Goal: Task Accomplishment & Management: Manage account settings

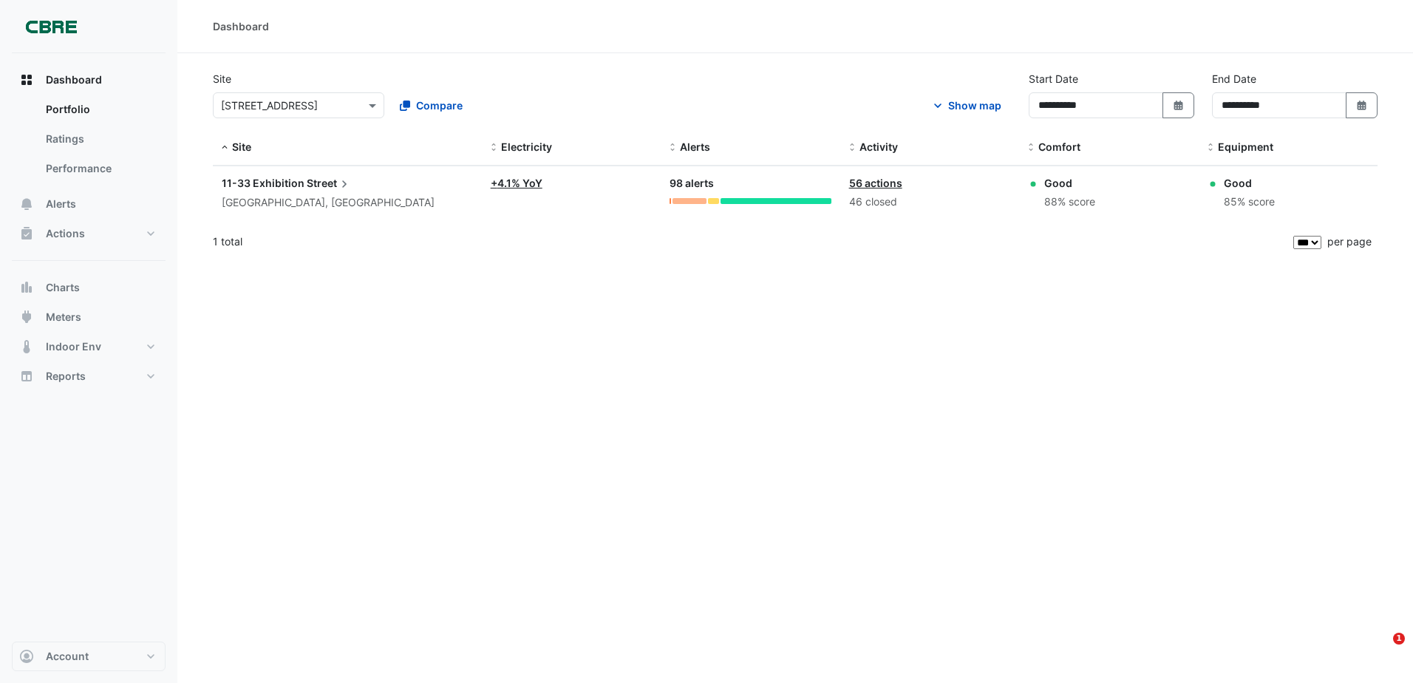
select select "***"
click at [83, 198] on button "Alerts" at bounding box center [89, 204] width 154 height 30
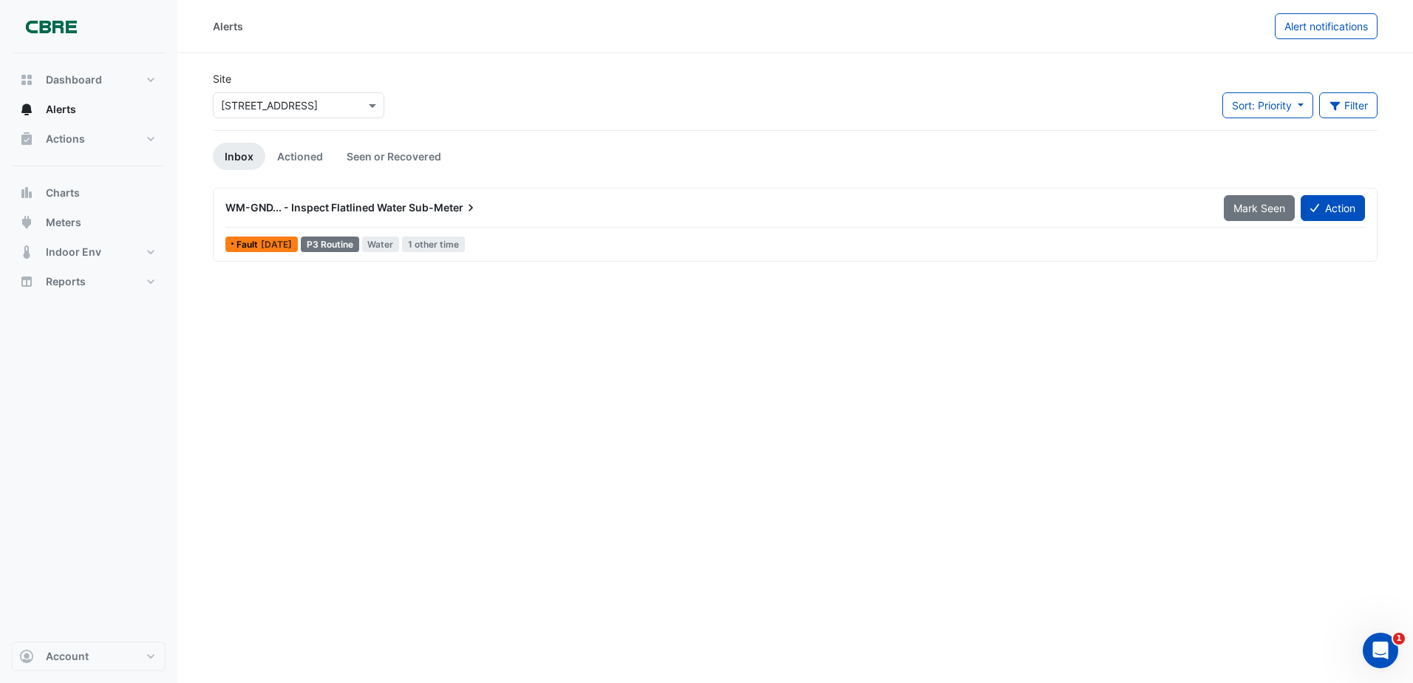
click at [433, 218] on div "WM-GND... - Inspect Flatlined Water Sub-Meter" at bounding box center [715, 207] width 998 height 27
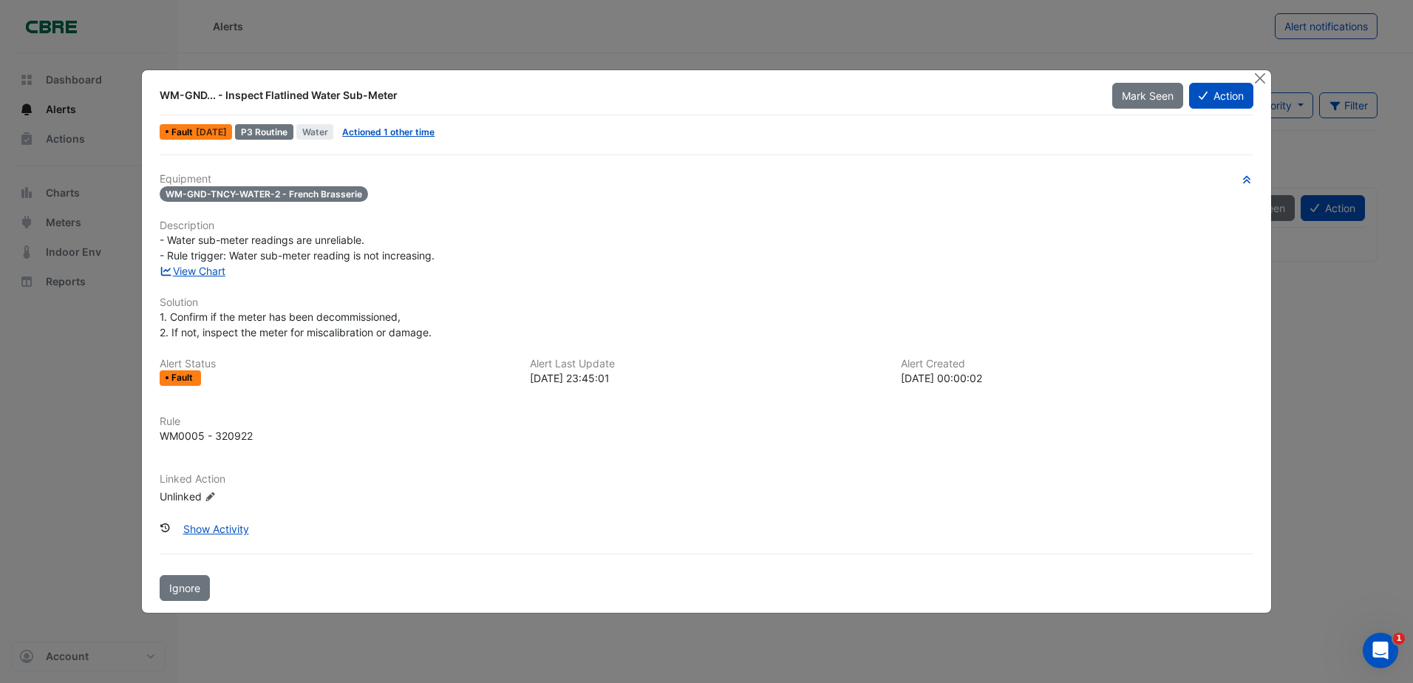
click at [182, 371] on div "Fault" at bounding box center [180, 378] width 41 height 16
click at [208, 137] on div "Fault [DATE]" at bounding box center [196, 132] width 72 height 16
click at [418, 129] on link "Actioned 1 other time" at bounding box center [388, 131] width 92 height 11
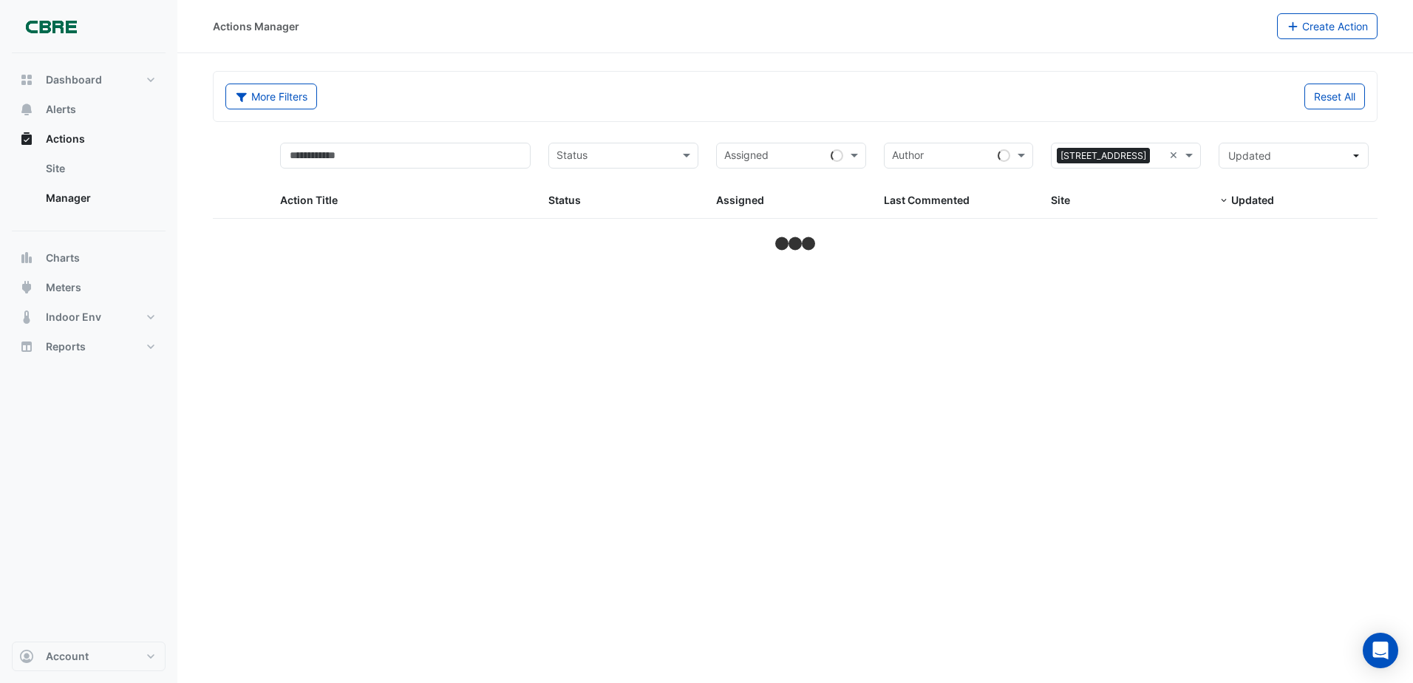
select select "***"
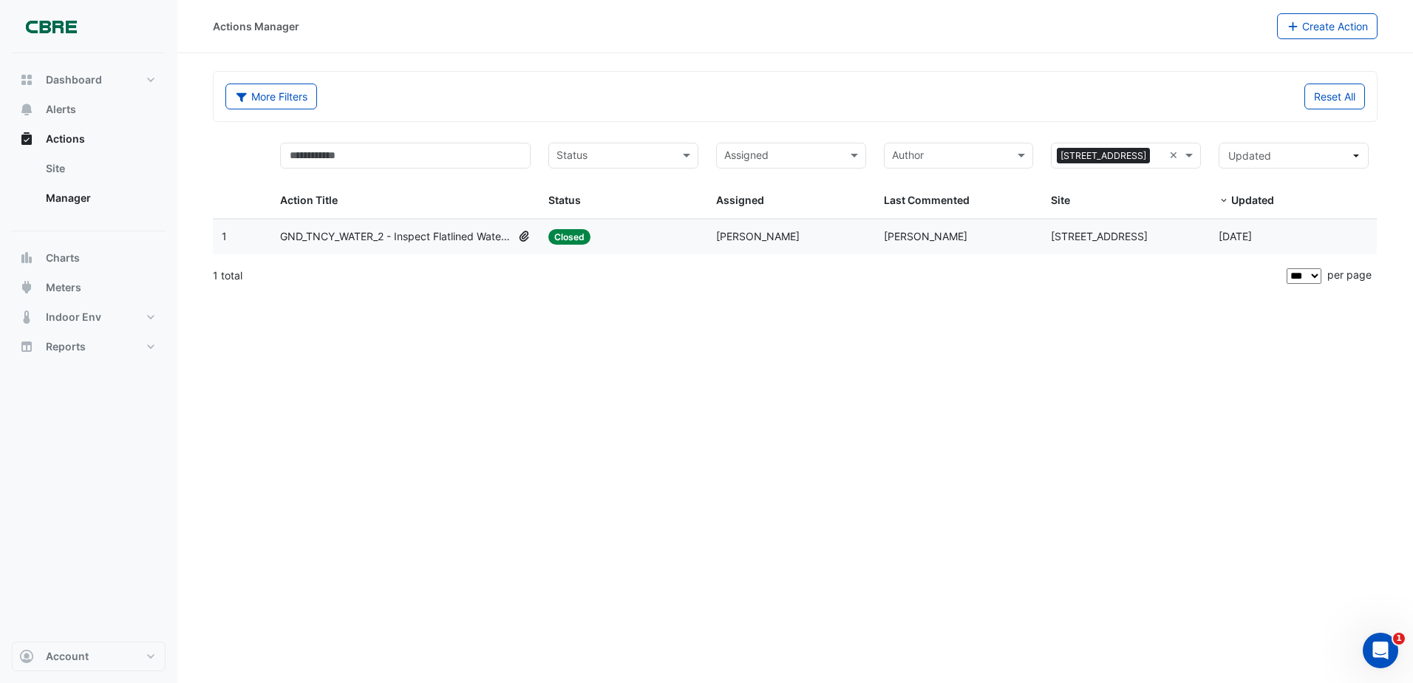
click at [719, 248] on datatable-body-cell "Assigned: [PERSON_NAME]" at bounding box center [791, 236] width 168 height 35
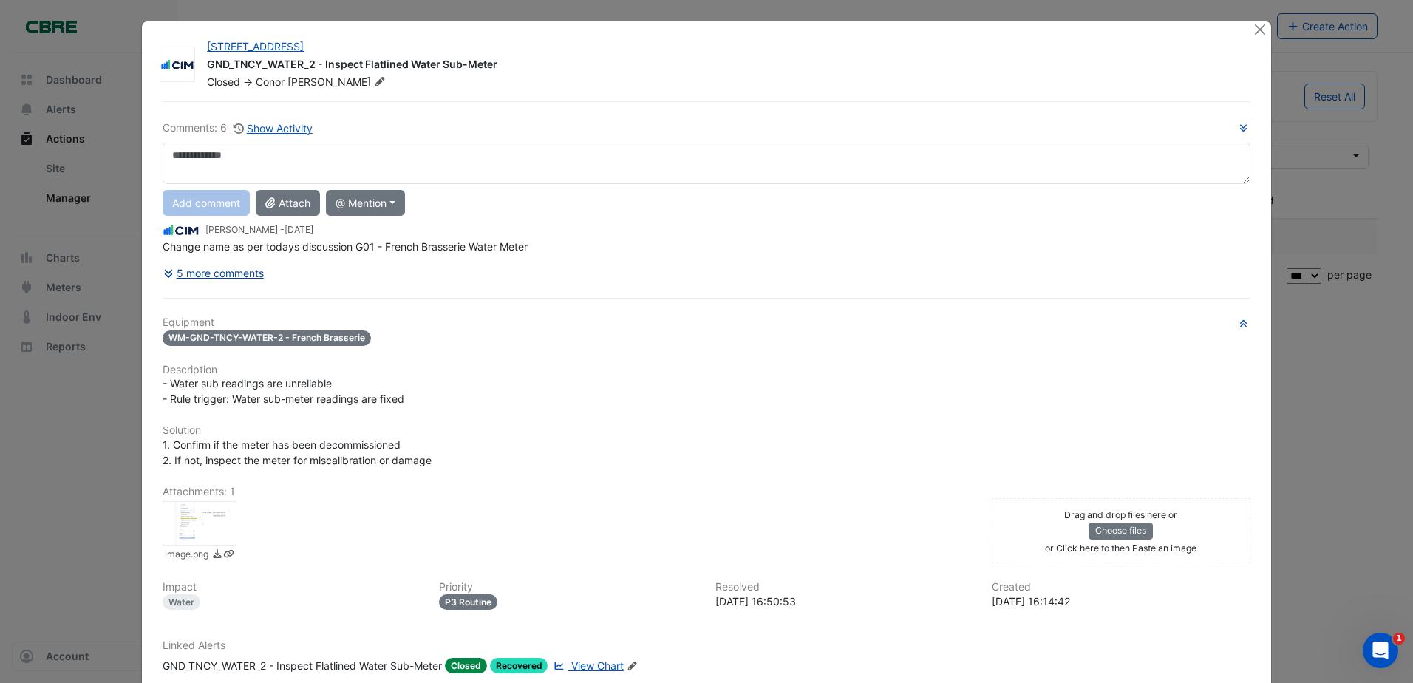
click at [208, 268] on button "5 more comments" at bounding box center [214, 273] width 102 height 26
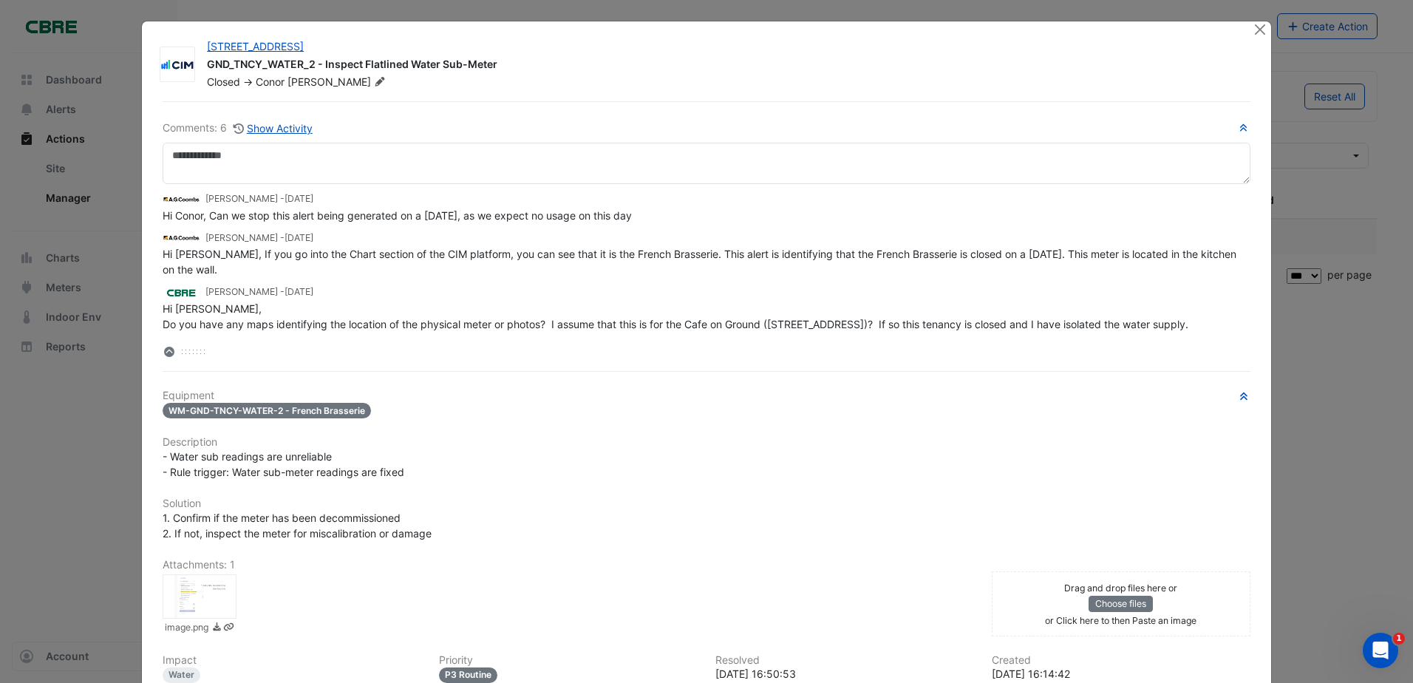
scroll to position [165, 0]
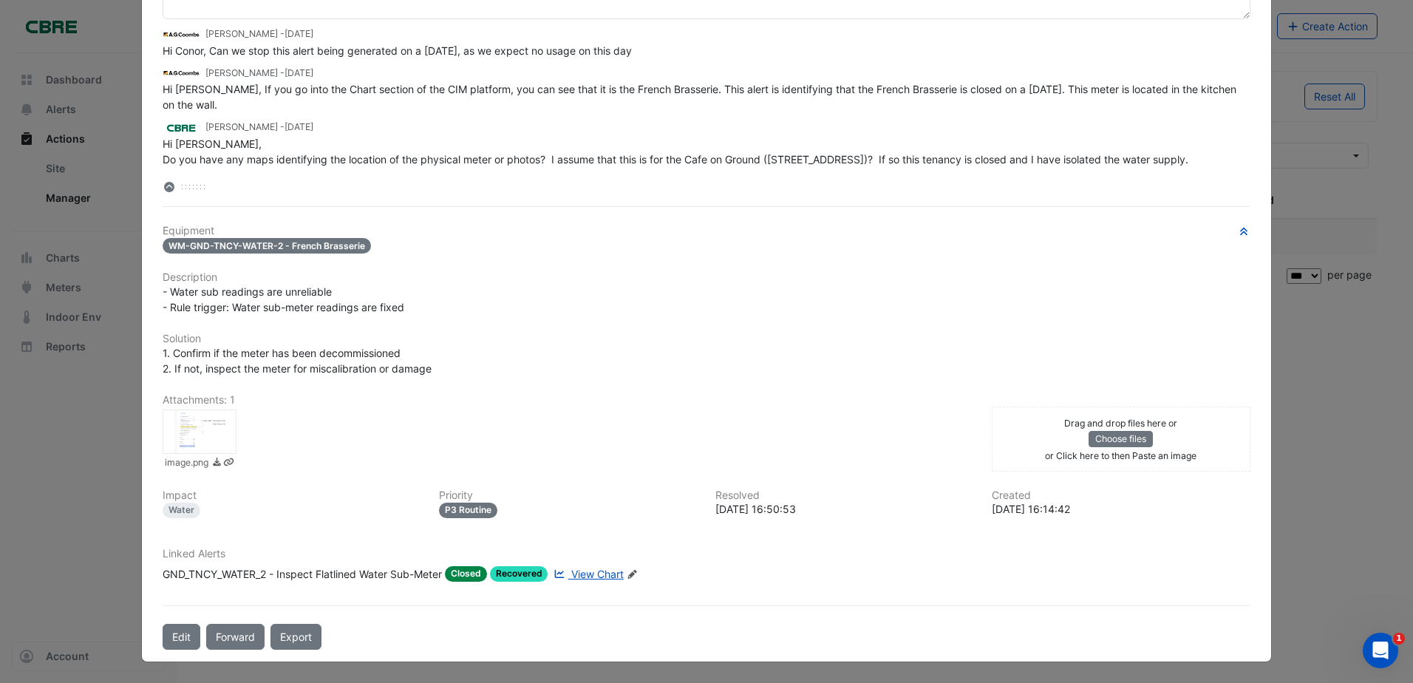
drag, startPoint x: 1322, startPoint y: 386, endPoint x: 1320, endPoint y: 377, distance: 9.0
click at [1322, 381] on ngb-modal-window "[STREET_ADDRESS] GND_TNCY_WATER_2 - Inspect Flatlined Water Sub-Meter Closed ->…" at bounding box center [706, 341] width 1413 height 683
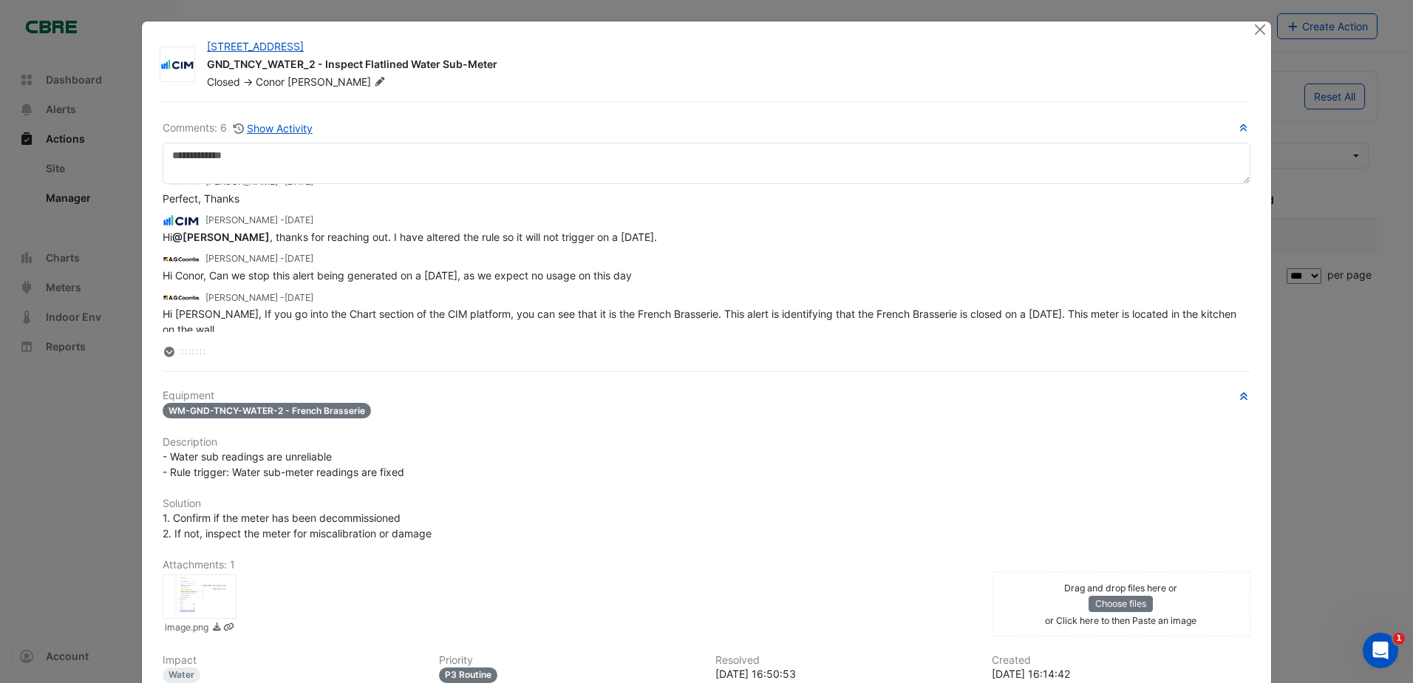
scroll to position [0, 0]
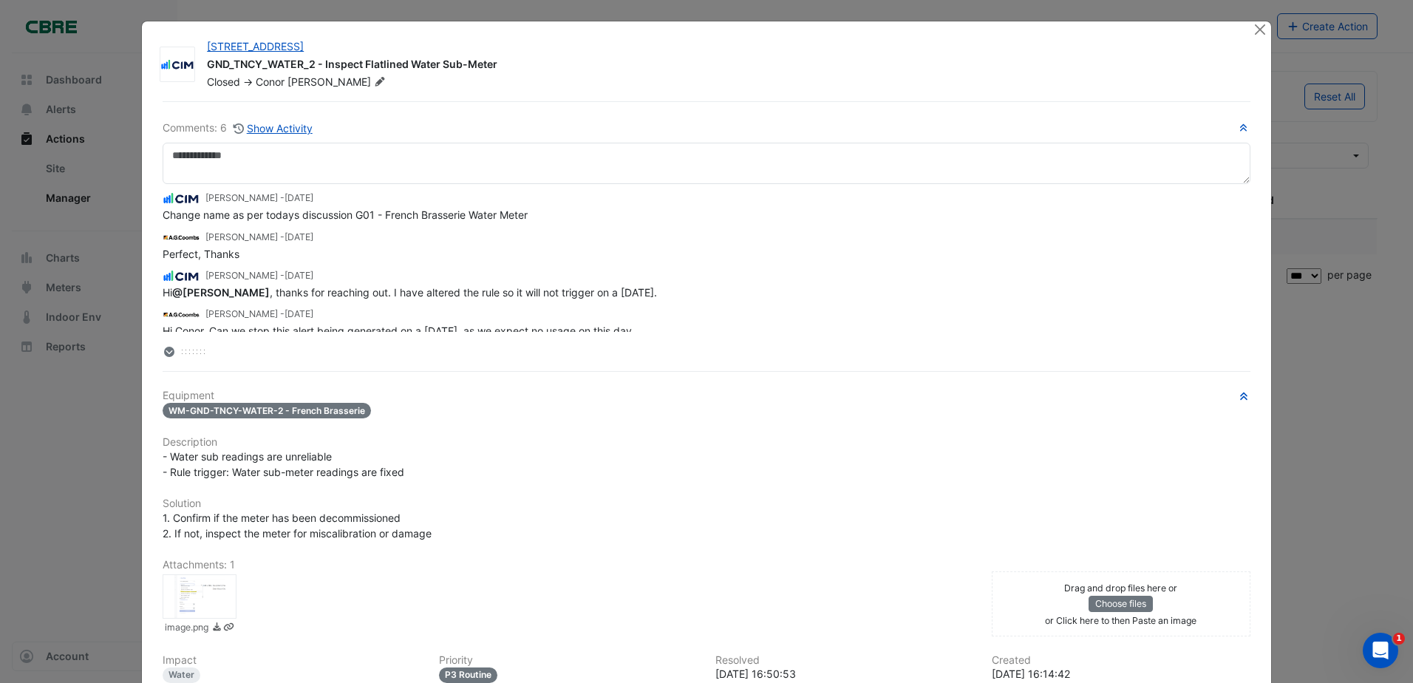
click at [1257, 38] on div "[STREET_ADDRESS] GND_TNCY_WATER_2 - Inspect Flatlined Water Sub-Meter Closed ->…" at bounding box center [706, 423] width 1129 height 805
click at [1243, 28] on div "11-33 Exhibition Street GND_TNCY_WATER_2 - Inspect Flatlined Water Sub-Meter Cl…" at bounding box center [706, 423] width 1129 height 805
click at [1246, 29] on div "11-33 Exhibition Street GND_TNCY_WATER_2 - Inspect Flatlined Water Sub-Meter Cl…" at bounding box center [706, 423] width 1129 height 805
click at [1257, 34] on button "Close" at bounding box center [1260, 29] width 16 height 16
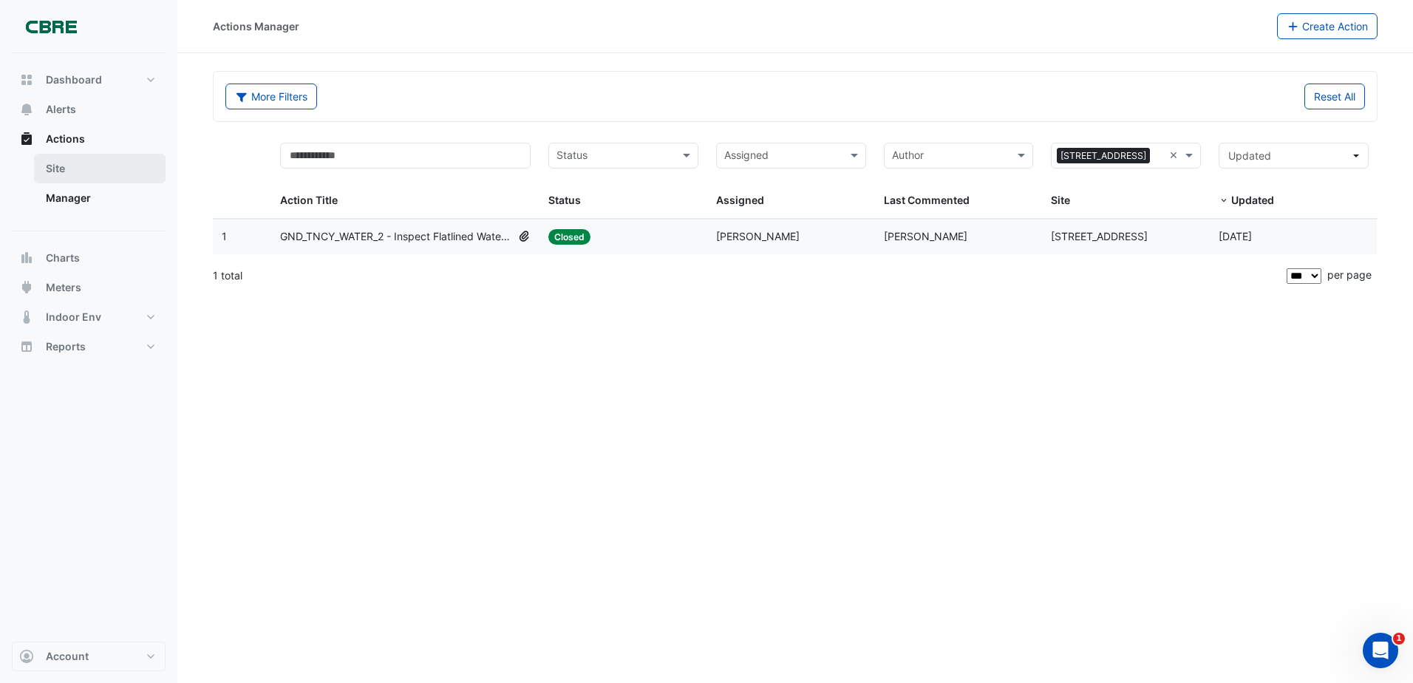
click at [58, 164] on link "Site" at bounding box center [100, 169] width 132 height 30
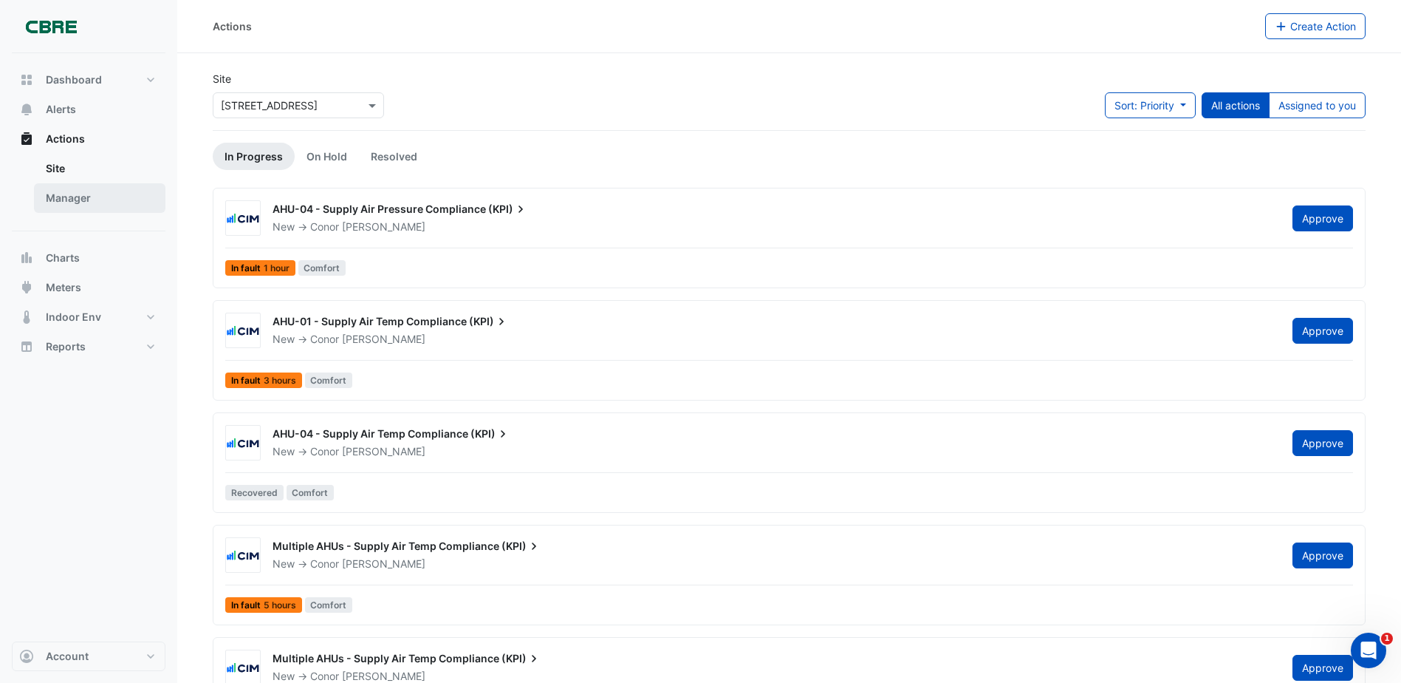
click at [89, 208] on link "Manager" at bounding box center [100, 198] width 132 height 30
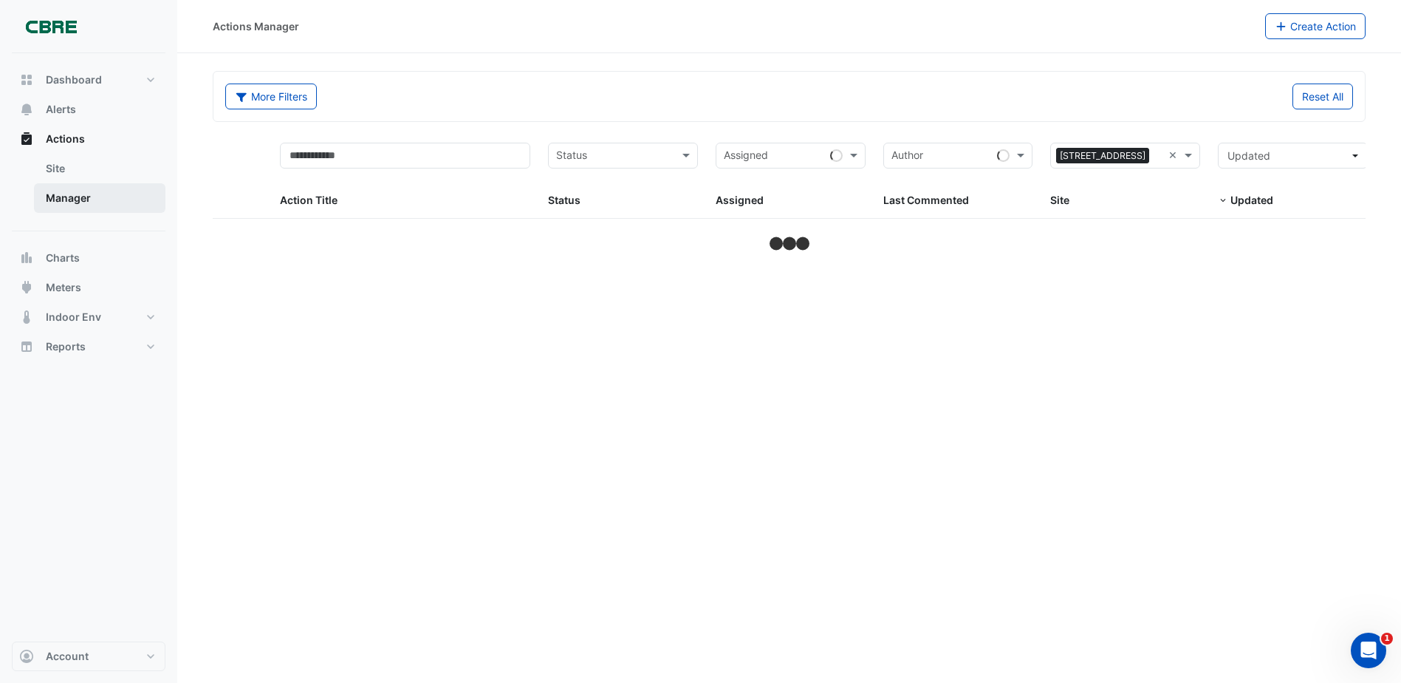
select select "***"
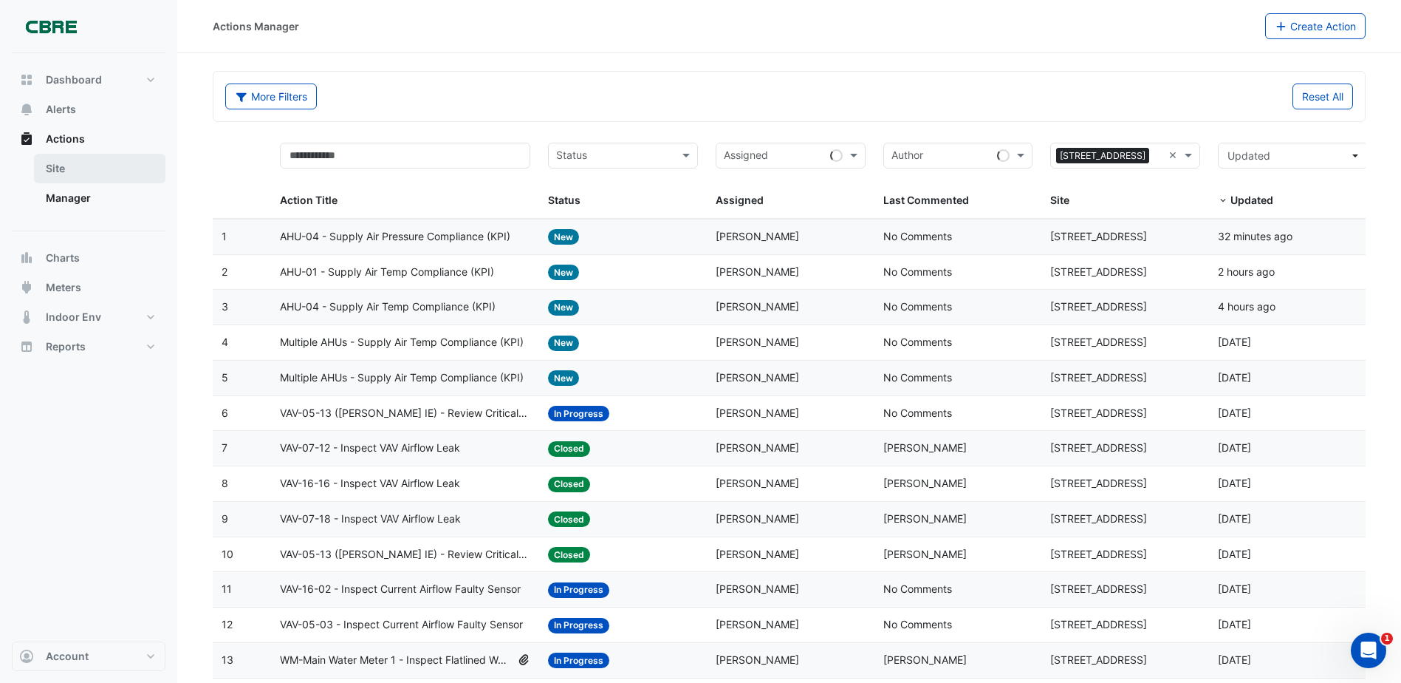
click at [106, 172] on link "Site" at bounding box center [100, 169] width 132 height 30
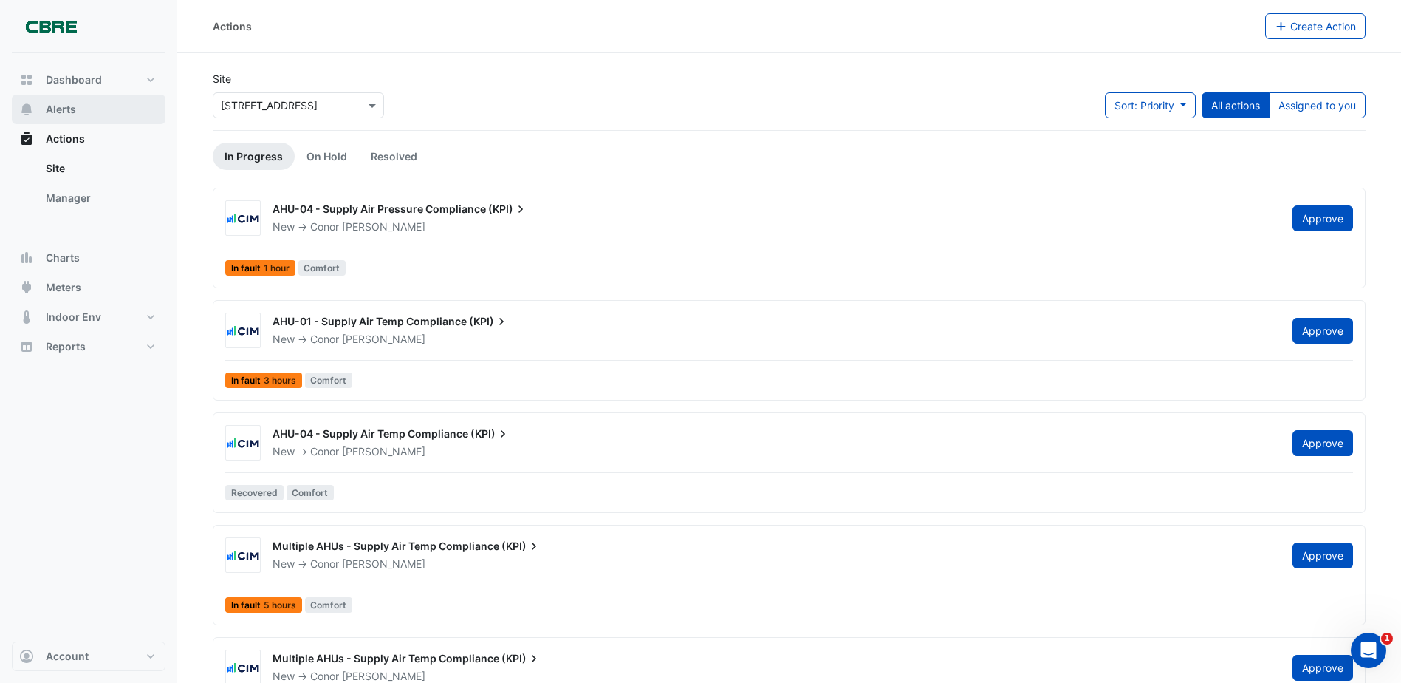
click at [101, 108] on button "Alerts" at bounding box center [89, 110] width 154 height 30
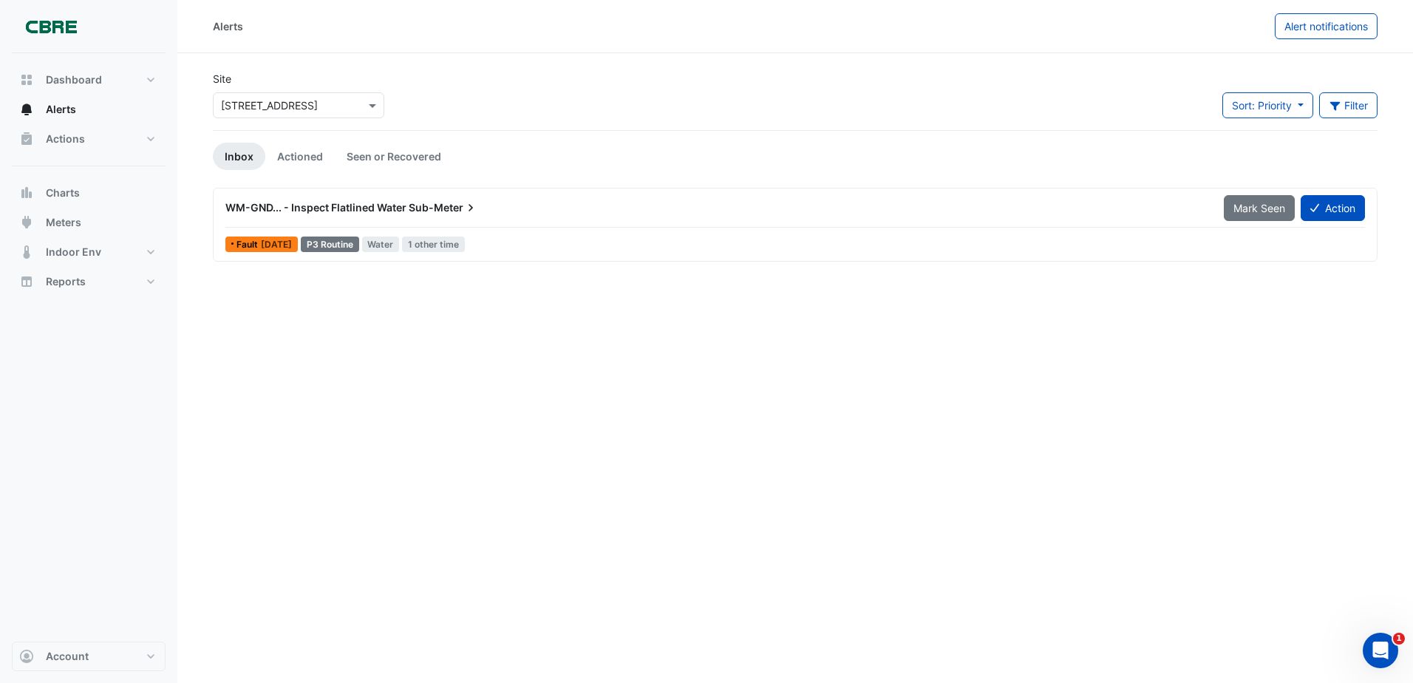
click at [334, 211] on span "WM-GND... - Inspect Flatlined Water" at bounding box center [315, 207] width 181 height 13
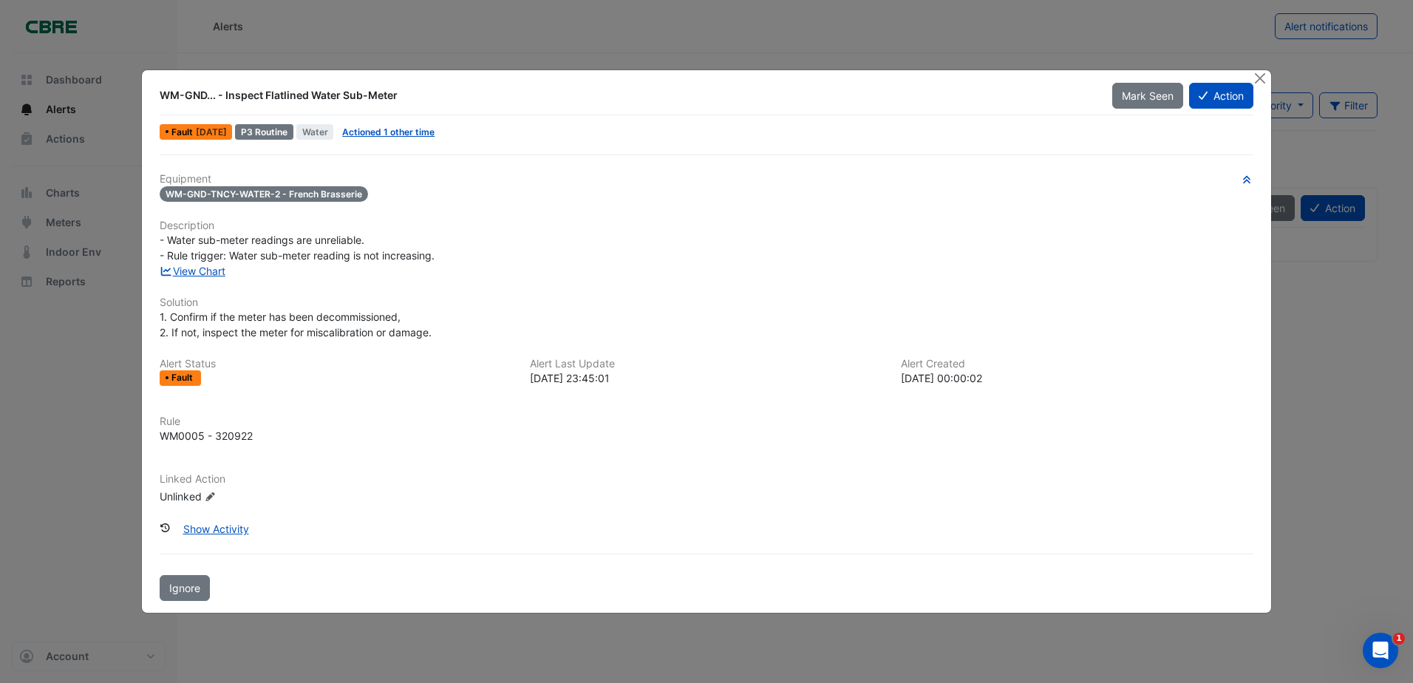
click at [274, 90] on div "WM-GND... - Inspect Flatlined Water Sub-Meter" at bounding box center [627, 95] width 934 height 15
click at [182, 98] on div "WM-GND... - Inspect Flatlined Water Sub-Meter" at bounding box center [627, 95] width 934 height 15
click at [1215, 99] on button "Action" at bounding box center [1221, 96] width 64 height 26
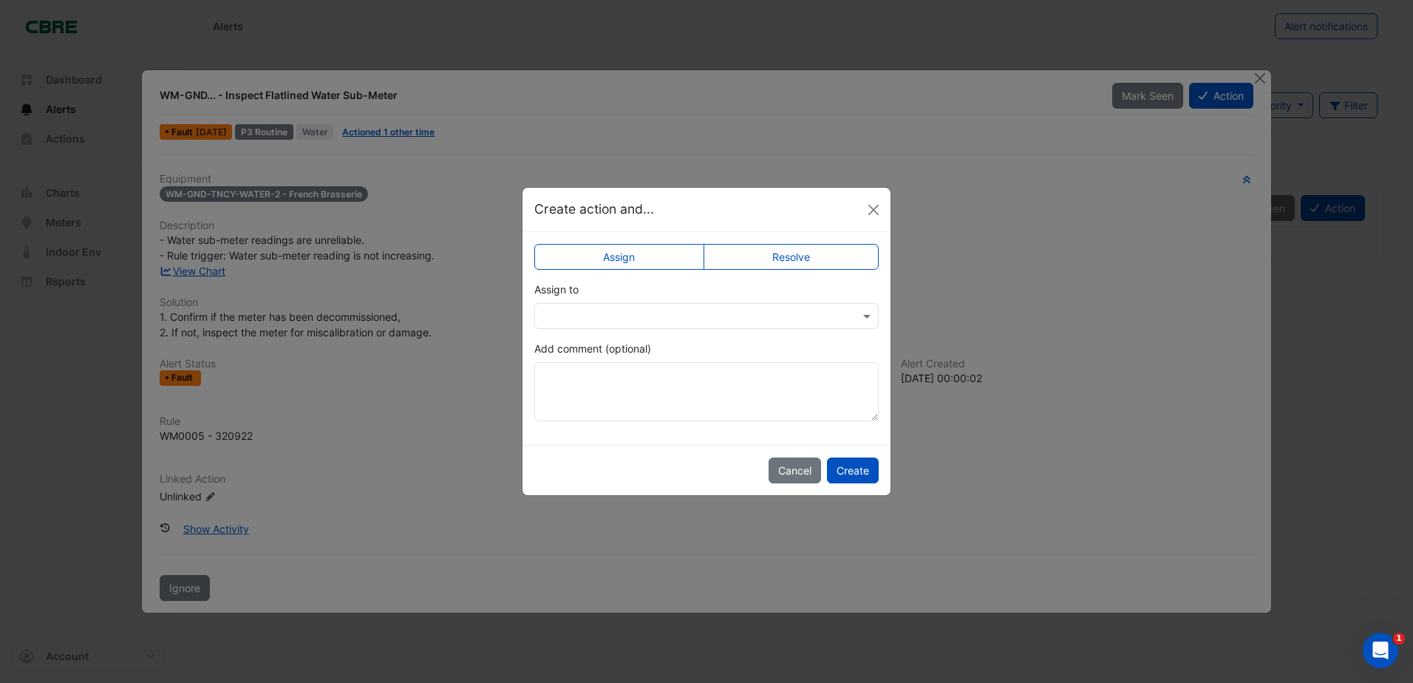
click at [660, 315] on input "text" at bounding box center [691, 317] width 298 height 16
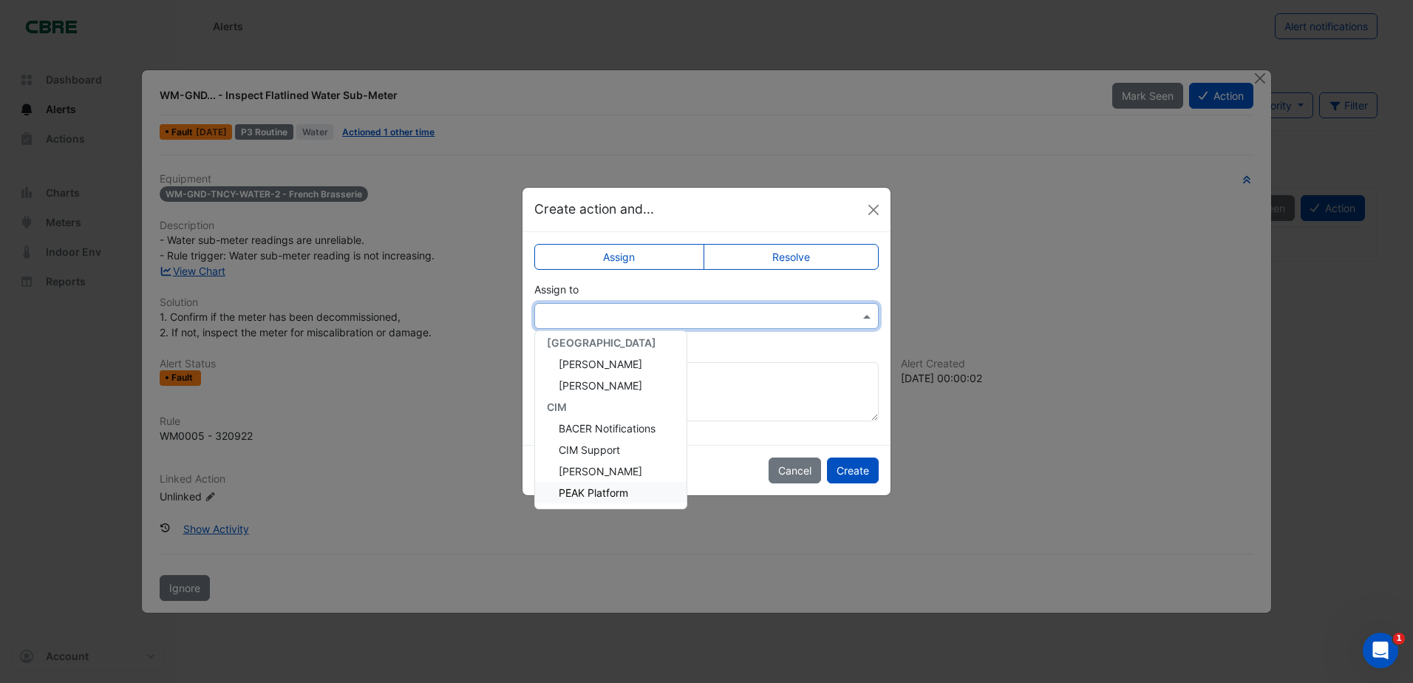
scroll to position [72, 0]
click at [630, 464] on div "Lachlan Carr" at bounding box center [610, 467] width 151 height 21
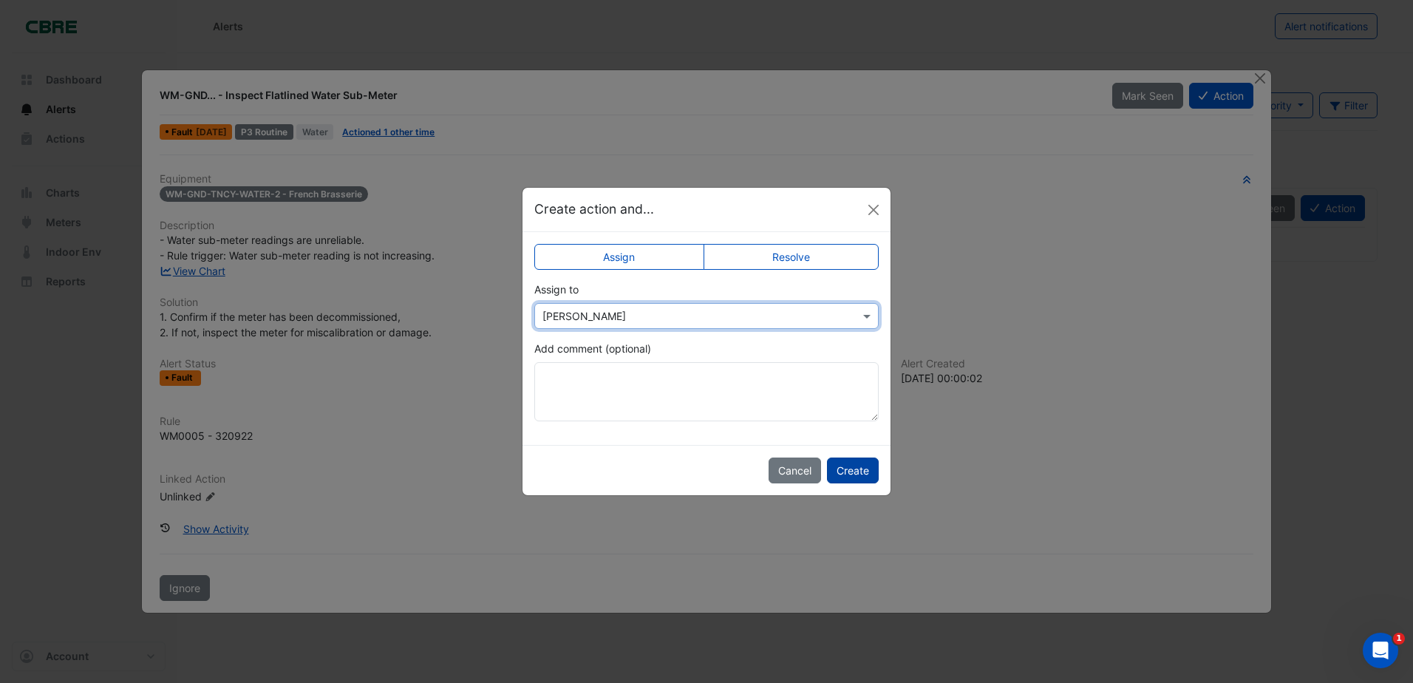
click at [866, 474] on button "Create" at bounding box center [853, 470] width 52 height 26
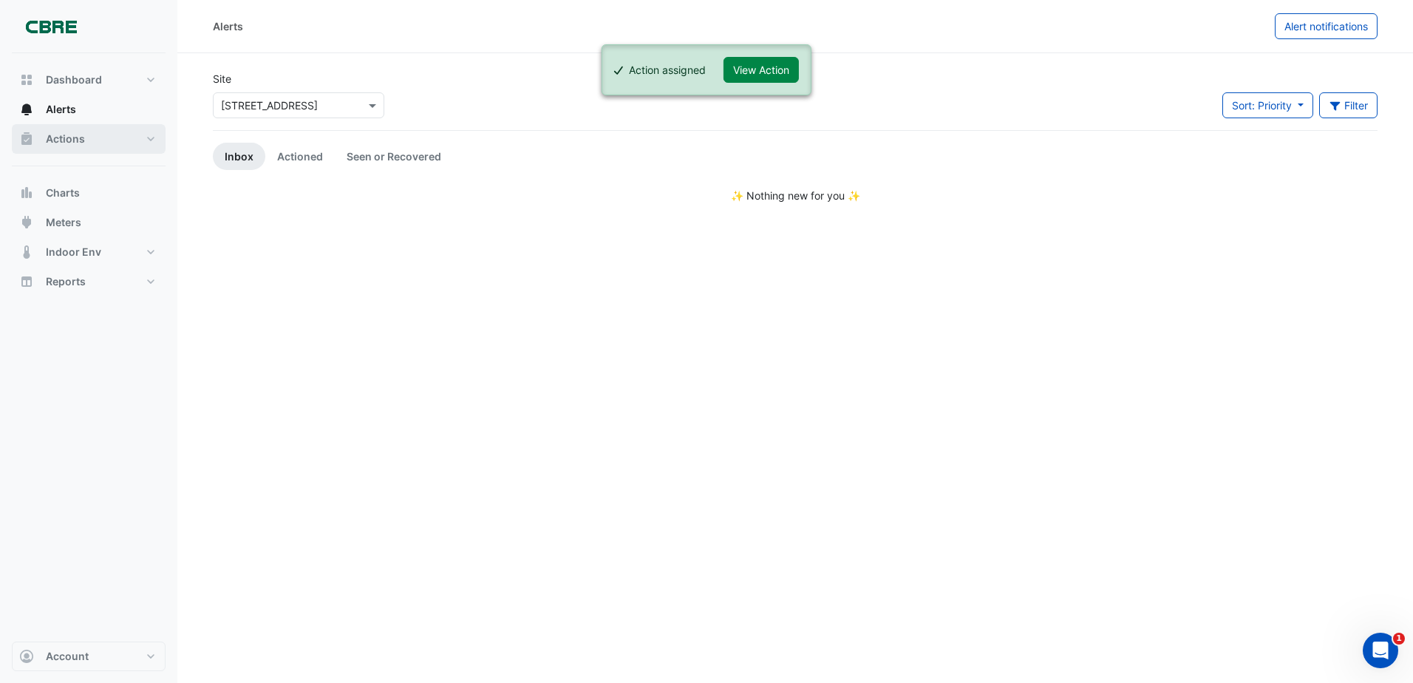
click at [61, 141] on span "Actions" at bounding box center [65, 139] width 39 height 15
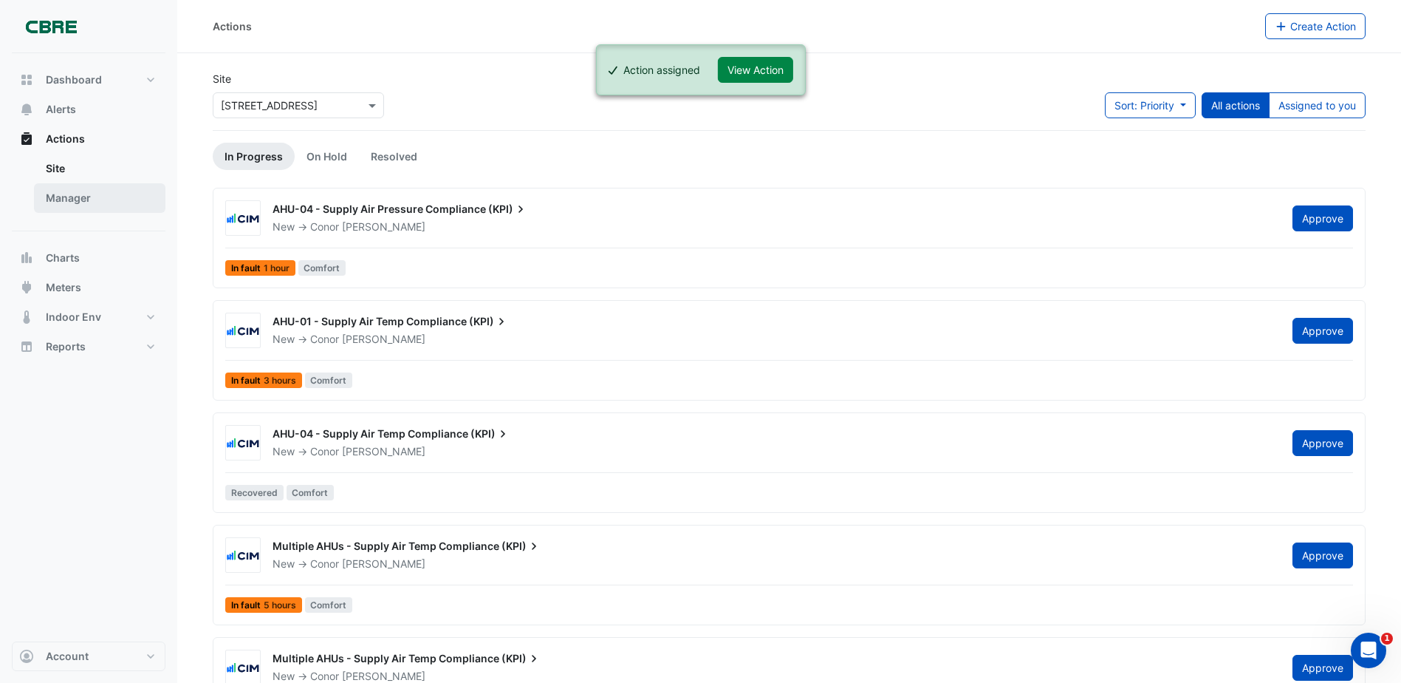
click at [124, 197] on link "Manager" at bounding box center [100, 198] width 132 height 30
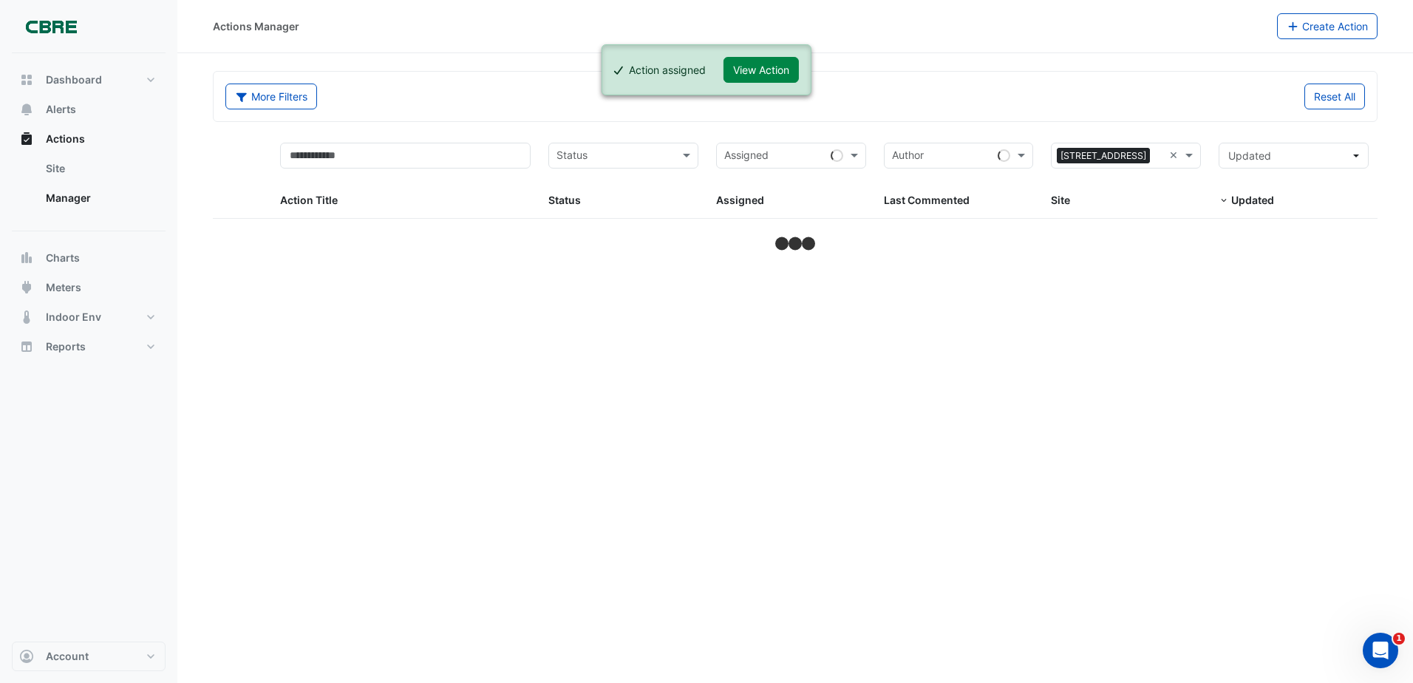
select select "***"
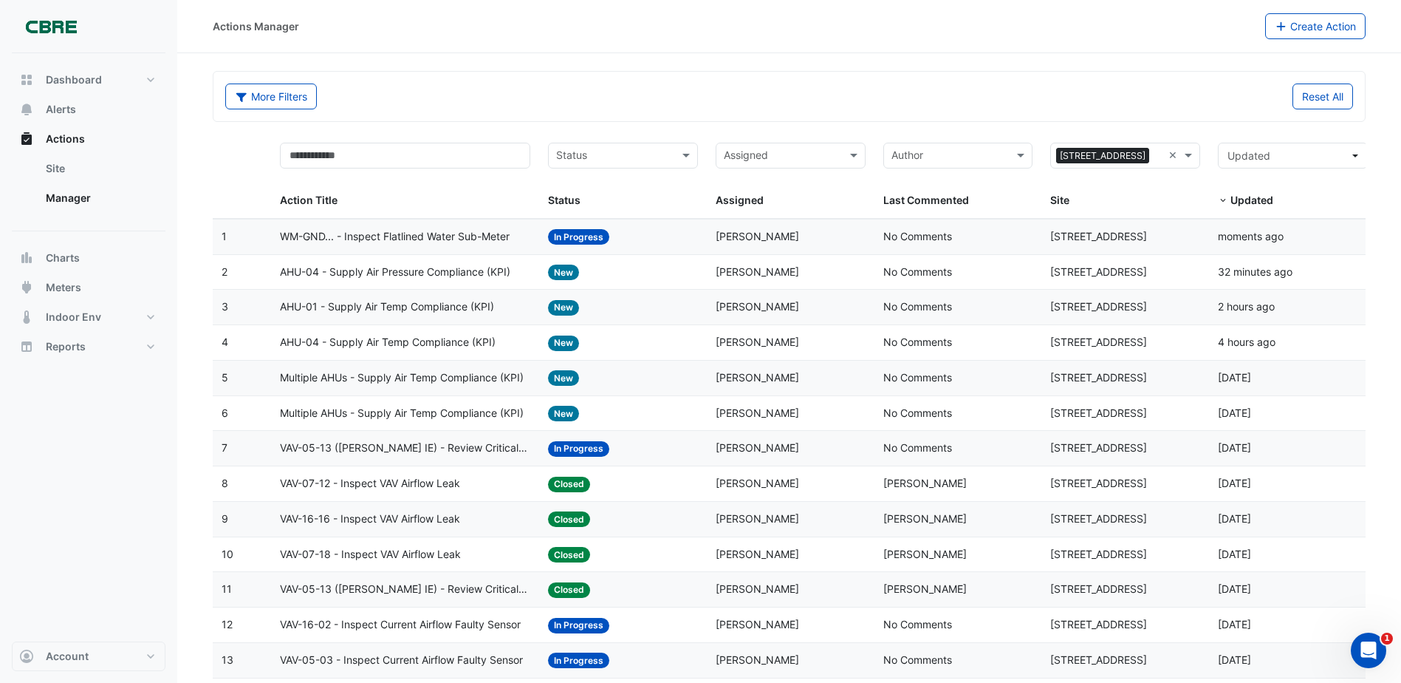
click at [488, 229] on span "WM-GND... - Inspect Flatlined Water Sub-Meter" at bounding box center [395, 236] width 230 height 17
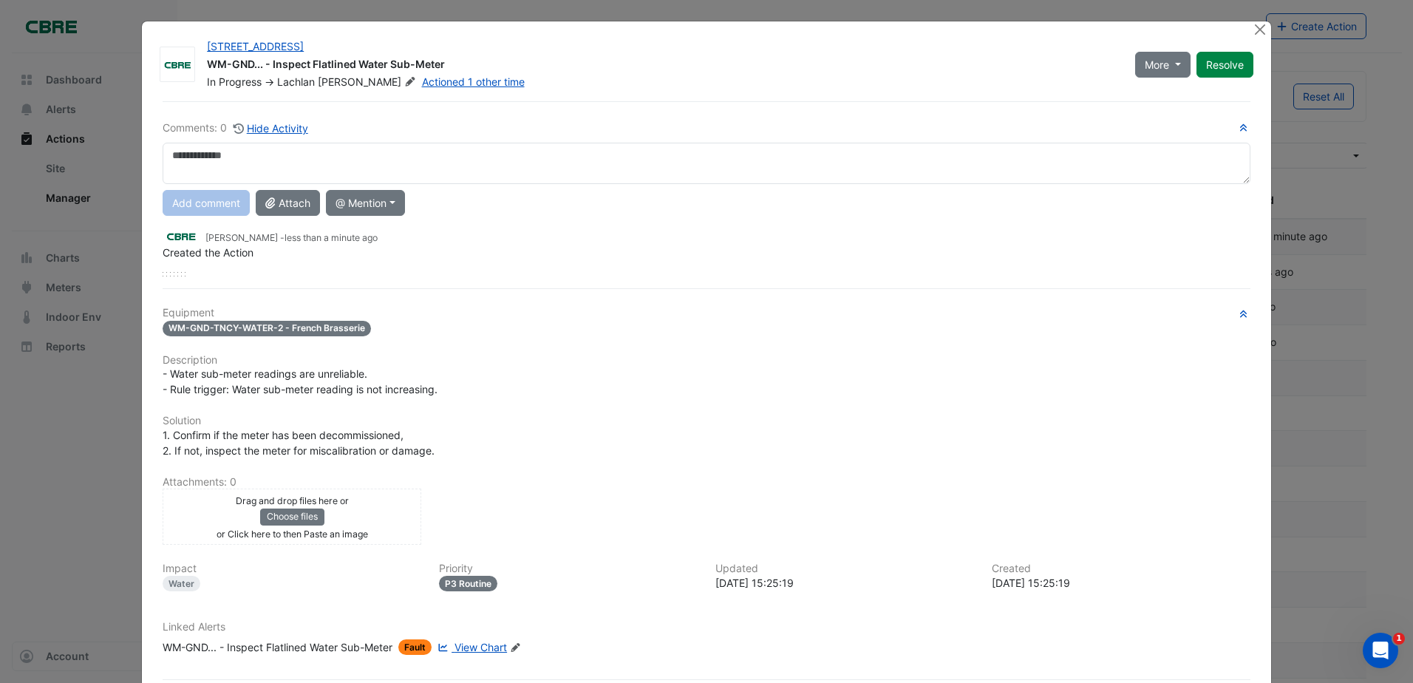
click at [283, 154] on textarea at bounding box center [707, 163] width 1088 height 41
click at [165, 154] on textarea "**********" at bounding box center [707, 163] width 1088 height 41
click at [229, 158] on textarea "**********" at bounding box center [707, 163] width 1088 height 41
type textarea "**********"
click at [232, 204] on button "Add comment" at bounding box center [206, 203] width 87 height 26
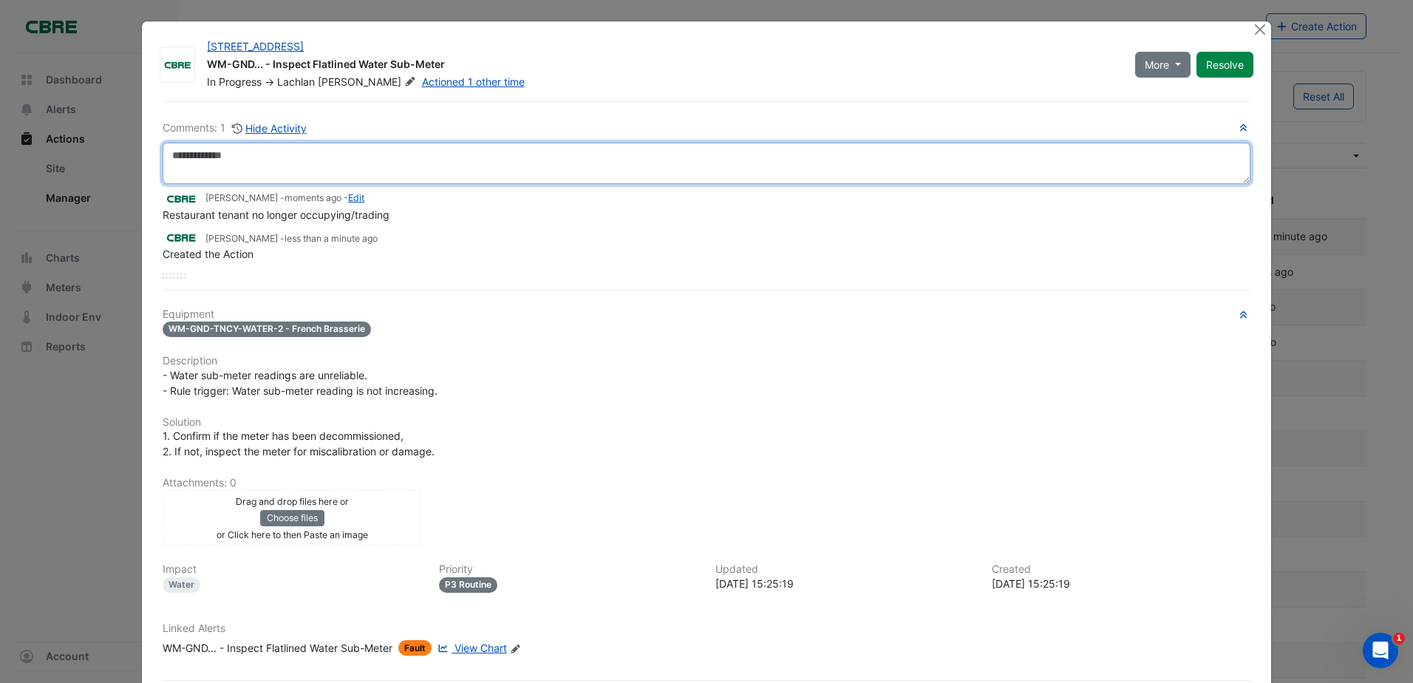
click at [318, 168] on textarea at bounding box center [707, 163] width 1088 height 41
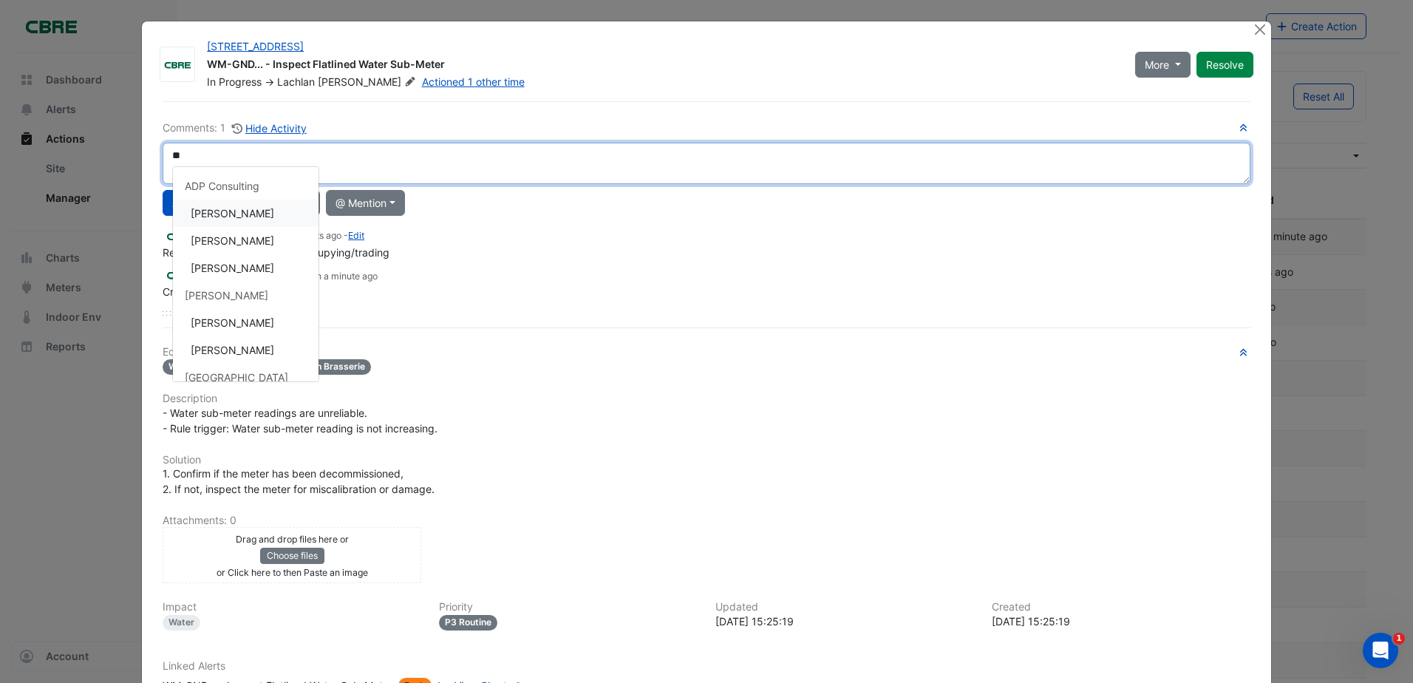
type textarea "*"
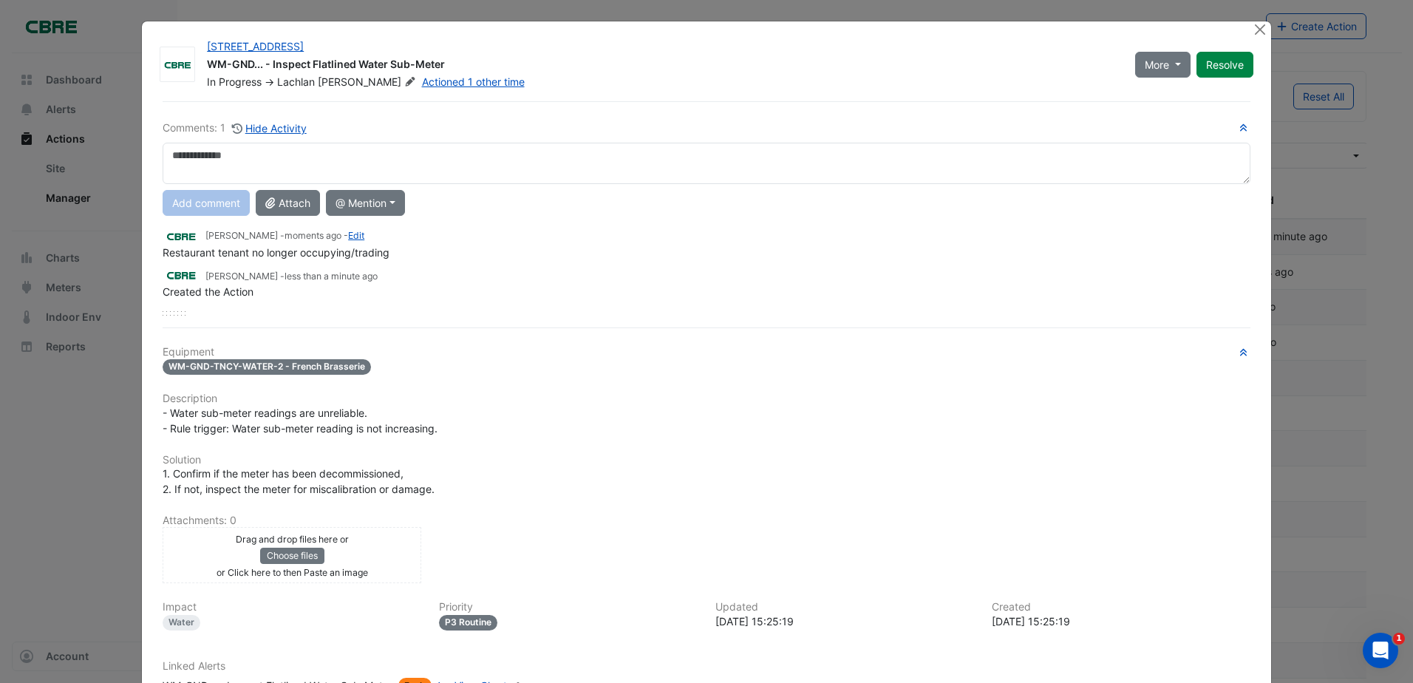
click at [547, 315] on div "Comments: 1 Hide Activity ADP Consulting Ajjanthan Kathirgamanathan Alex Sear D…" at bounding box center [706, 431] width 1105 height 660
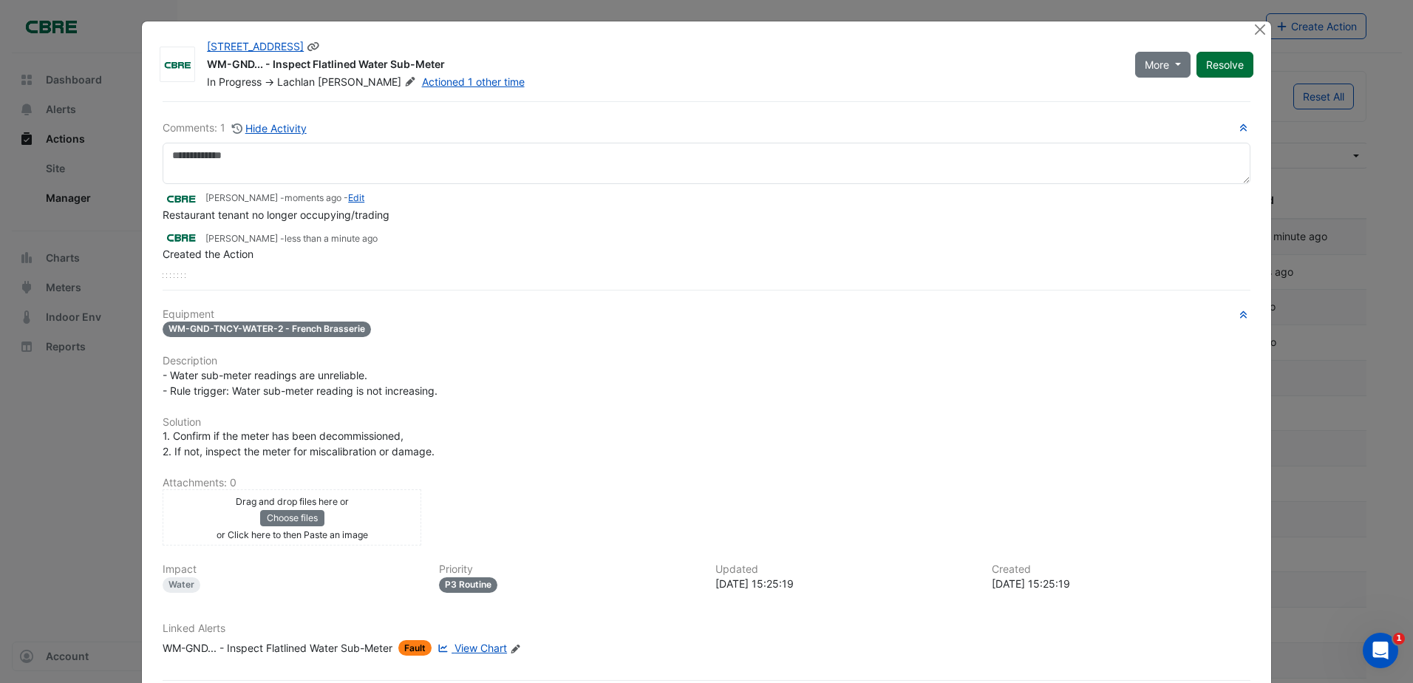
click at [1240, 55] on button "Resolve" at bounding box center [1224, 65] width 57 height 26
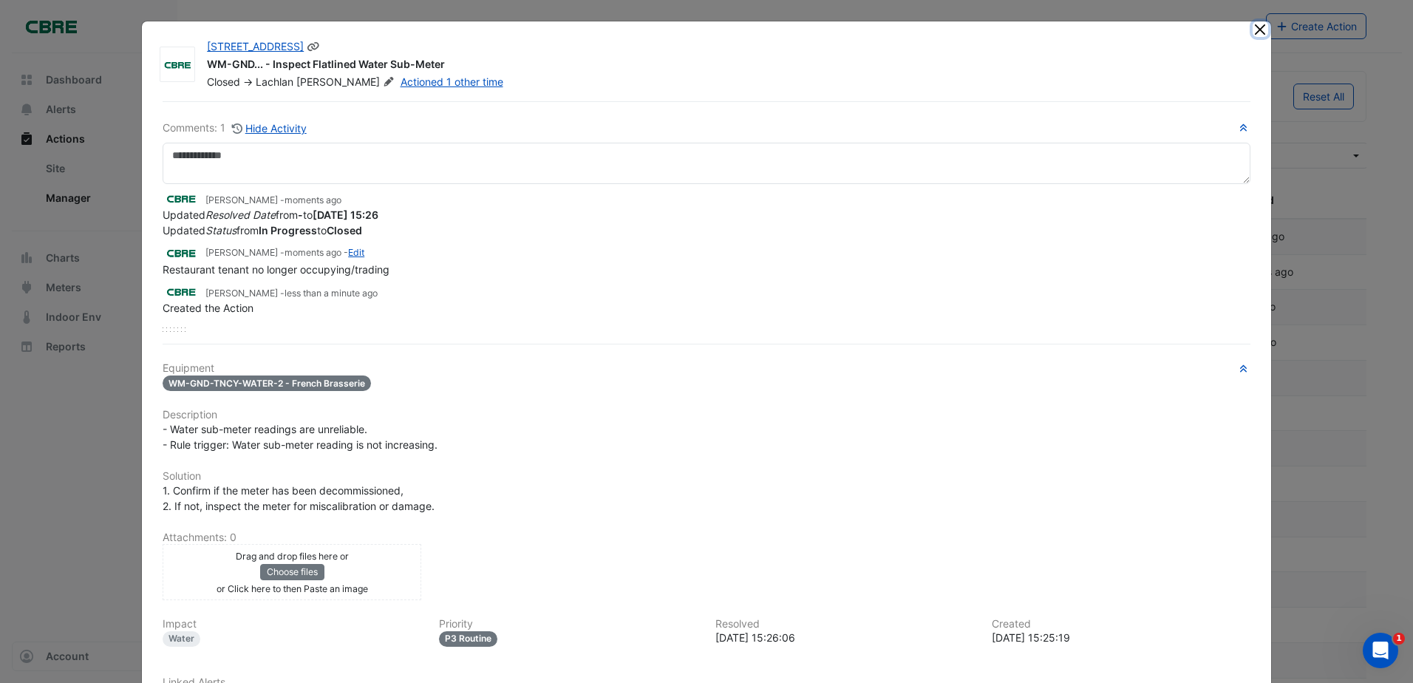
click at [1252, 30] on button "Close" at bounding box center [1260, 29] width 16 height 16
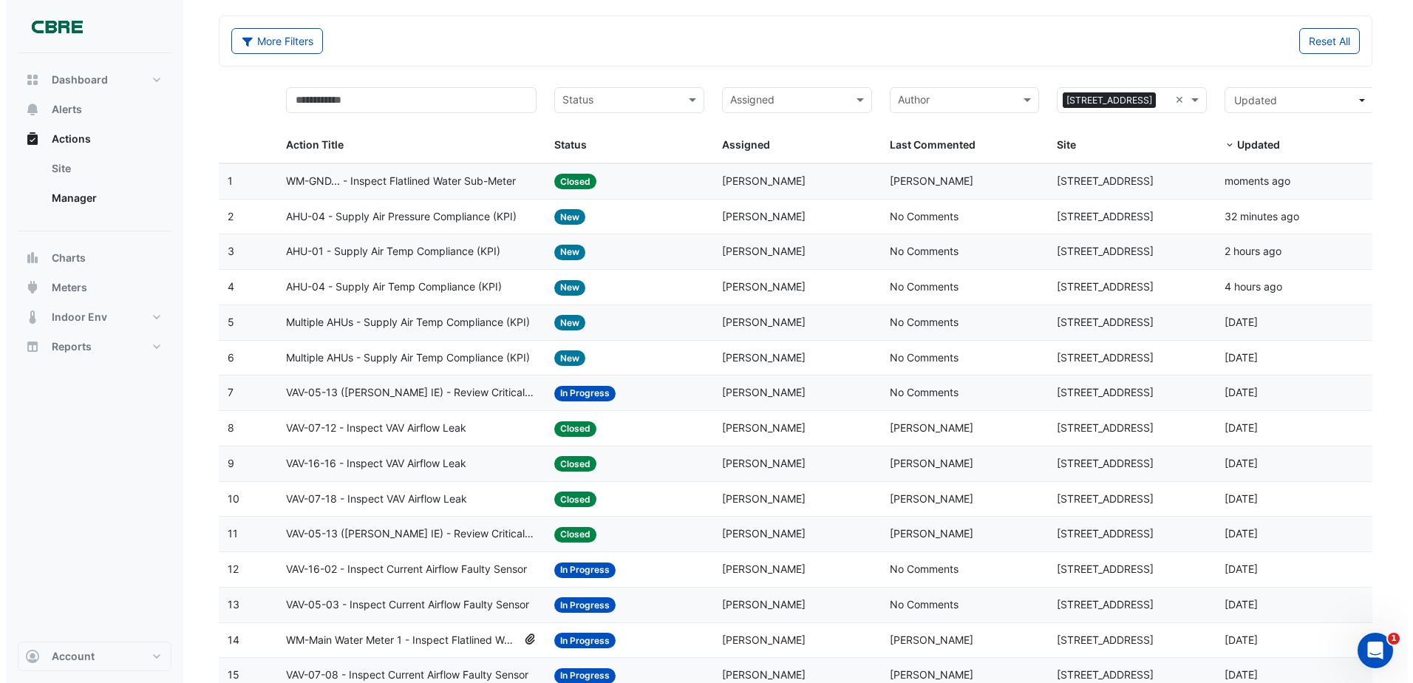
scroll to position [148, 0]
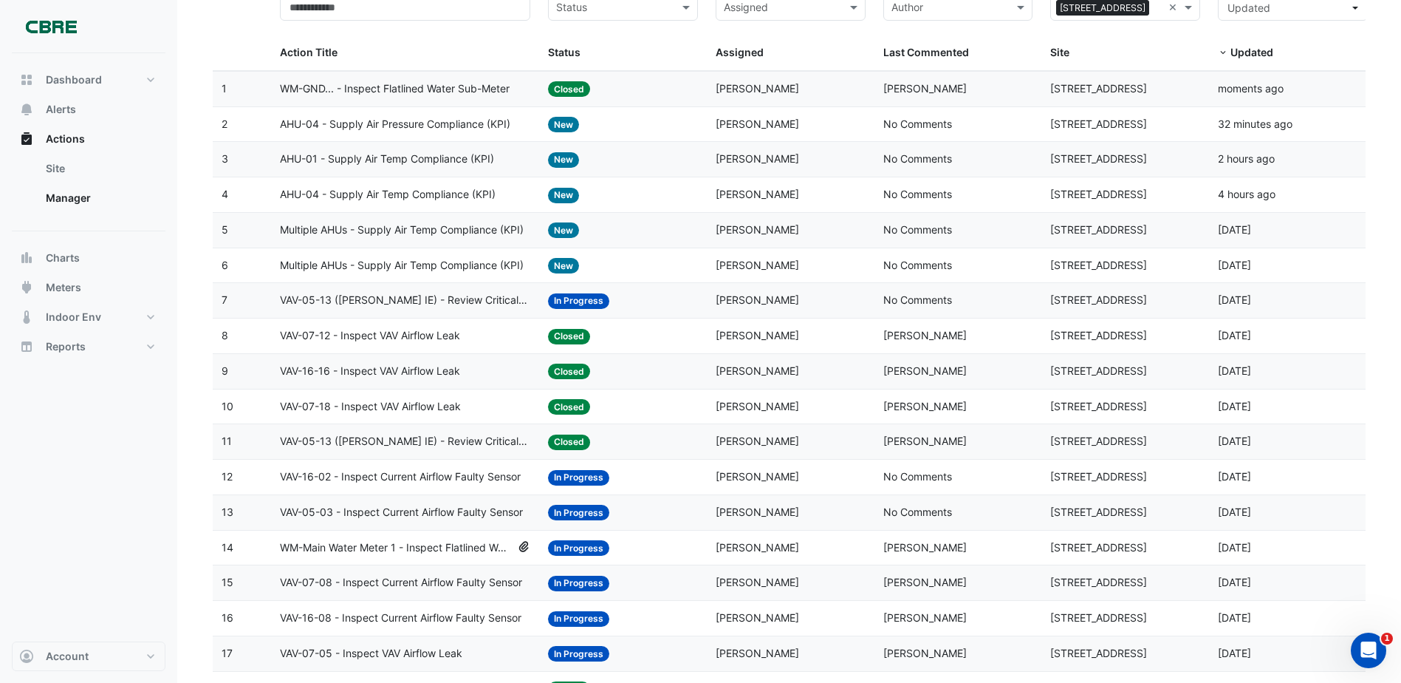
click at [657, 515] on div "Status: In Progress" at bounding box center [623, 512] width 150 height 17
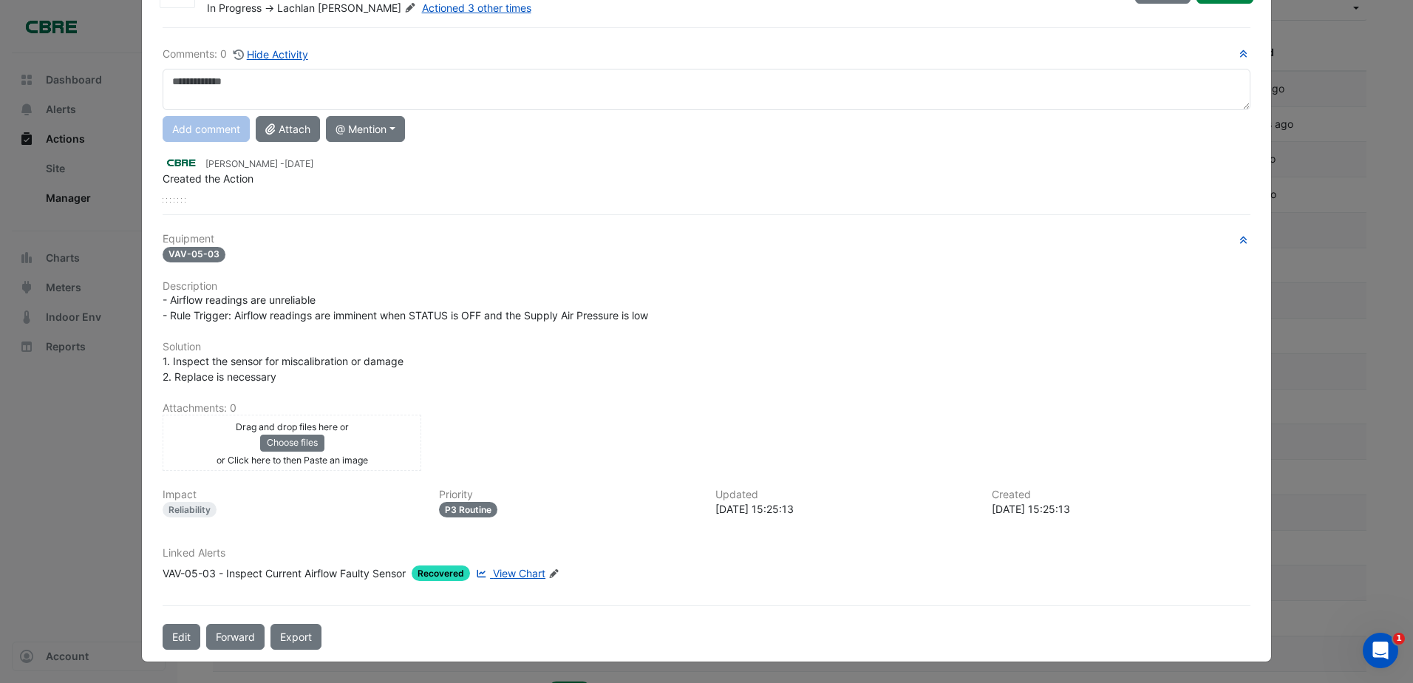
click at [437, 570] on span "Recovered" at bounding box center [441, 573] width 58 height 16
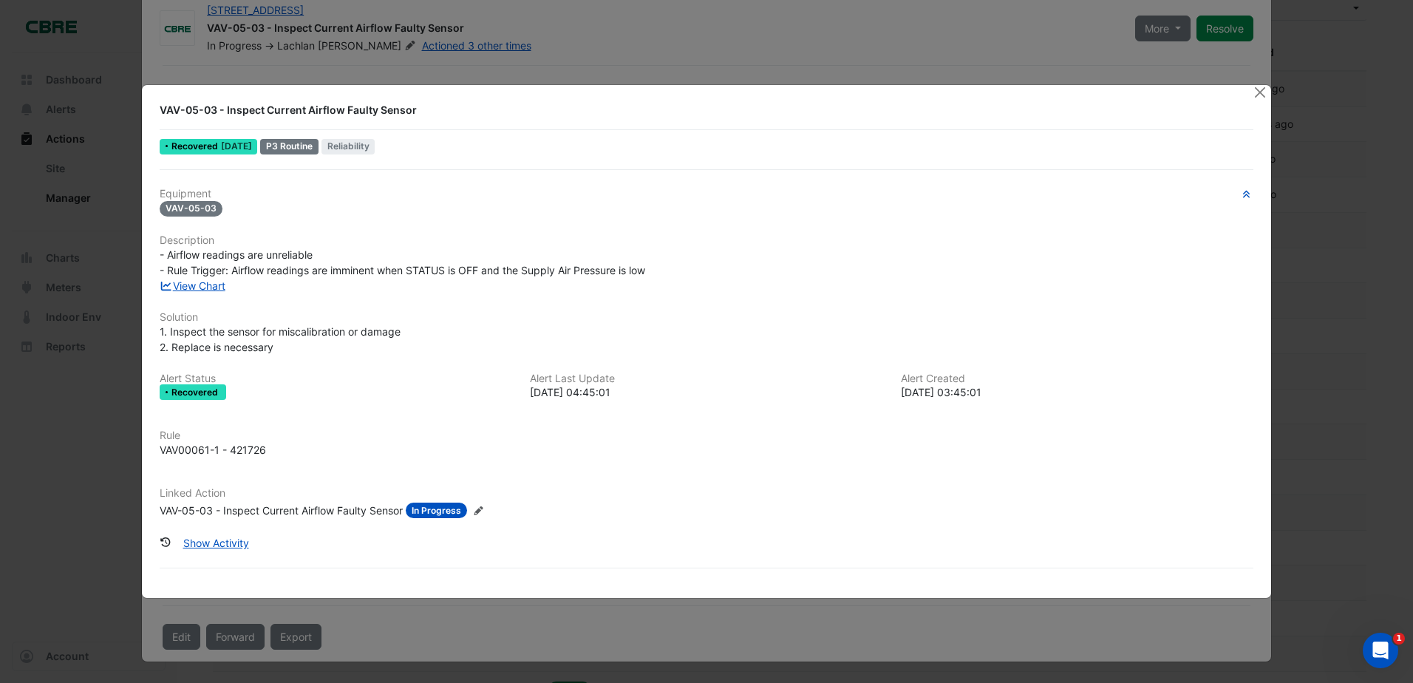
click at [643, 61] on ngb-modal-window "VAV-05-03 - Inspect Current Airflow Faulty Sensor Recovered 2 weeks ago P3 Rout…" at bounding box center [706, 341] width 1413 height 683
click at [1259, 92] on button "Close" at bounding box center [1260, 93] width 16 height 16
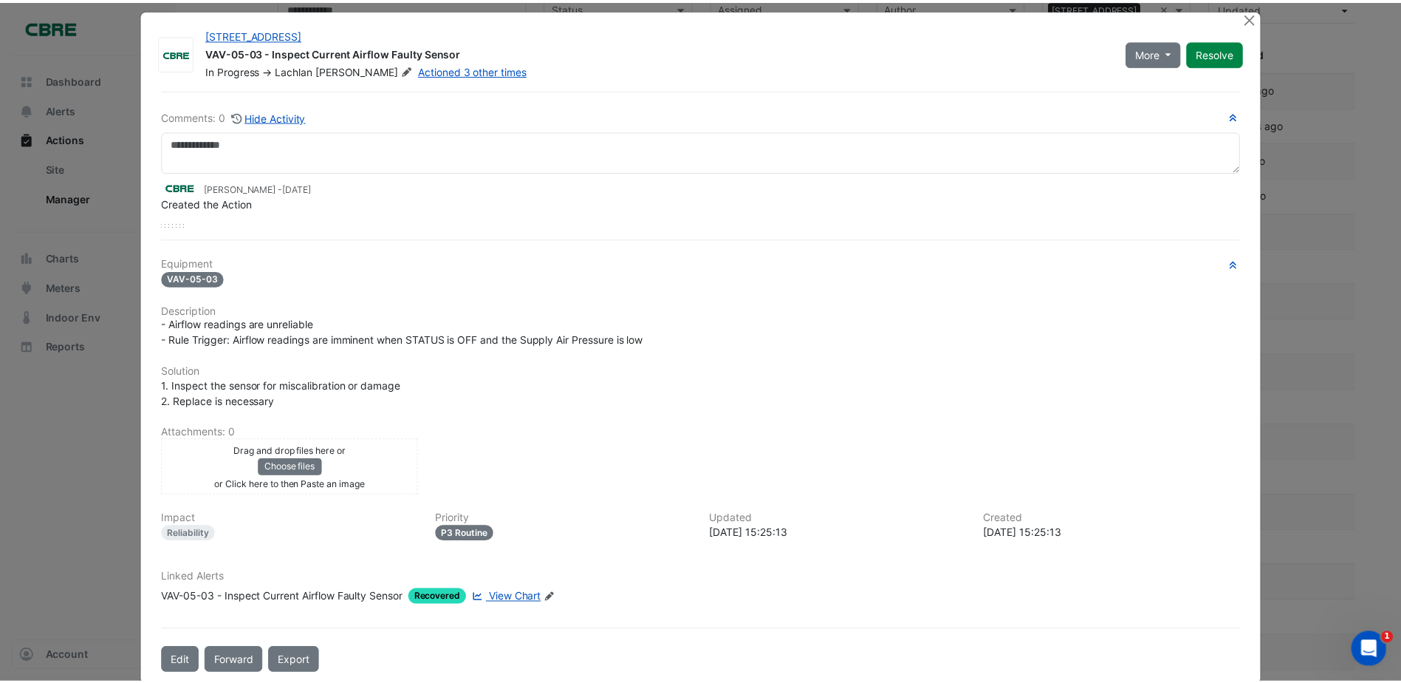
scroll to position [0, 0]
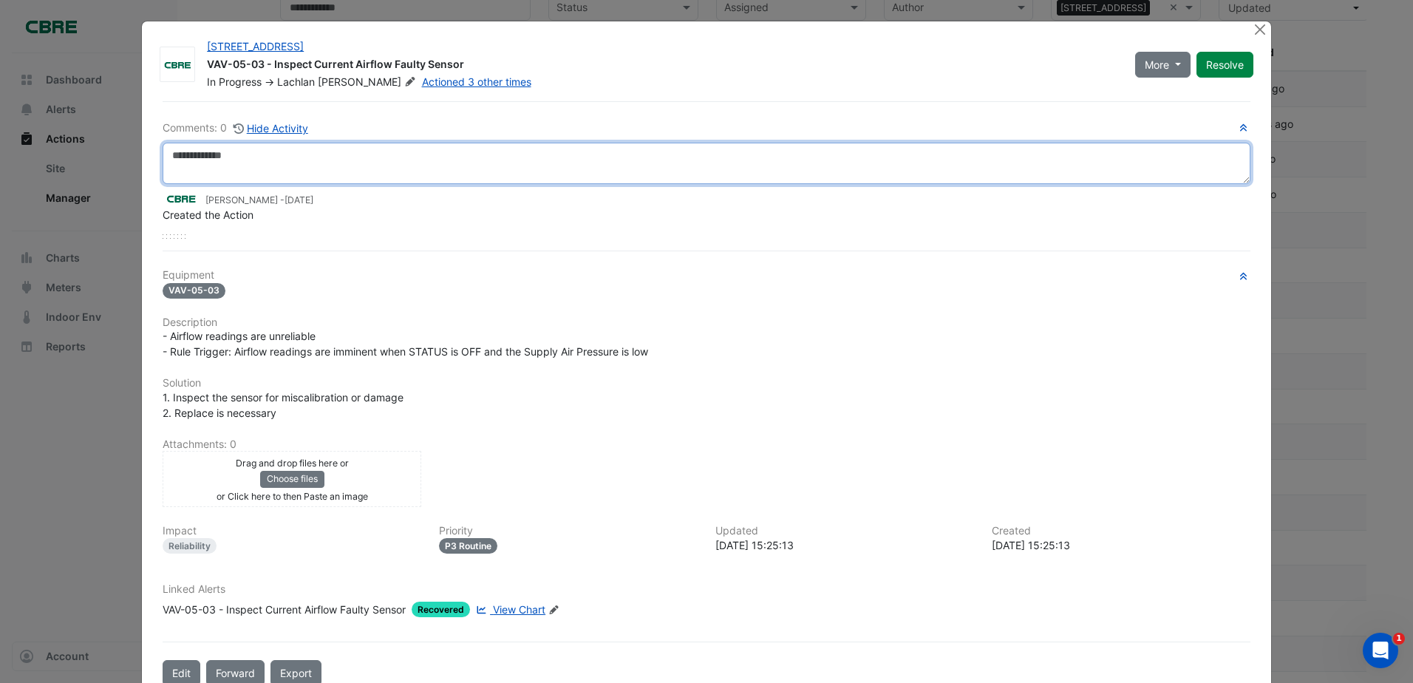
drag, startPoint x: 317, startPoint y: 160, endPoint x: 314, endPoint y: 171, distance: 11.5
click at [315, 168] on textarea at bounding box center [707, 163] width 1088 height 41
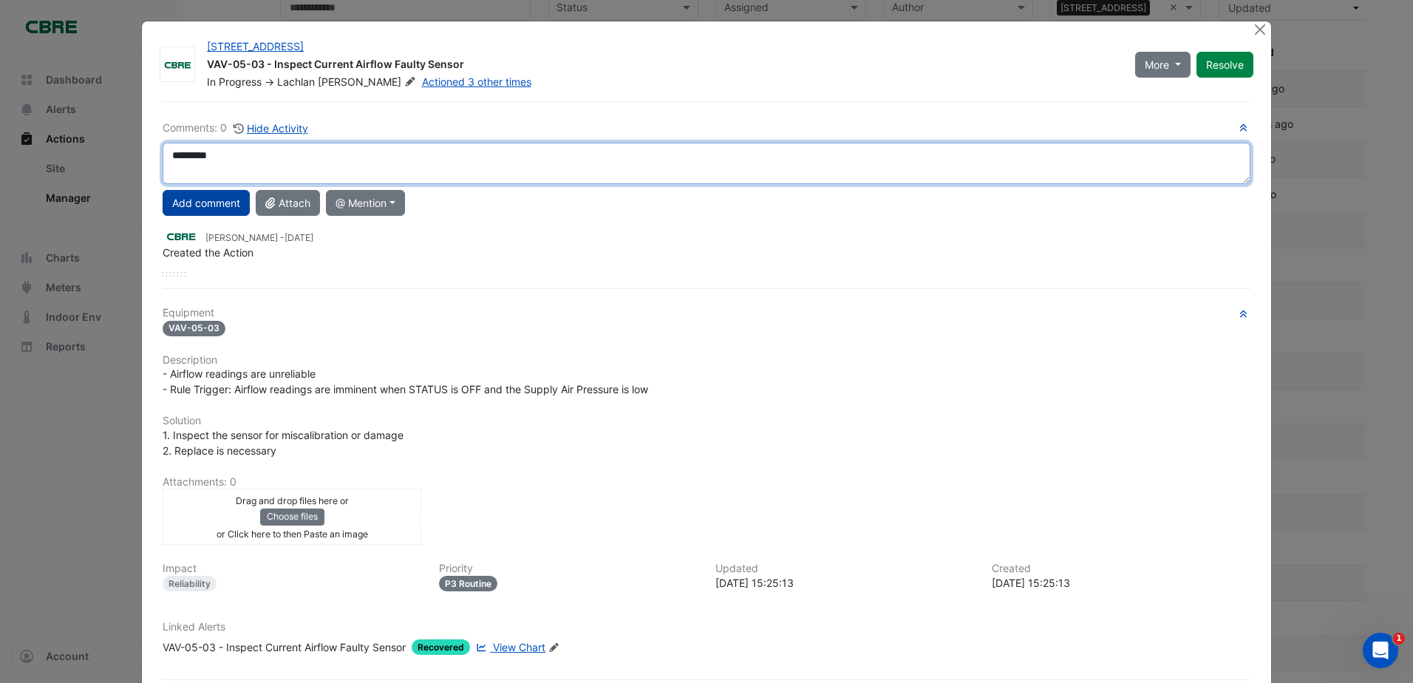
type textarea "*********"
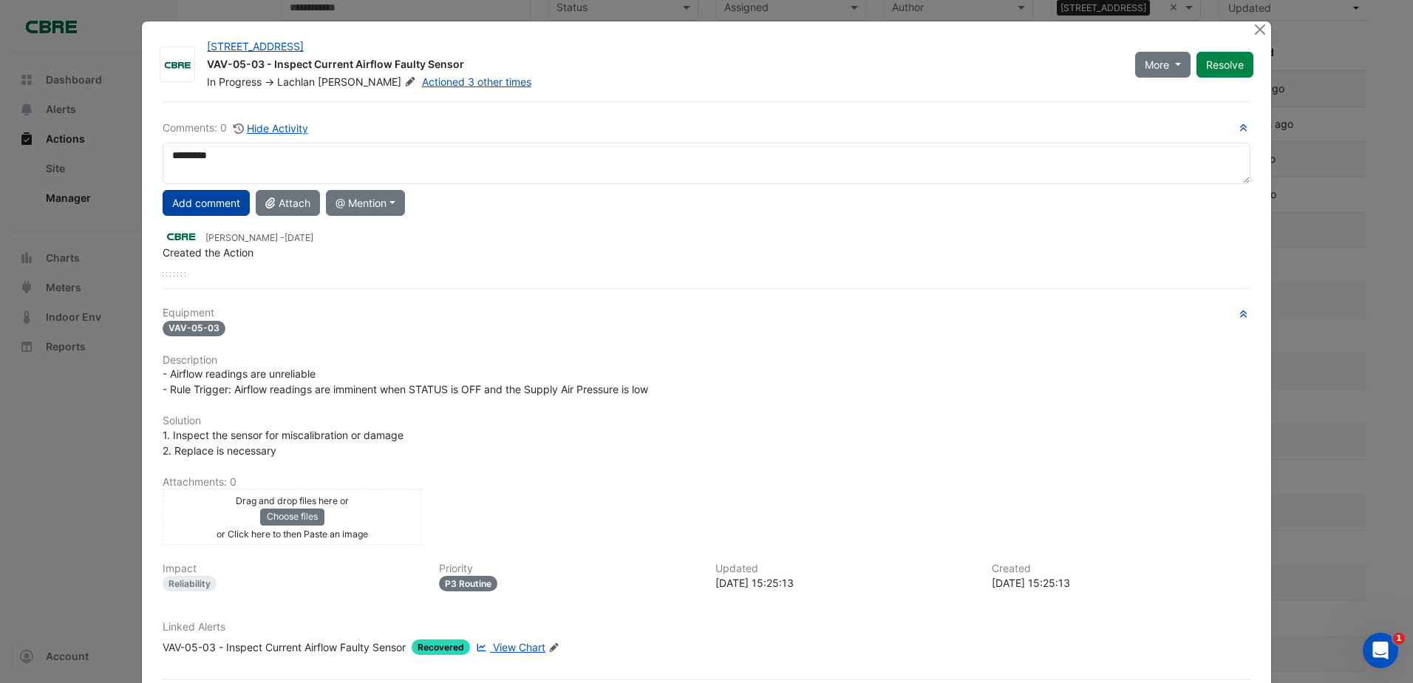
click at [228, 201] on button "Add comment" at bounding box center [206, 203] width 87 height 26
click at [1226, 68] on button "Resolve" at bounding box center [1224, 65] width 57 height 26
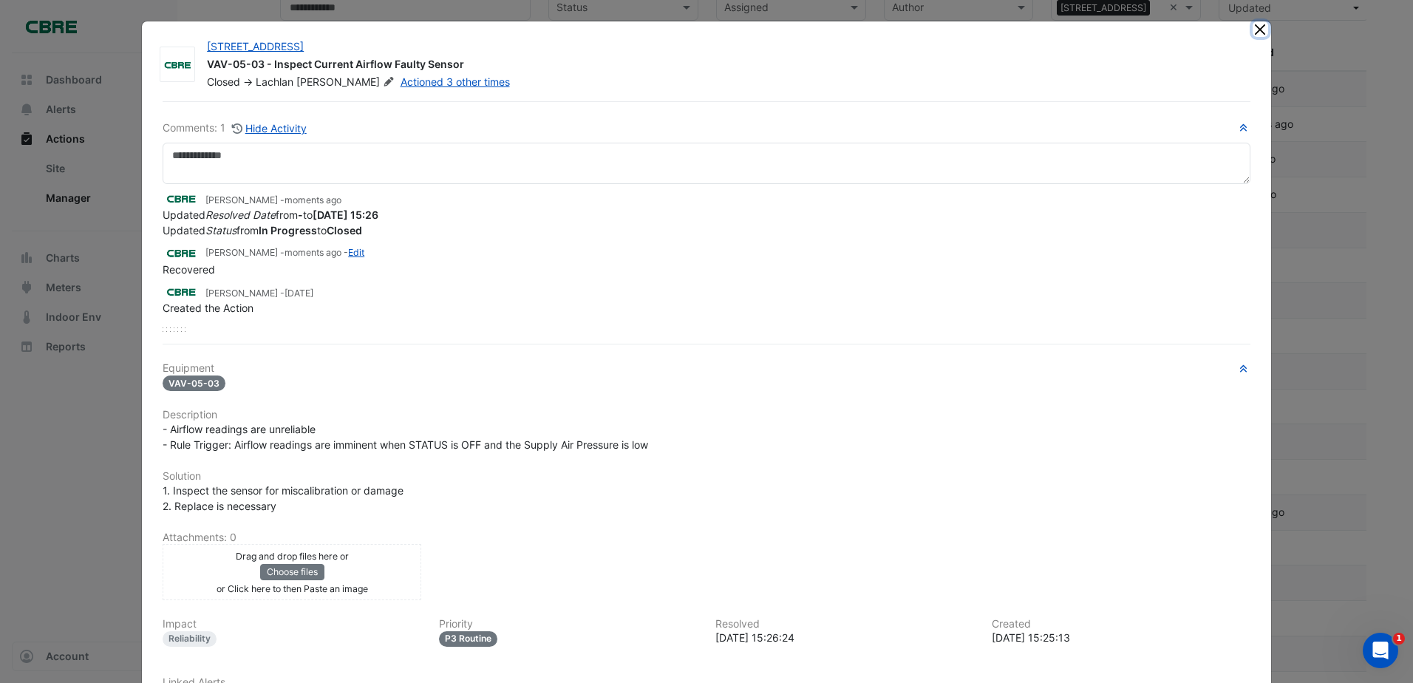
drag, startPoint x: 1258, startPoint y: 30, endPoint x: 1209, endPoint y: 75, distance: 66.4
click at [1257, 30] on button "Close" at bounding box center [1260, 29] width 16 height 16
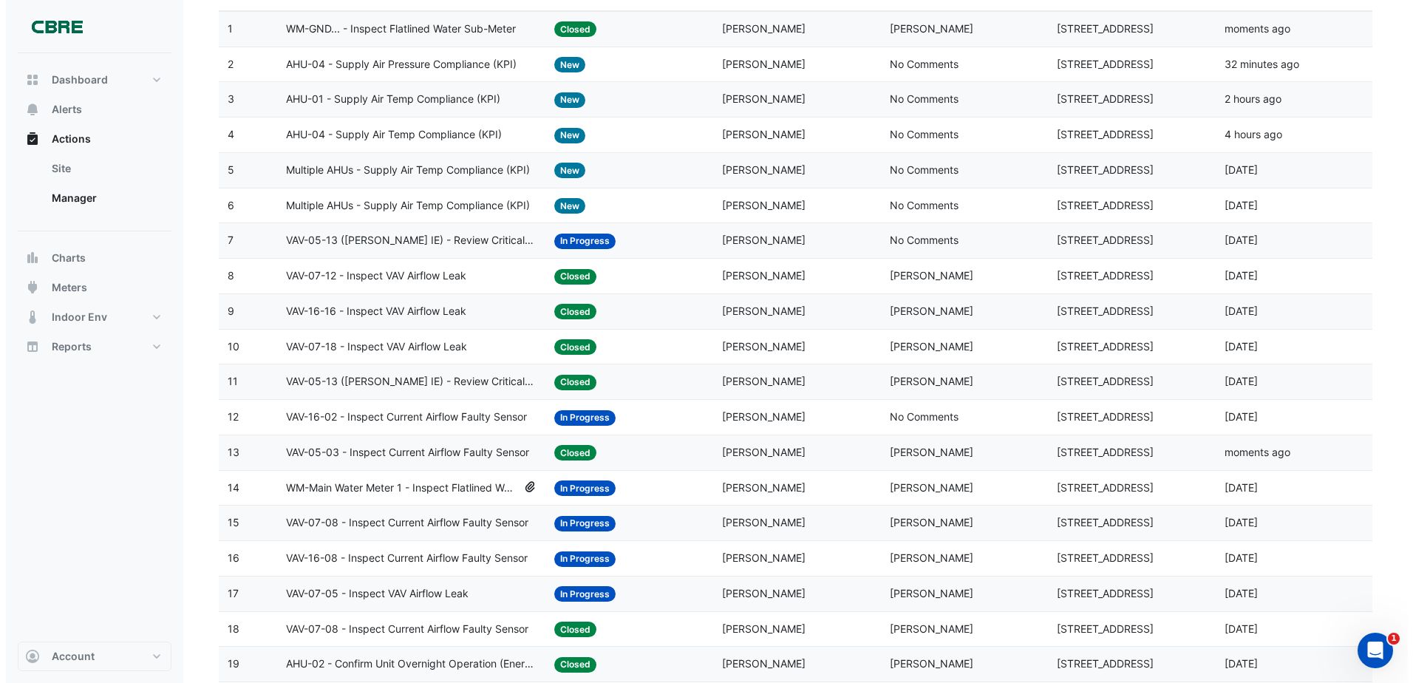
scroll to position [296, 0]
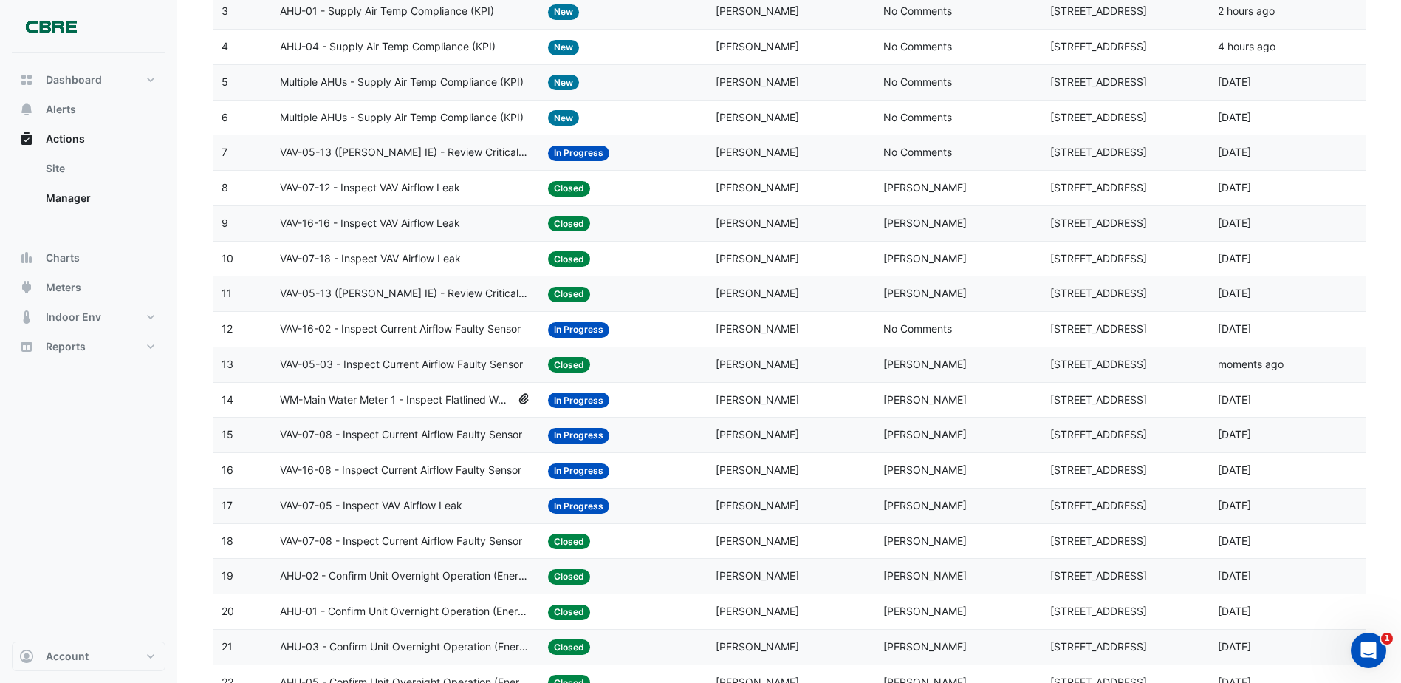
click at [576, 324] on span "In Progress" at bounding box center [578, 330] width 61 height 16
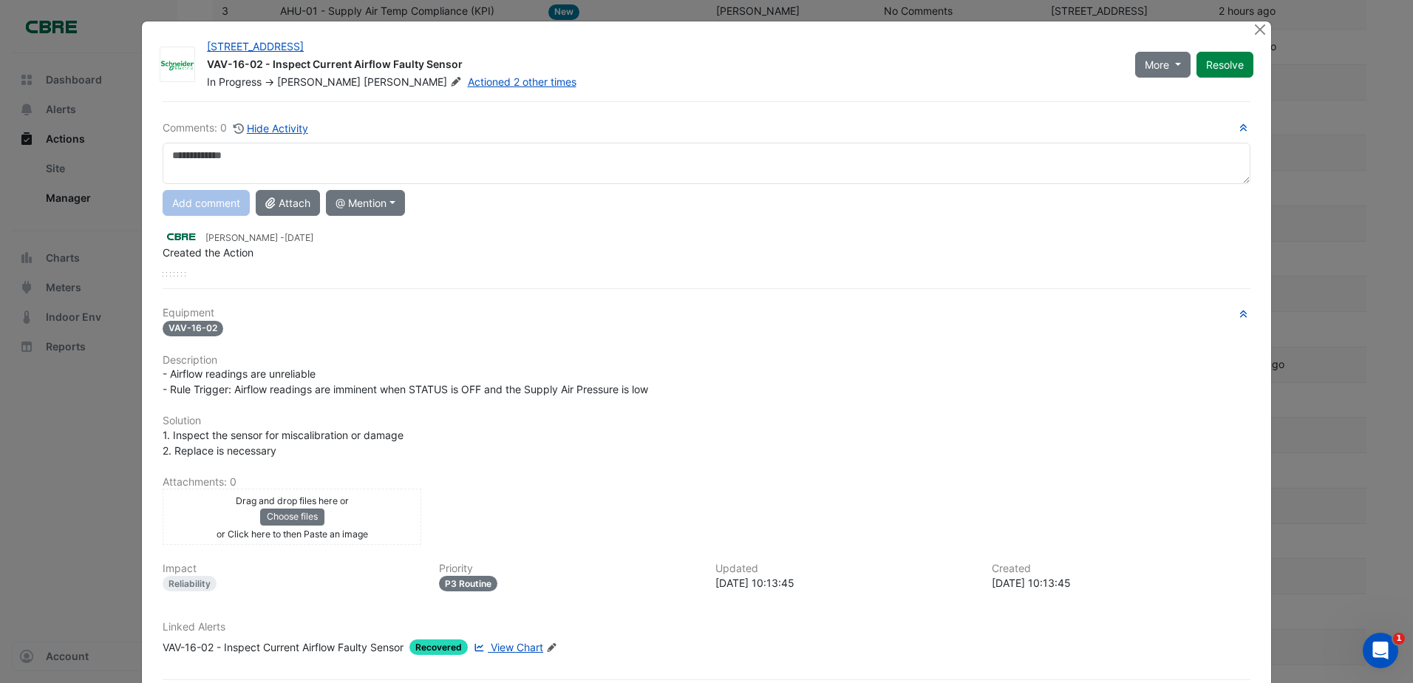
click at [239, 159] on textarea at bounding box center [707, 163] width 1088 height 41
type textarea "*********"
click at [223, 197] on button "Add comment" at bounding box center [206, 203] width 87 height 26
click at [1240, 56] on button "Resolve" at bounding box center [1224, 65] width 57 height 26
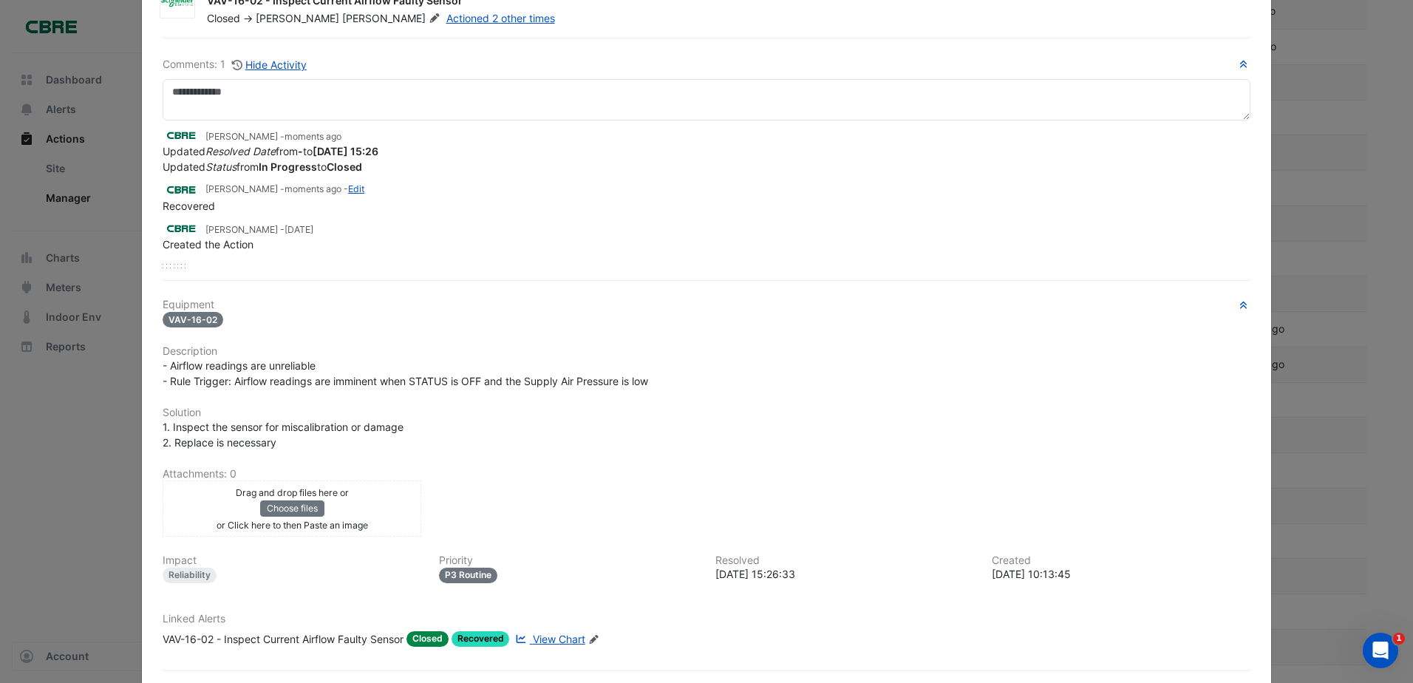
scroll to position [0, 0]
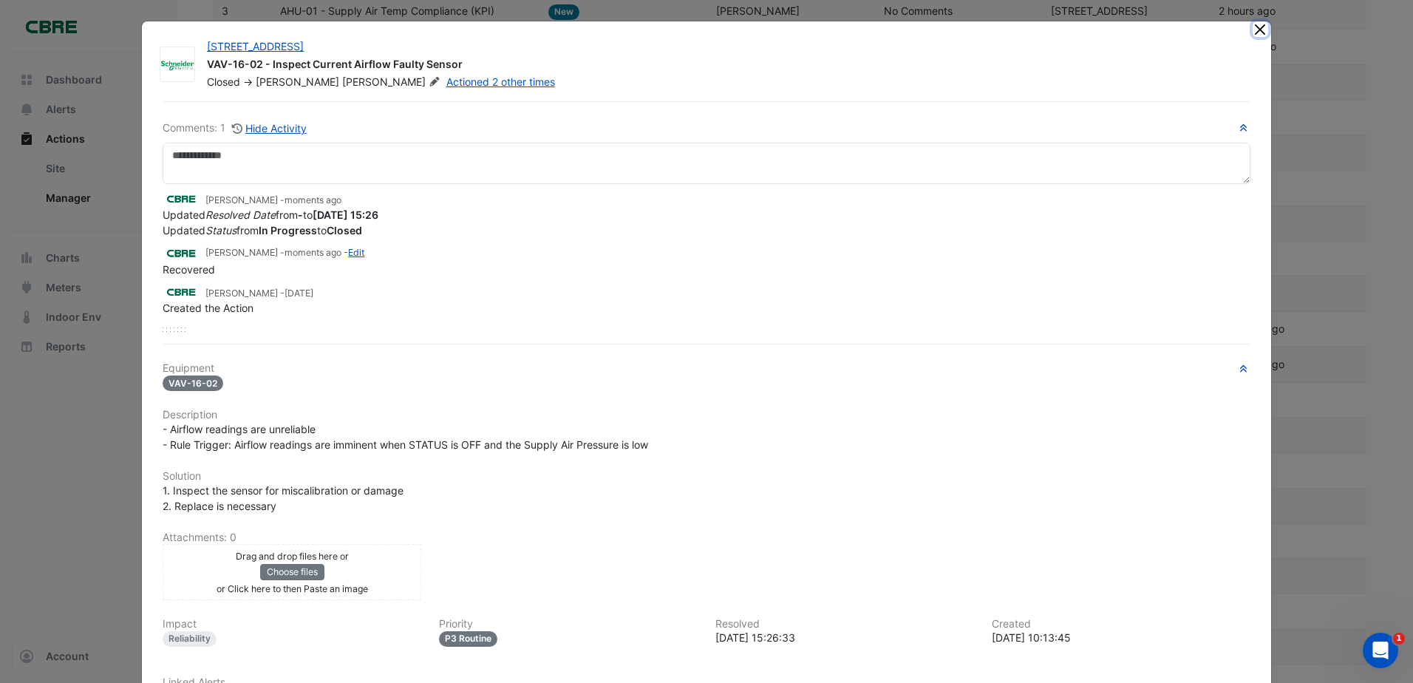
click at [1253, 26] on button "Close" at bounding box center [1260, 29] width 16 height 16
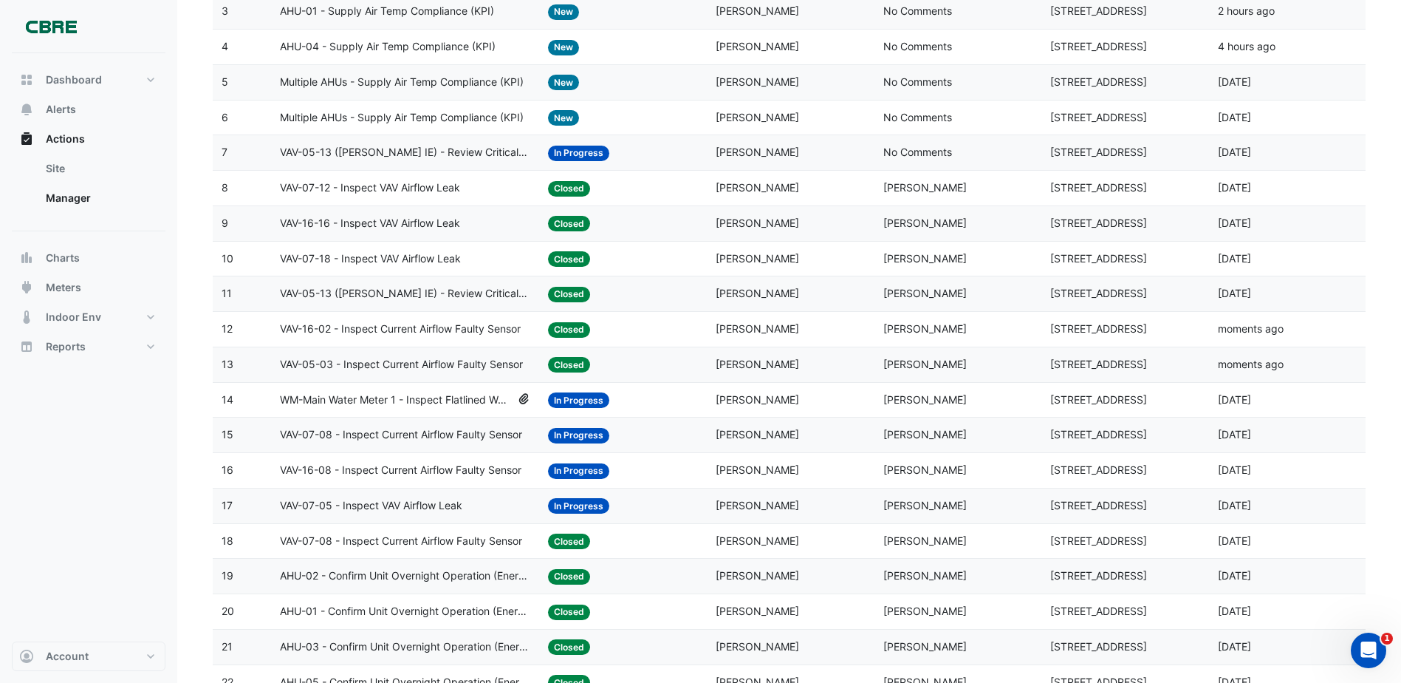
click at [549, 147] on app-ticket-status "In Progress" at bounding box center [578, 154] width 61 height 16
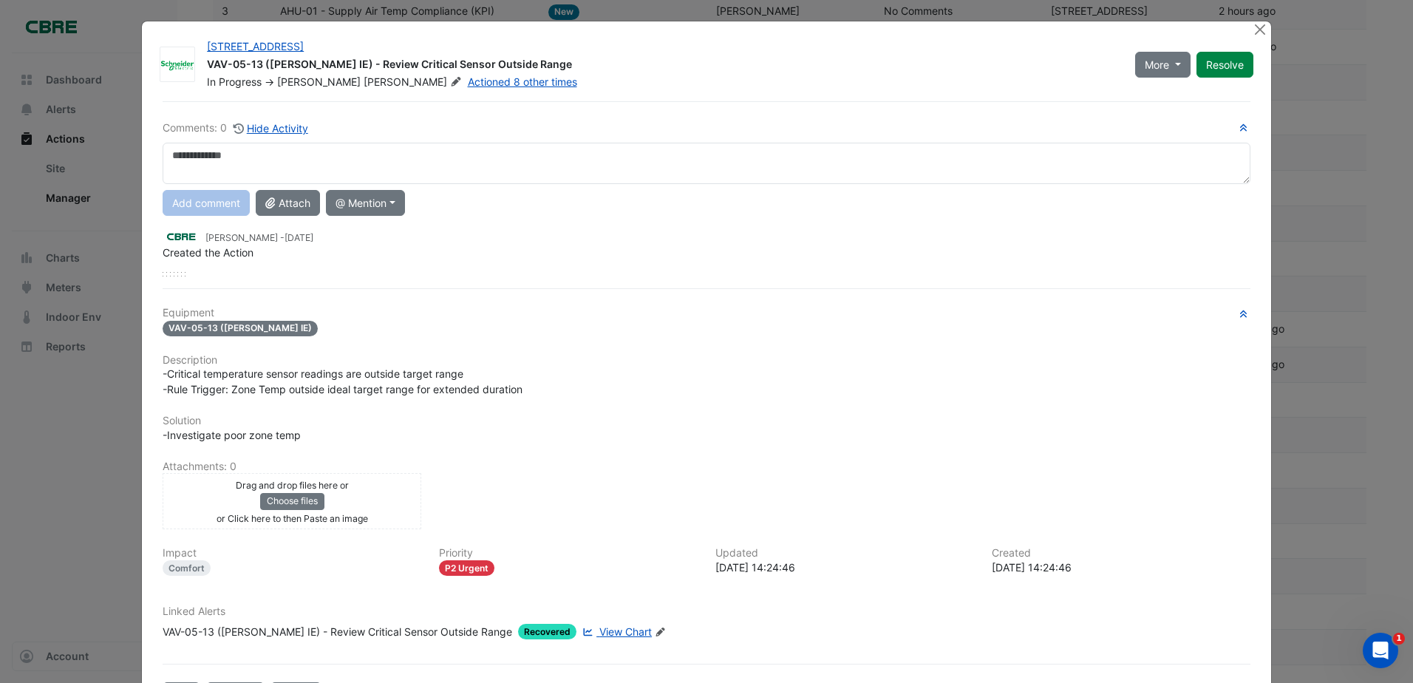
click at [235, 159] on textarea at bounding box center [707, 163] width 1088 height 41
type textarea "*********"
click at [216, 208] on button "Add comment" at bounding box center [206, 203] width 87 height 26
click at [1234, 65] on button "Resolve" at bounding box center [1224, 65] width 57 height 26
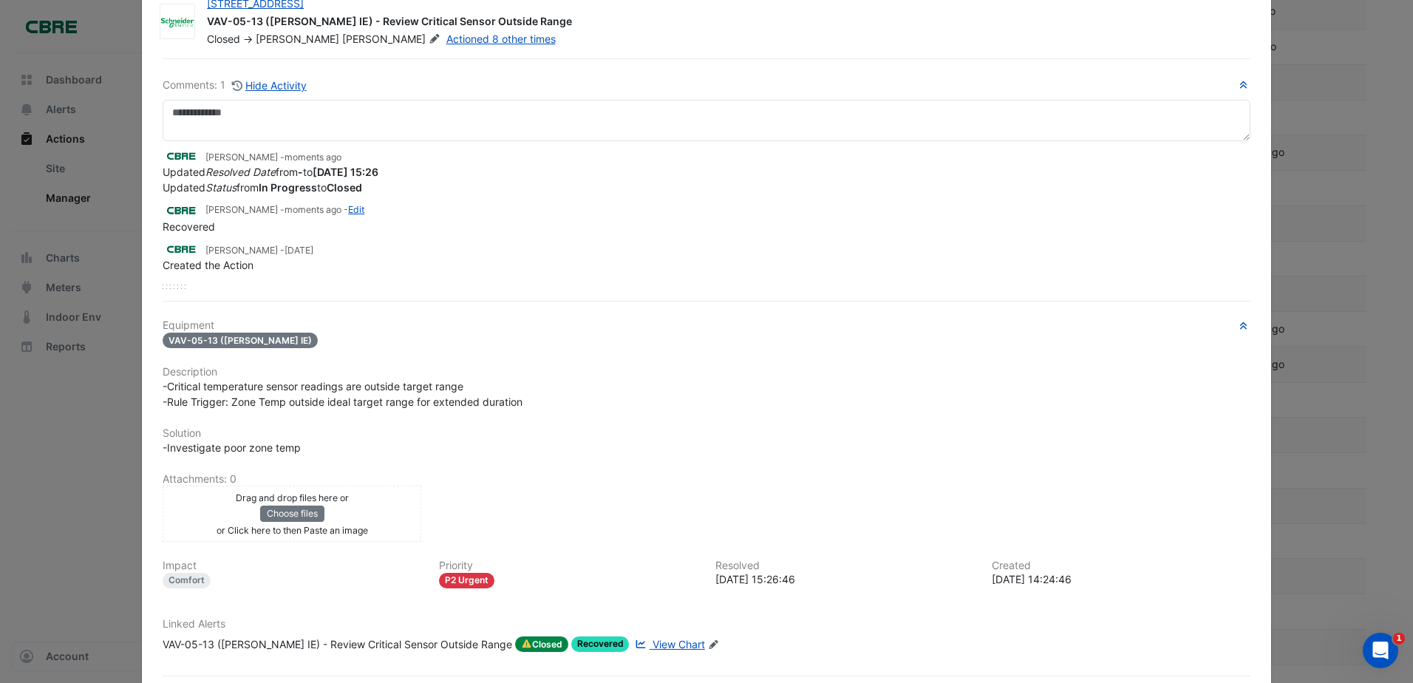
scroll to position [113, 0]
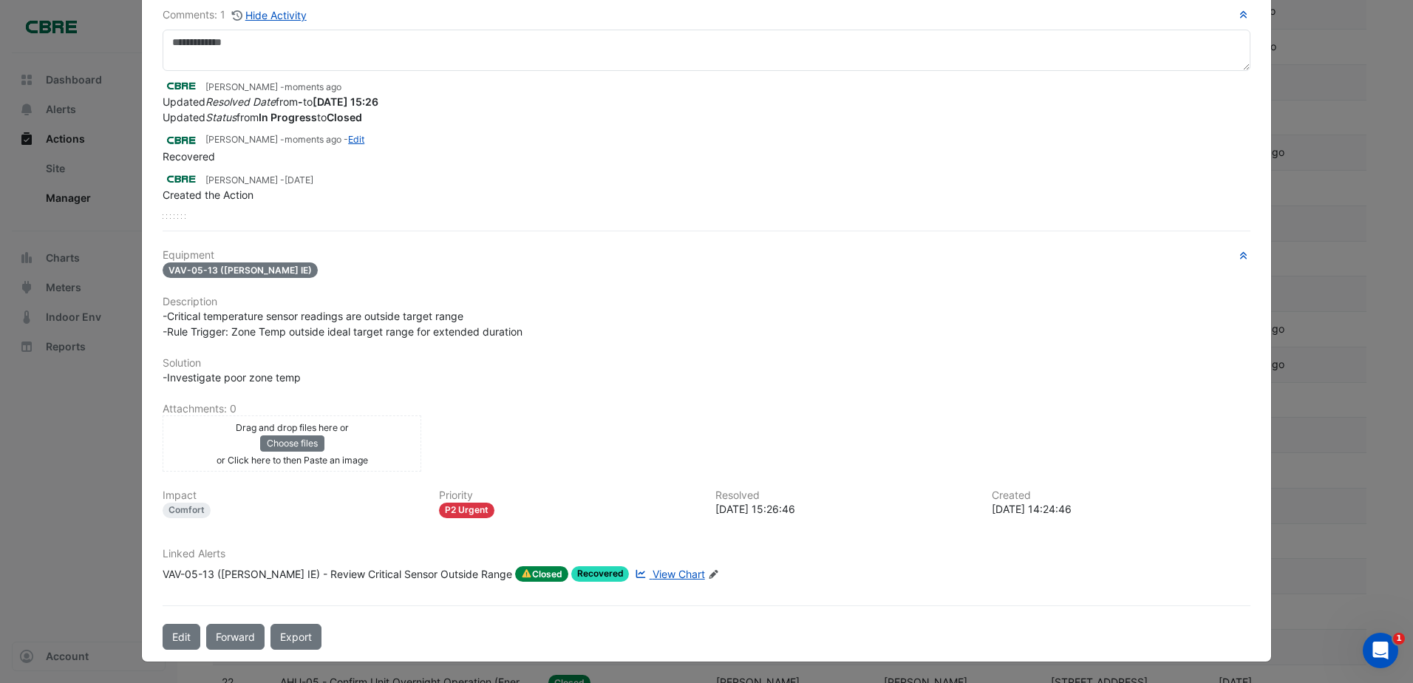
click at [515, 574] on span "Closed" at bounding box center [541, 574] width 53 height 16
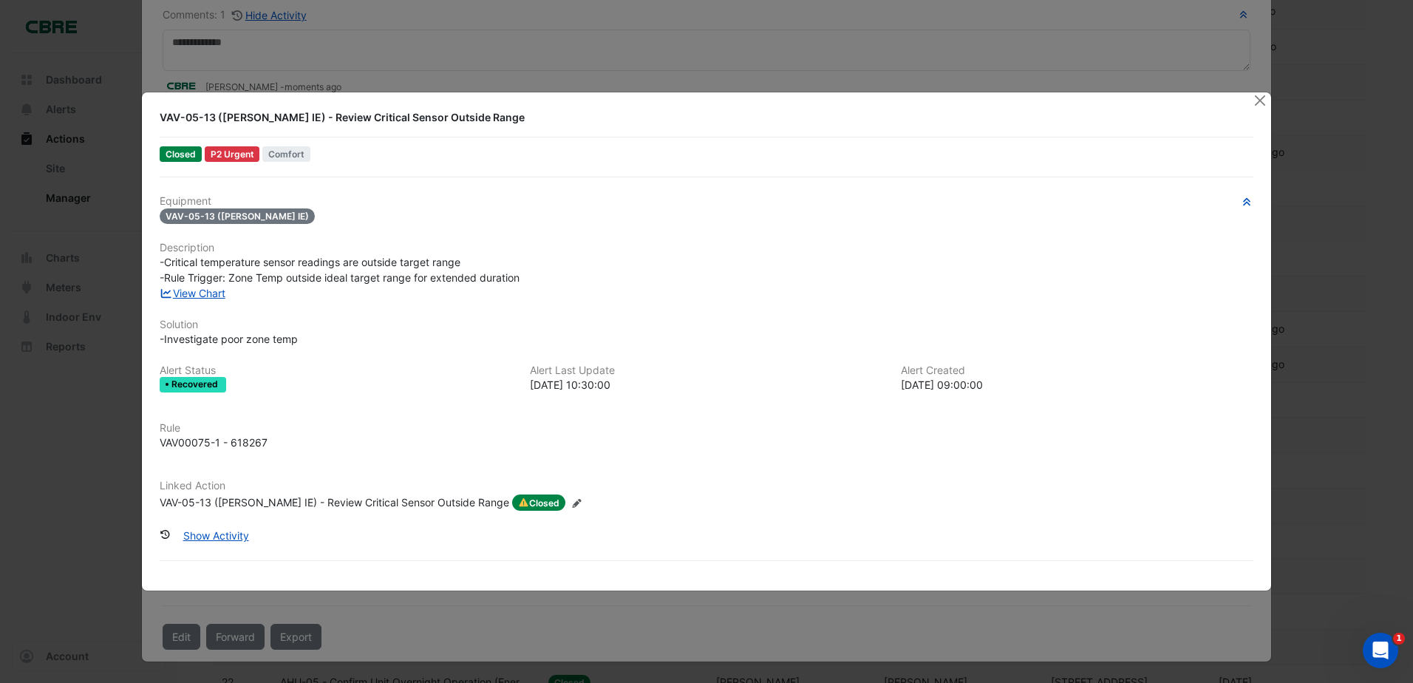
click at [512, 502] on span "Closed" at bounding box center [538, 502] width 53 height 16
click at [624, 139] on div "VAV-05-13 (NABERS IE) - Review Critical Sensor Outside Range Closed P2 Urgent C…" at bounding box center [706, 134] width 1105 height 61
click at [1274, 100] on ngb-modal-window "VAV-05-13 (NABERS IE) - Review Critical Sensor Outside Range Closed P2 Urgent C…" at bounding box center [706, 341] width 1413 height 683
drag, startPoint x: 1263, startPoint y: 101, endPoint x: 1232, endPoint y: 108, distance: 32.5
click at [1263, 101] on button "Close" at bounding box center [1260, 100] width 16 height 16
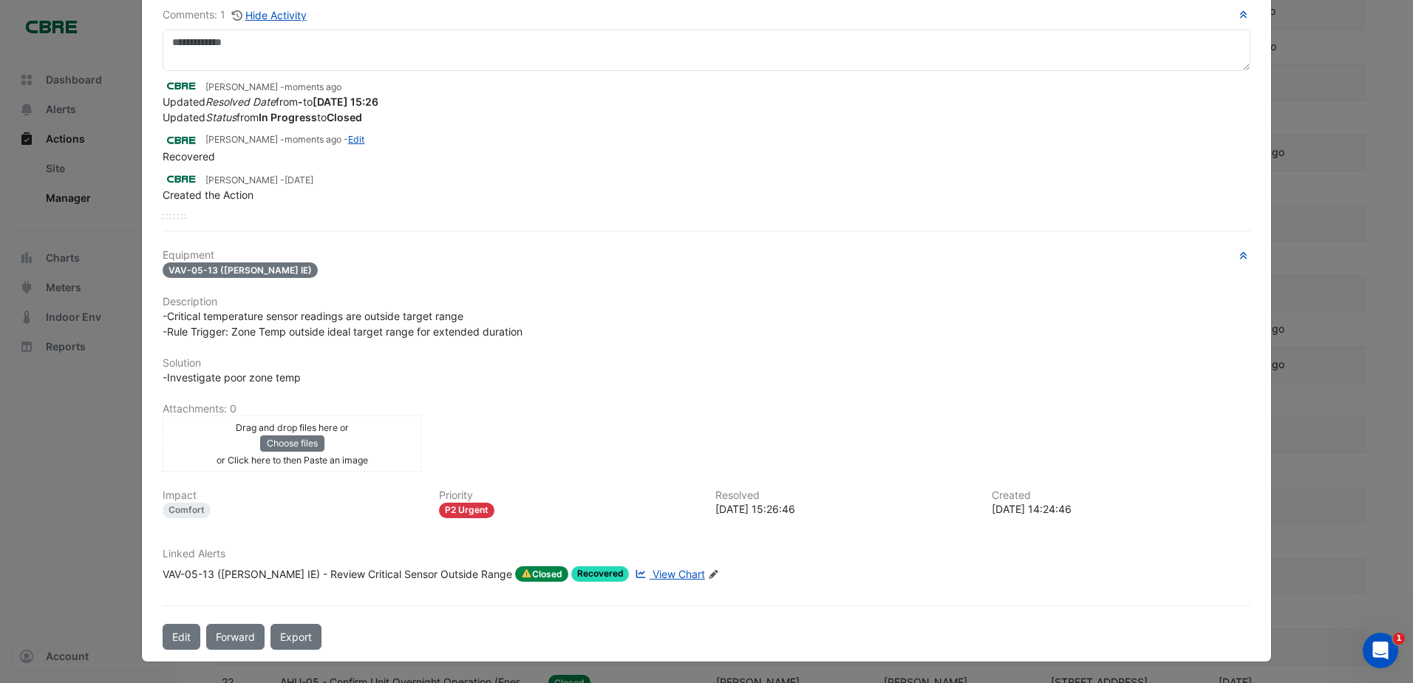
scroll to position [0, 0]
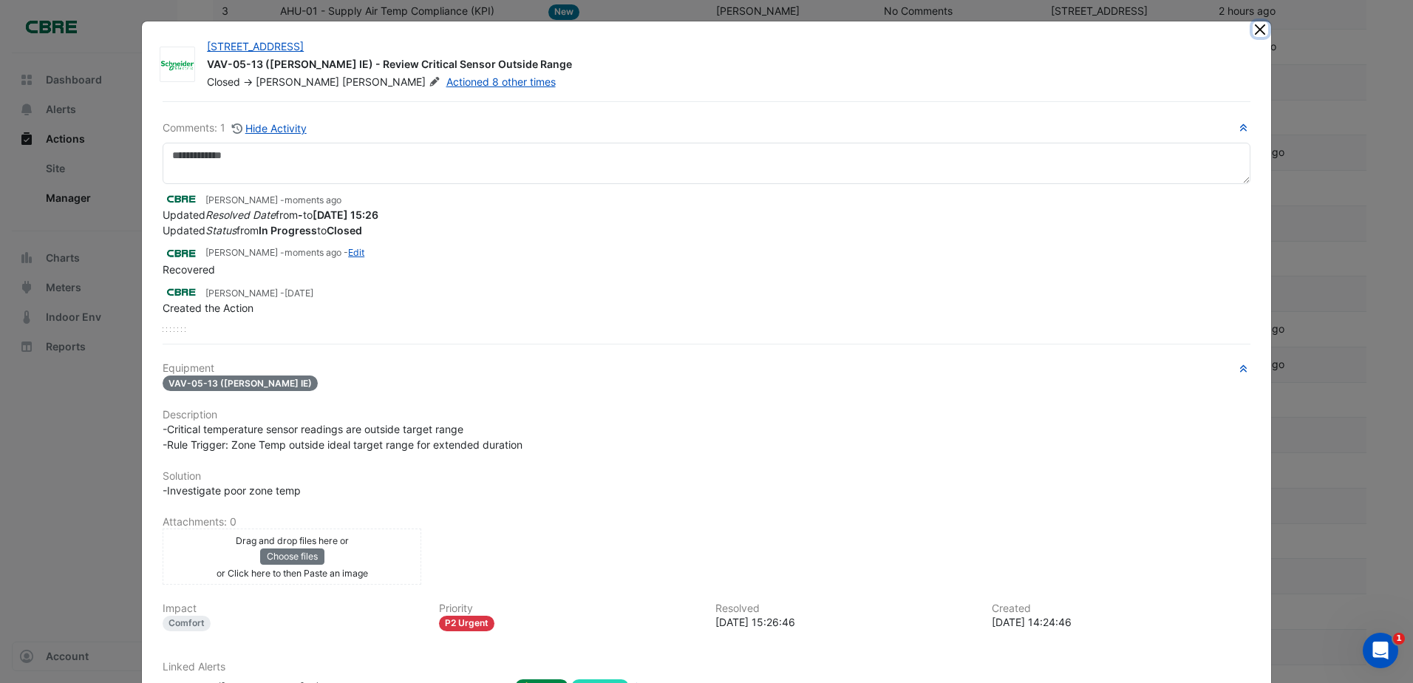
click at [1260, 25] on button "Close" at bounding box center [1260, 29] width 16 height 16
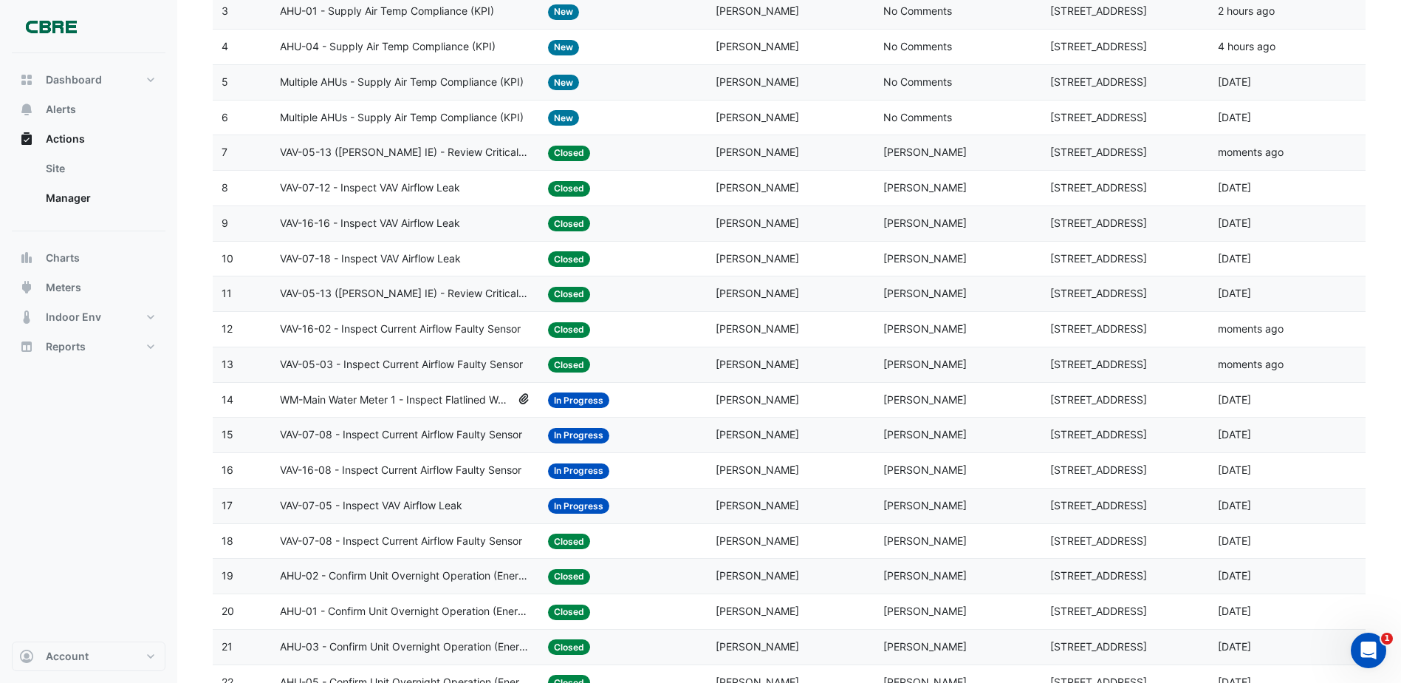
click at [636, 429] on div "Status: In Progress" at bounding box center [623, 434] width 150 height 17
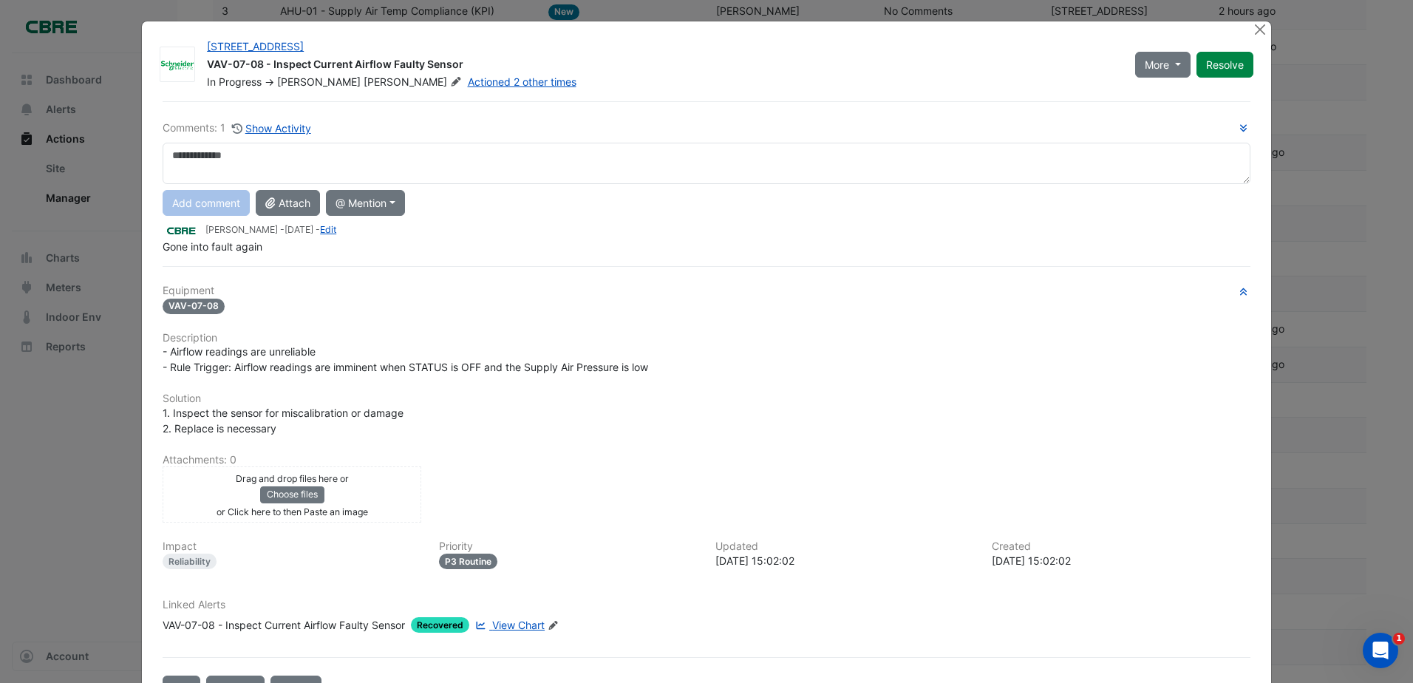
click at [421, 162] on textarea at bounding box center [707, 163] width 1088 height 41
type textarea "*********"
click at [220, 211] on button "Add comment" at bounding box center [206, 203] width 87 height 26
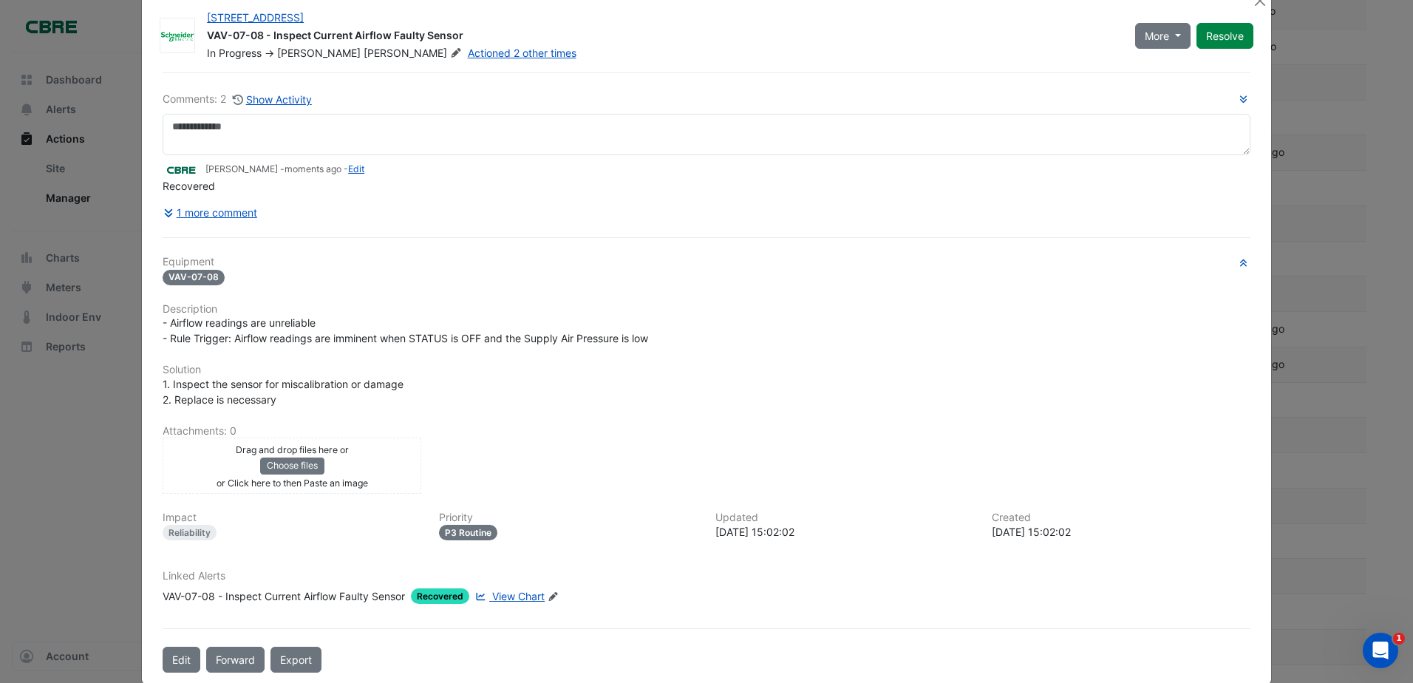
scroll to position [52, 0]
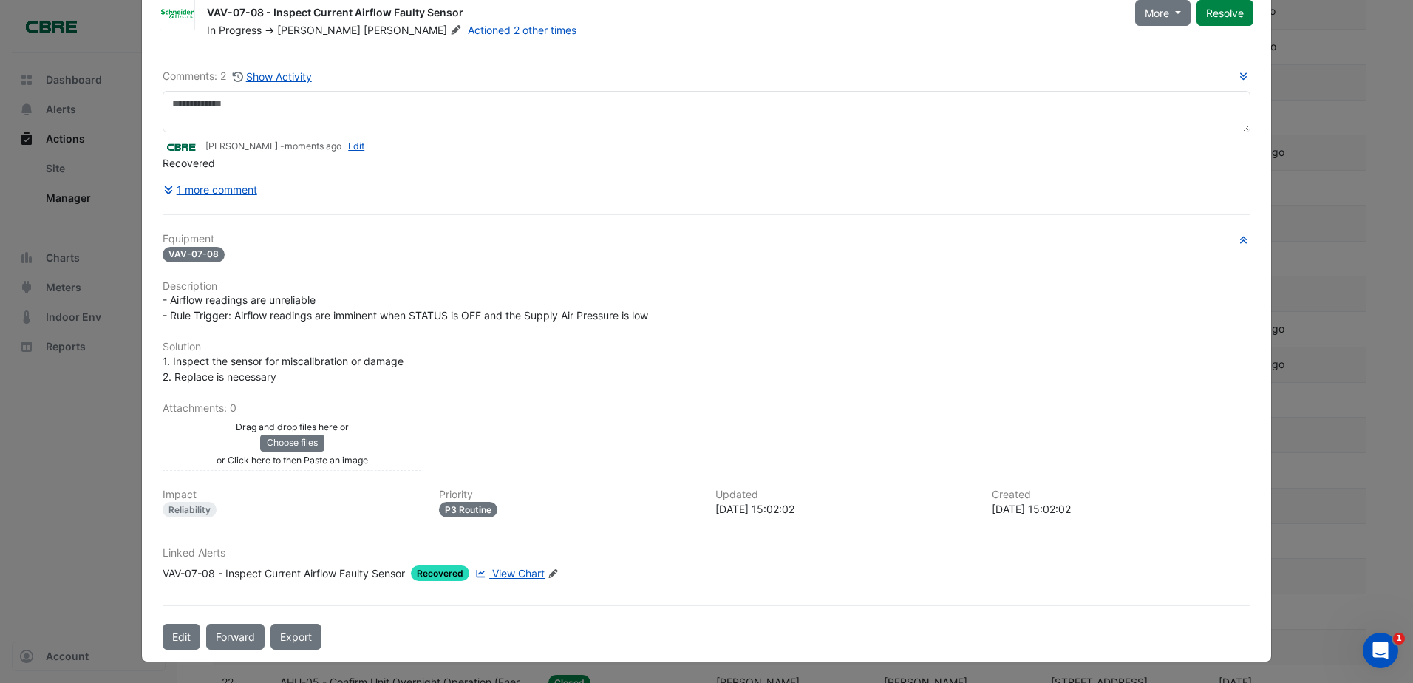
click at [431, 575] on span "Recovered" at bounding box center [440, 573] width 58 height 16
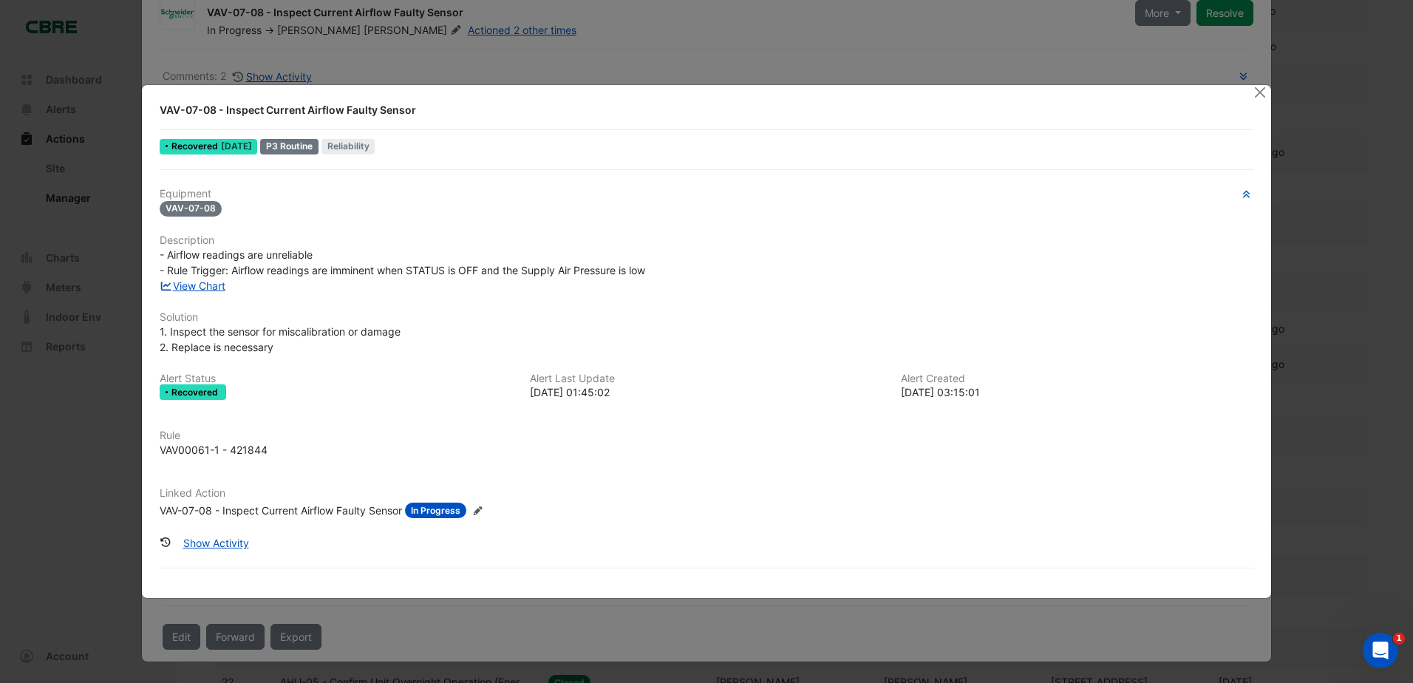
click at [591, 94] on div "VAV-07-08 - Inspect Current Airflow Faulty Sensor Recovered 6 days ago P3 Routi…" at bounding box center [706, 341] width 1129 height 513
click at [1253, 97] on button "Close" at bounding box center [1260, 93] width 16 height 16
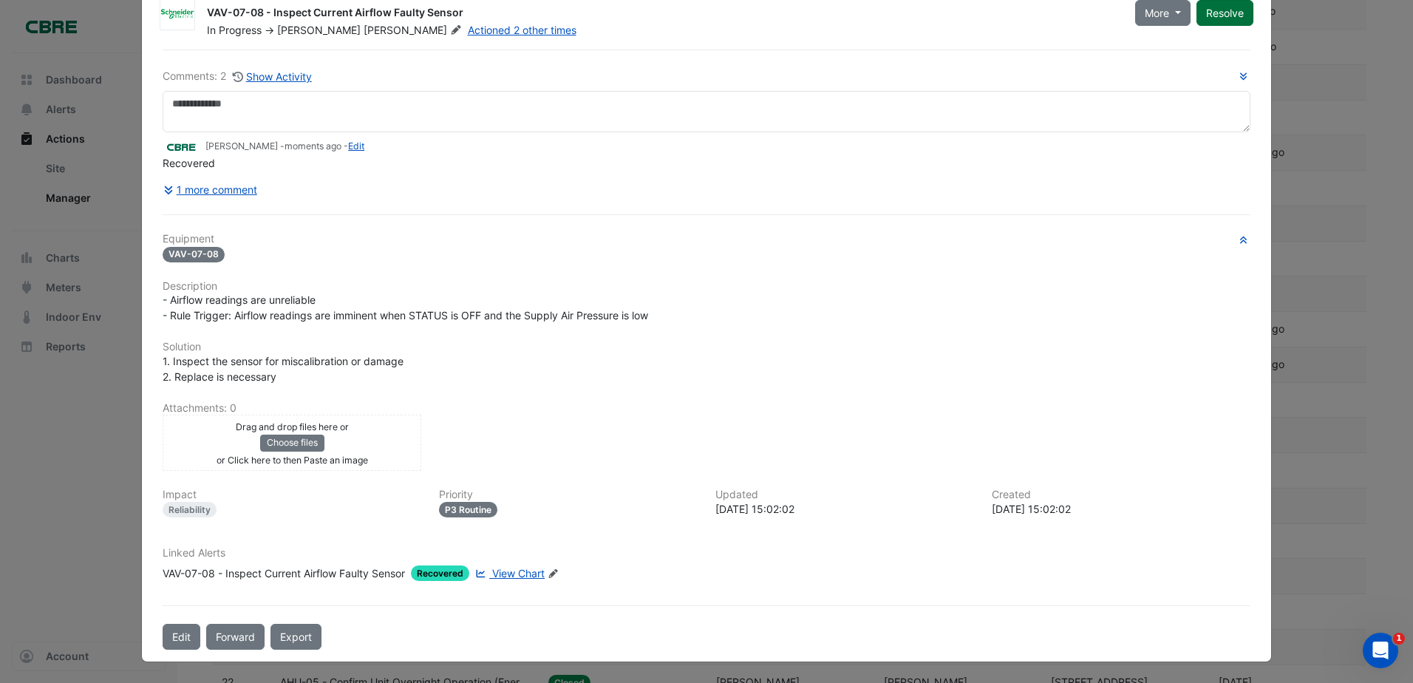
click at [1222, 20] on button "Resolve" at bounding box center [1224, 13] width 57 height 26
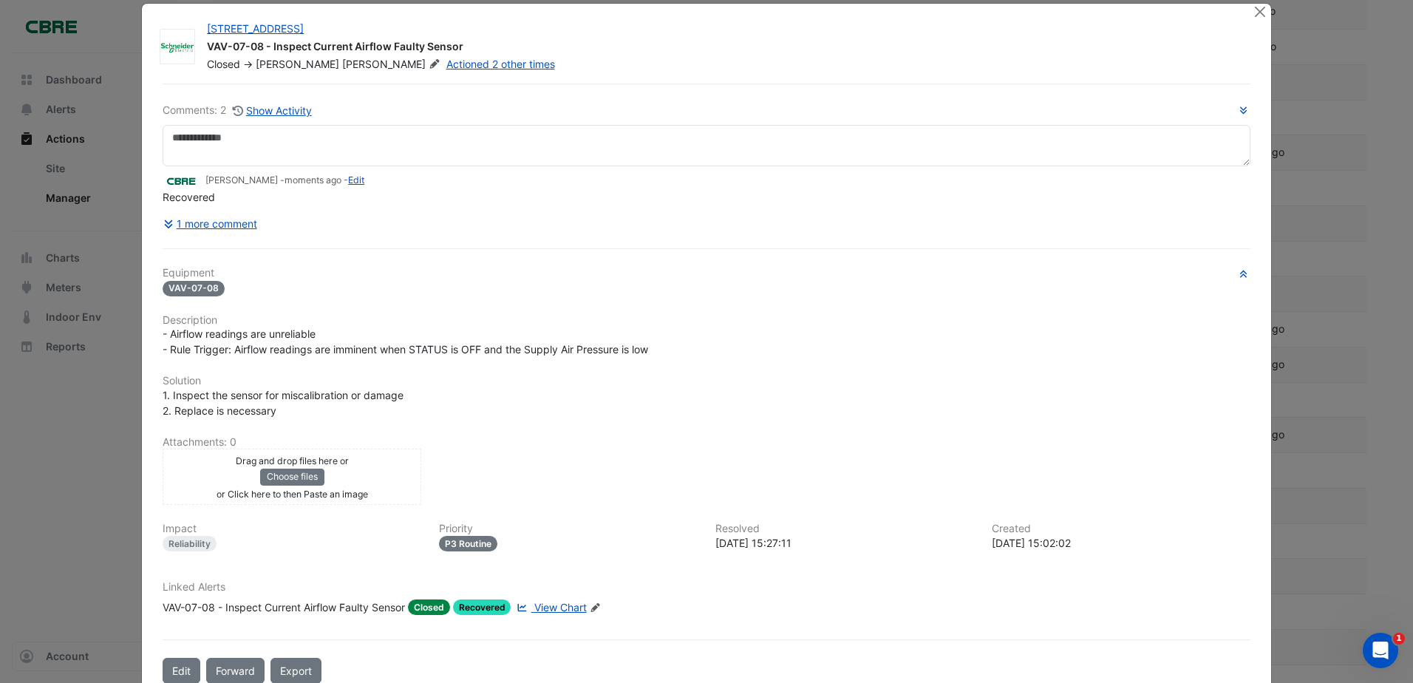
scroll to position [0, 0]
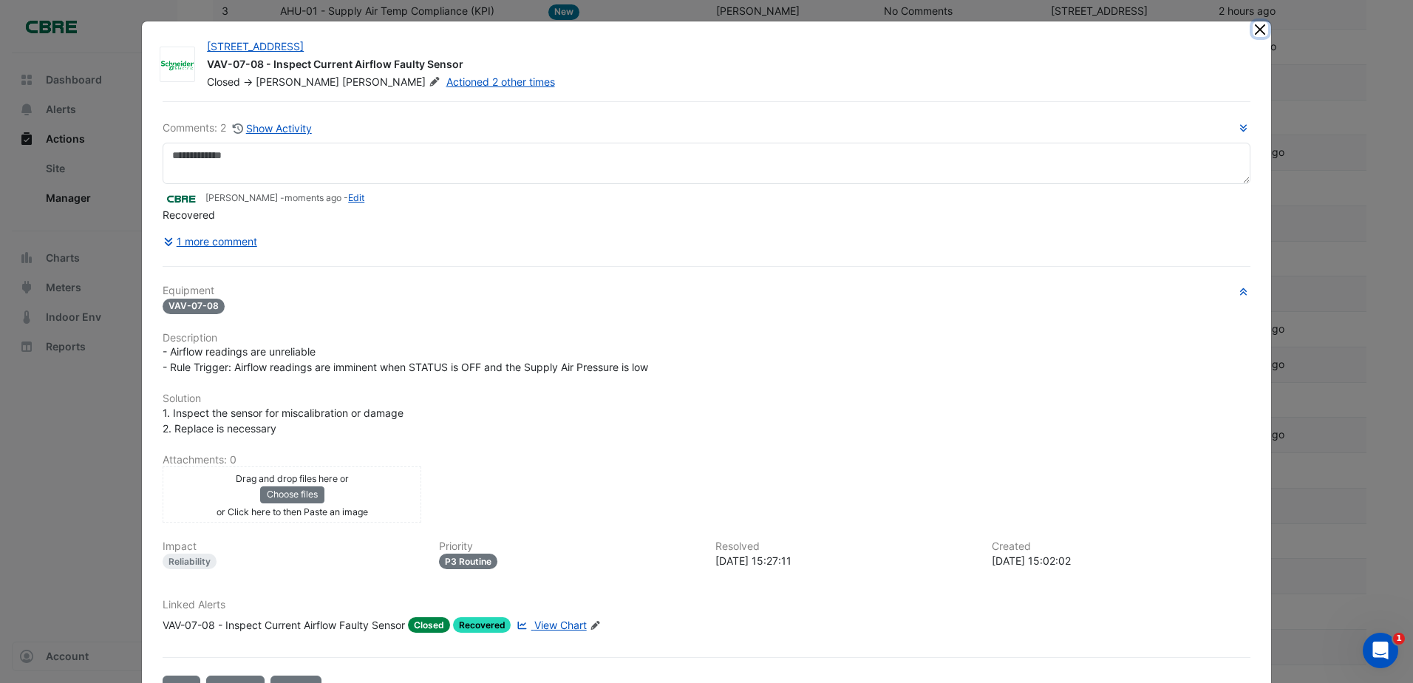
click at [1256, 30] on button "Close" at bounding box center [1260, 29] width 16 height 16
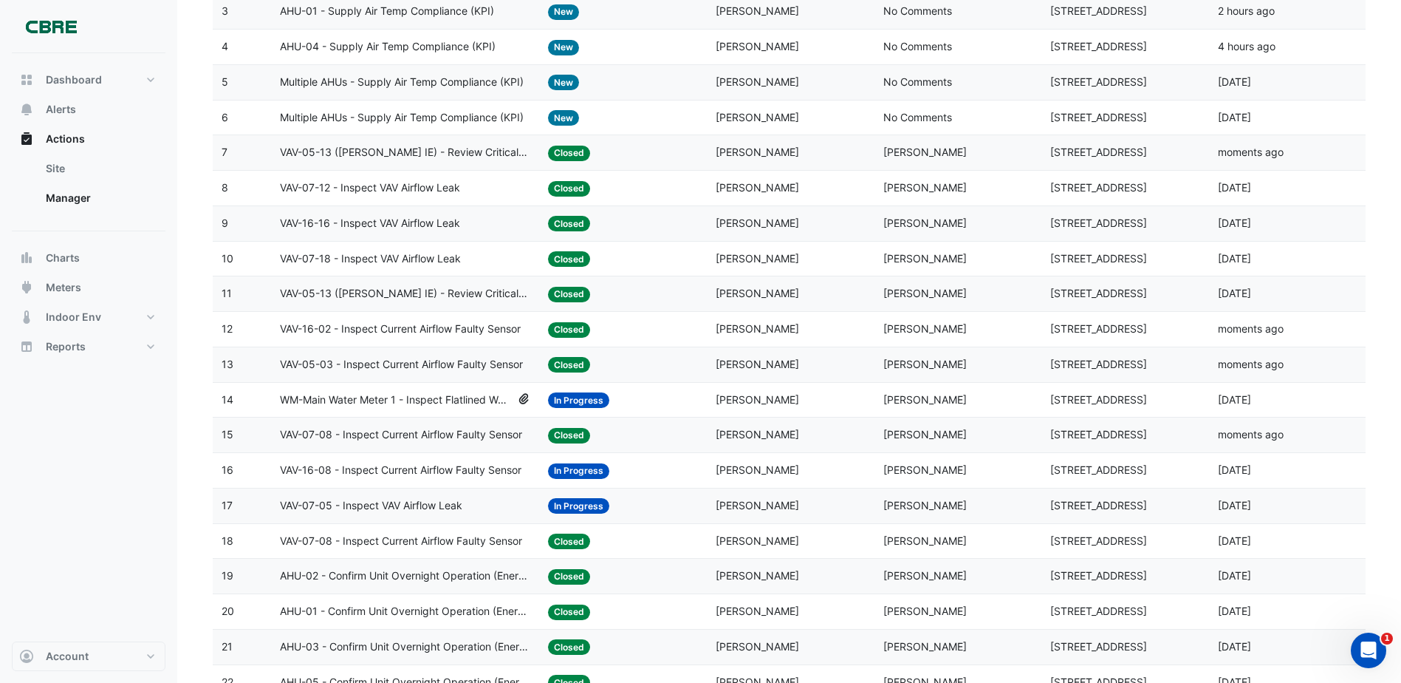
click at [619, 473] on div "Status: In Progress" at bounding box center [623, 470] width 150 height 17
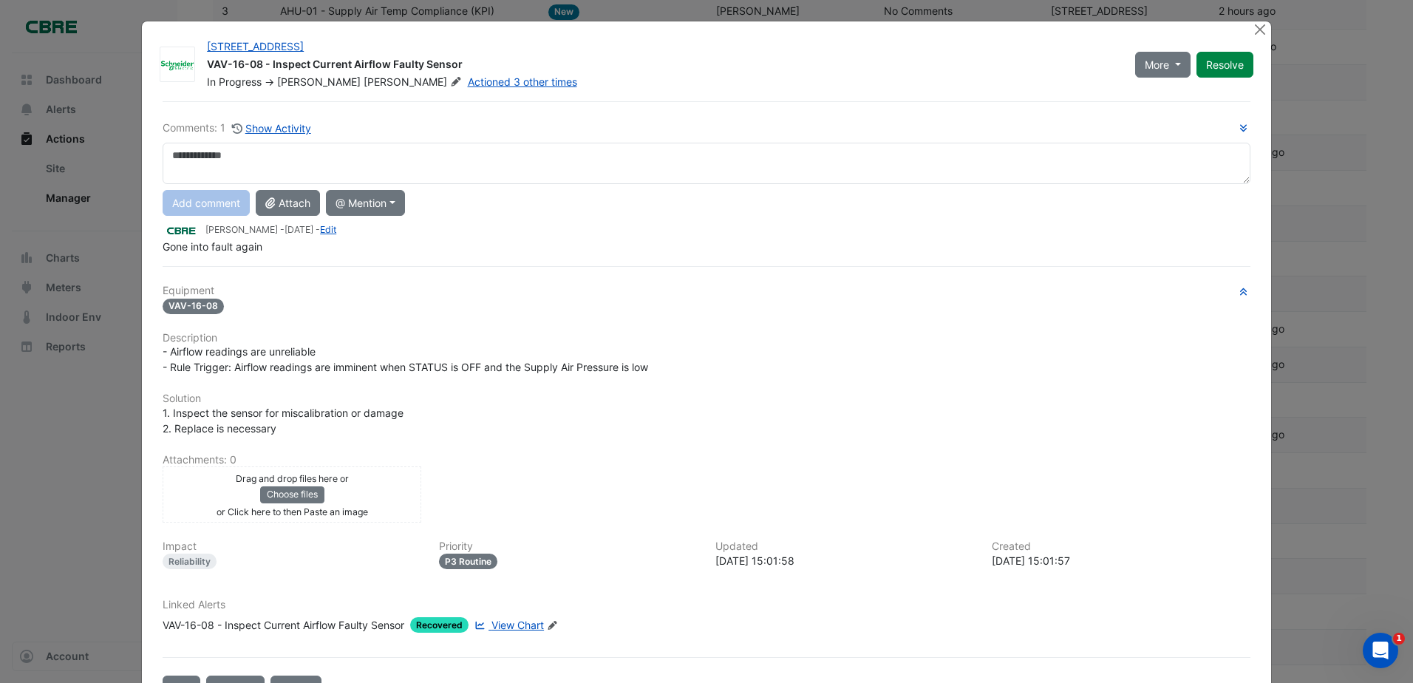
click at [386, 185] on div "Comments: 1 Show Activity Add comment Attach @ Mention ADP Consulting Ajjanthan…" at bounding box center [707, 187] width 1088 height 134
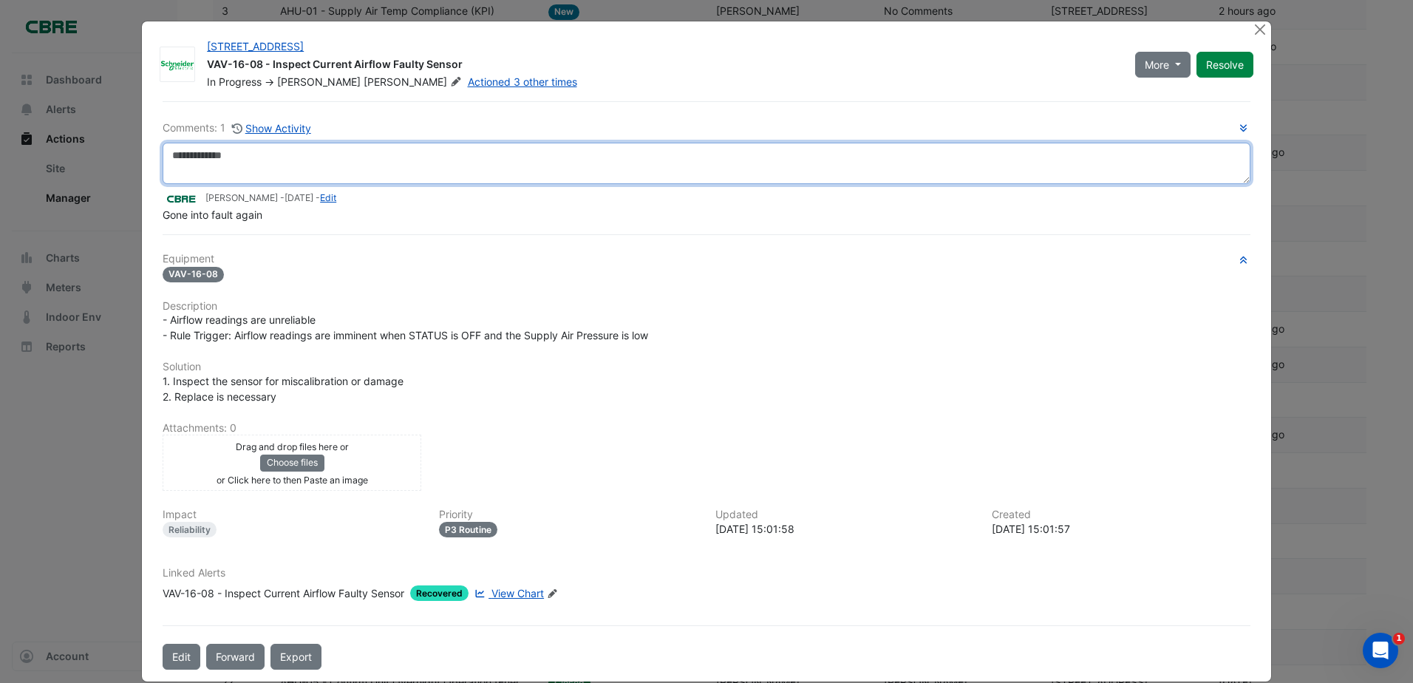
click at [386, 170] on textarea at bounding box center [707, 163] width 1088 height 41
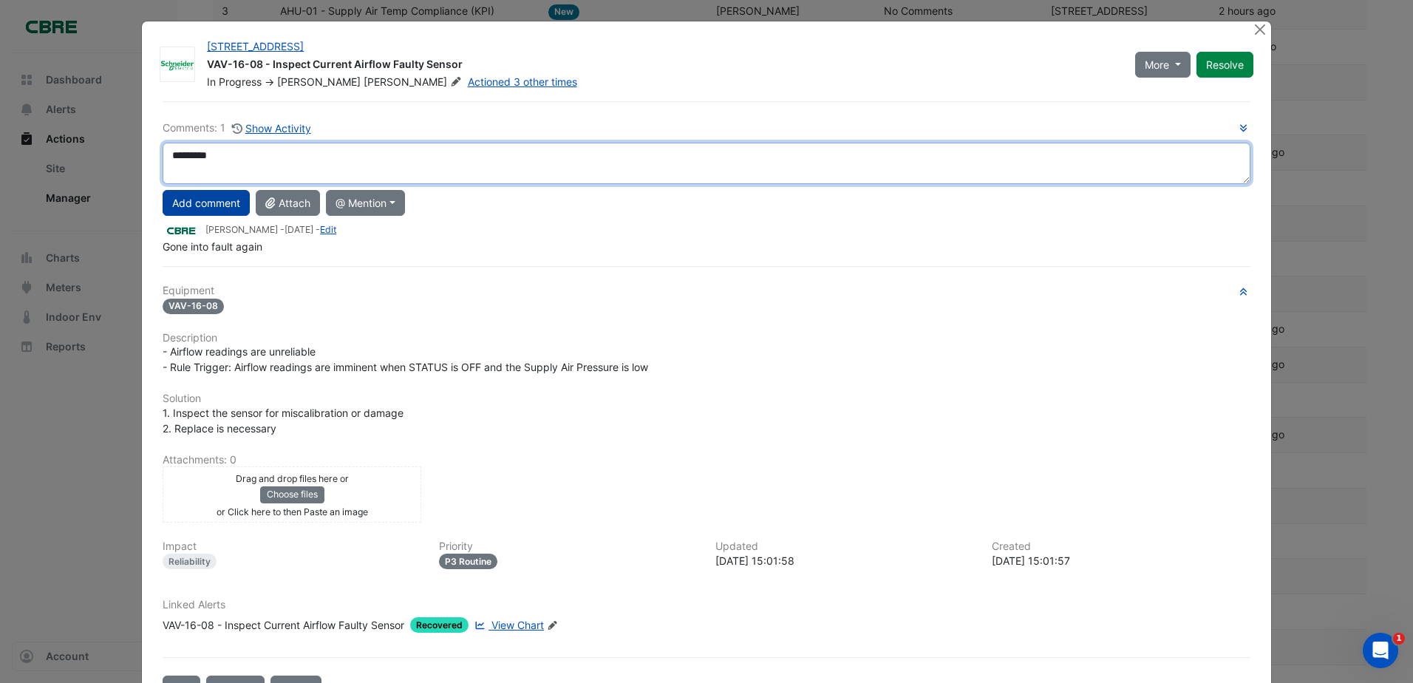
type textarea "*********"
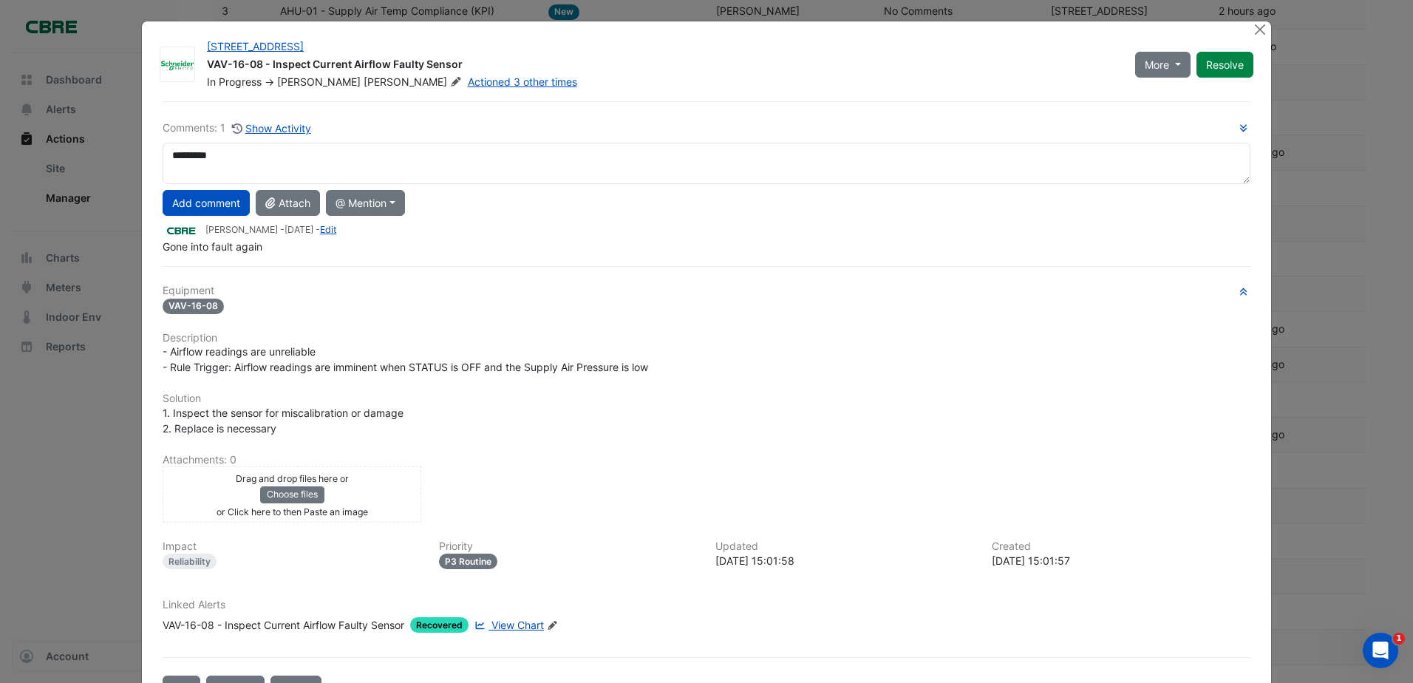
drag, startPoint x: 229, startPoint y: 191, endPoint x: 247, endPoint y: 226, distance: 39.3
click at [228, 191] on button "Add comment" at bounding box center [206, 203] width 87 height 26
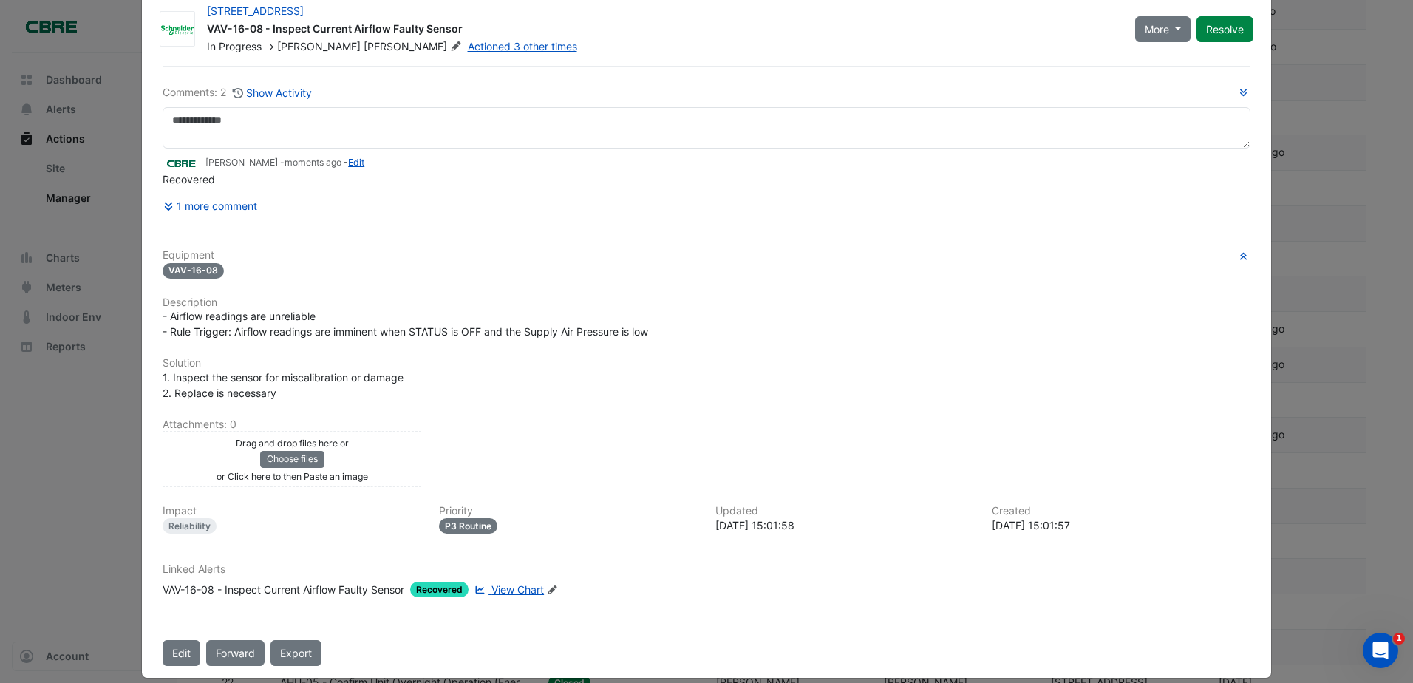
scroll to position [52, 0]
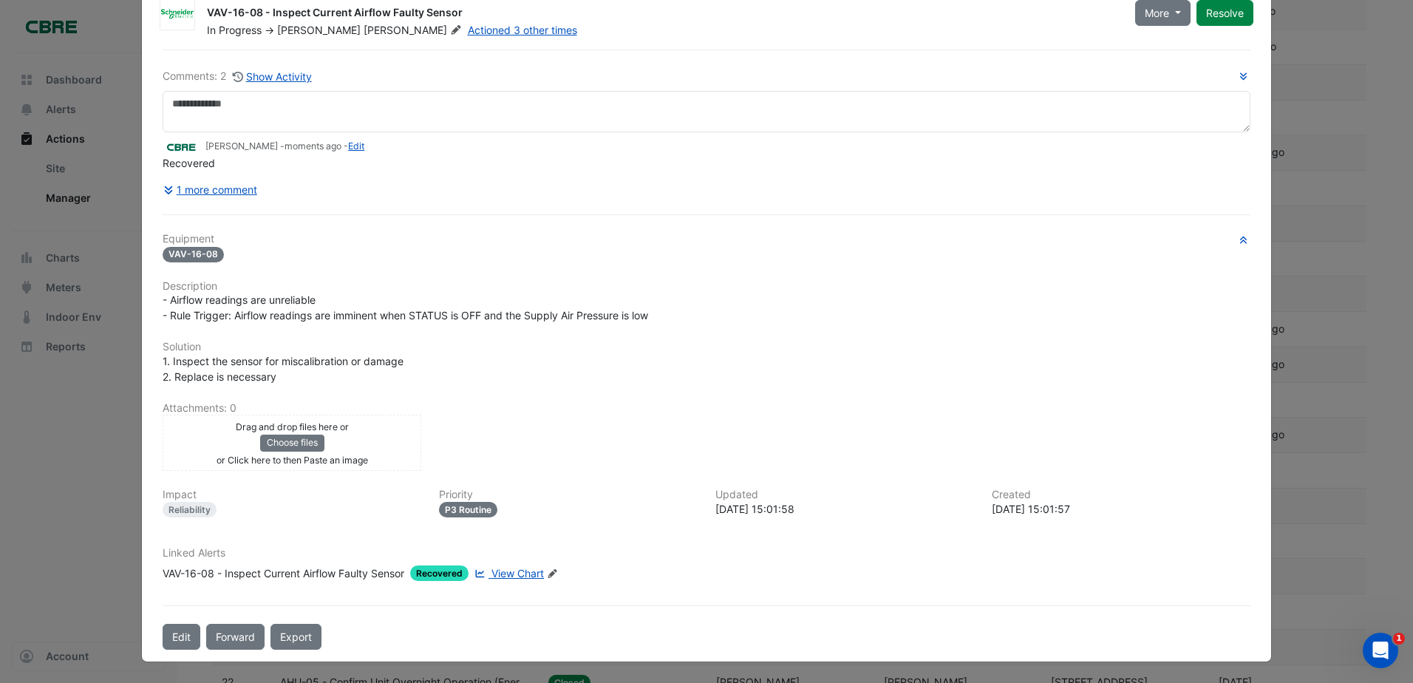
click at [434, 575] on span "Recovered" at bounding box center [439, 573] width 58 height 16
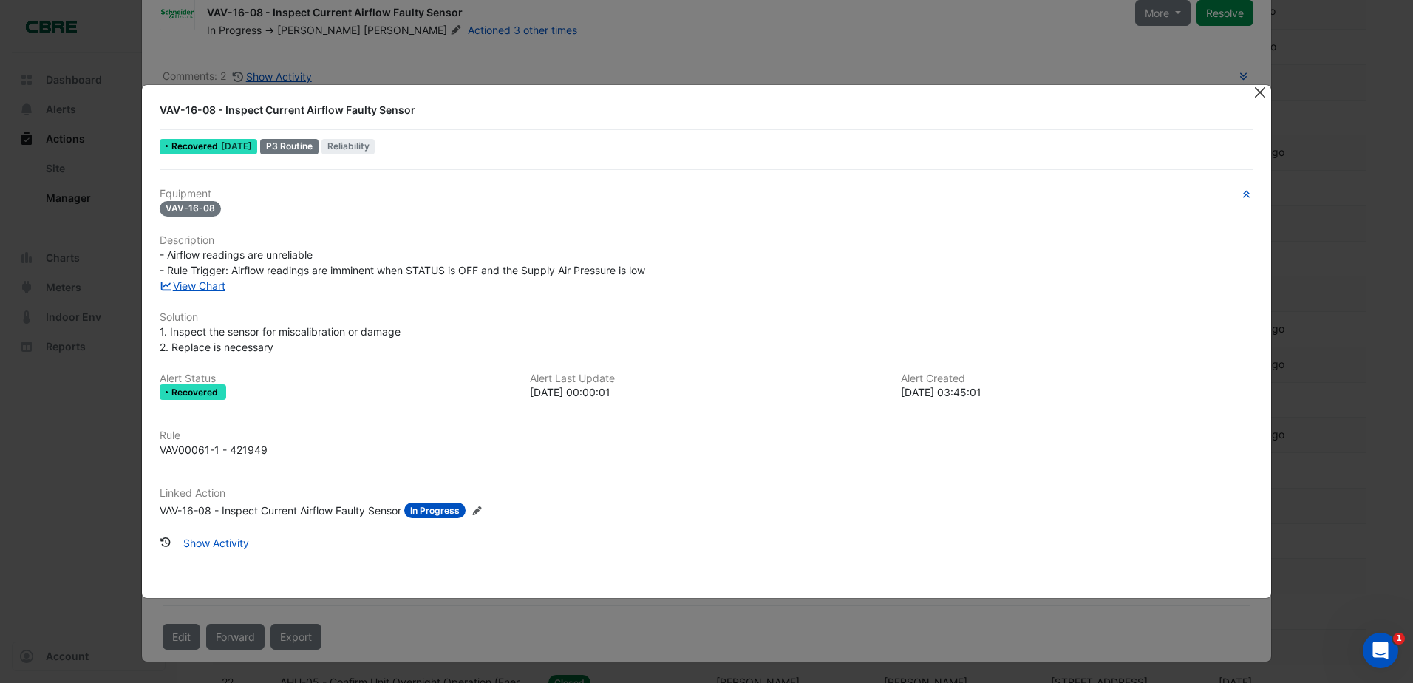
click at [1257, 93] on button "Close" at bounding box center [1260, 93] width 16 height 16
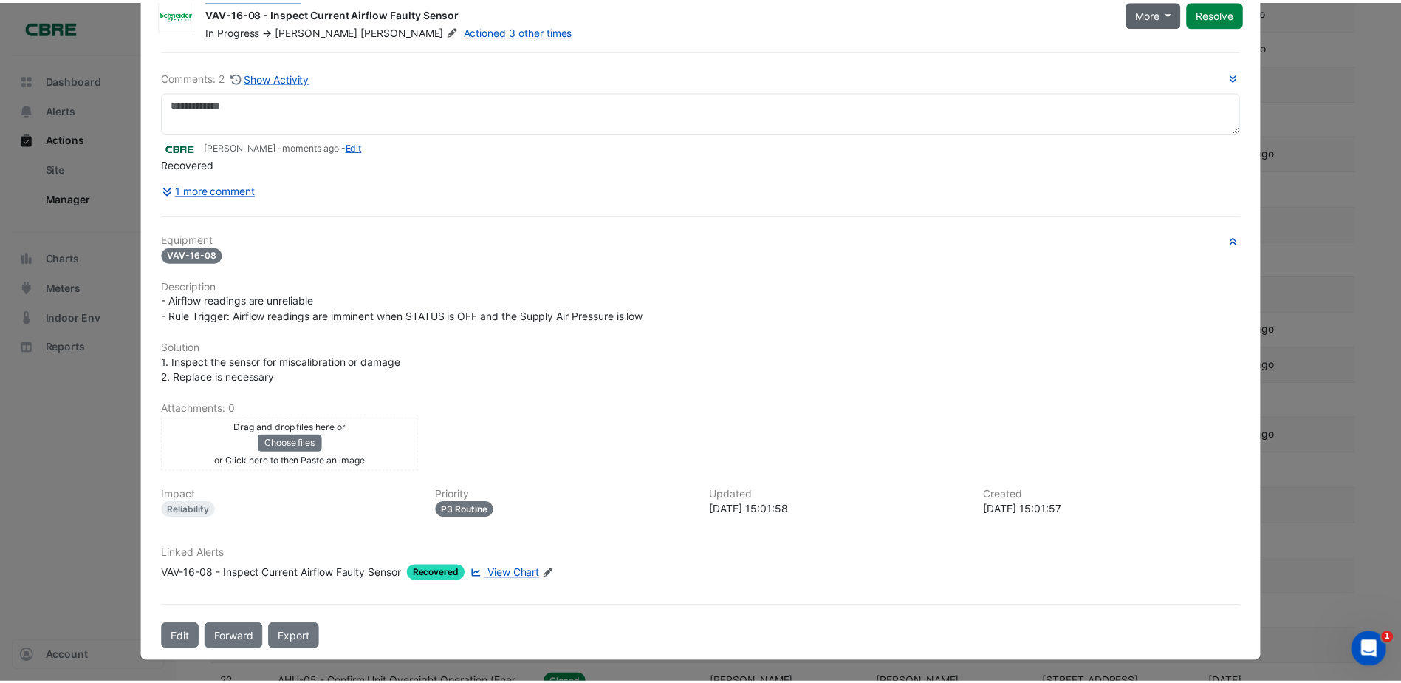
scroll to position [0, 0]
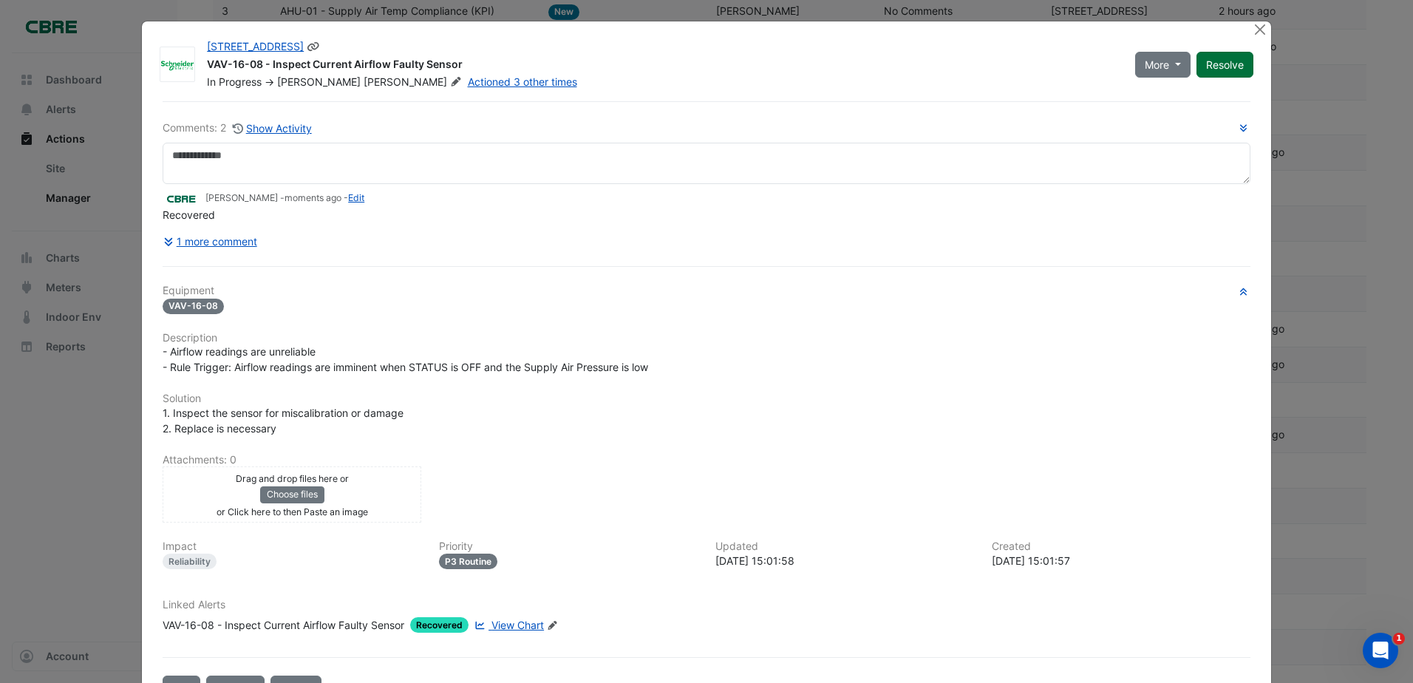
click at [1212, 64] on button "Resolve" at bounding box center [1224, 65] width 57 height 26
click at [1254, 27] on button "Close" at bounding box center [1260, 29] width 16 height 16
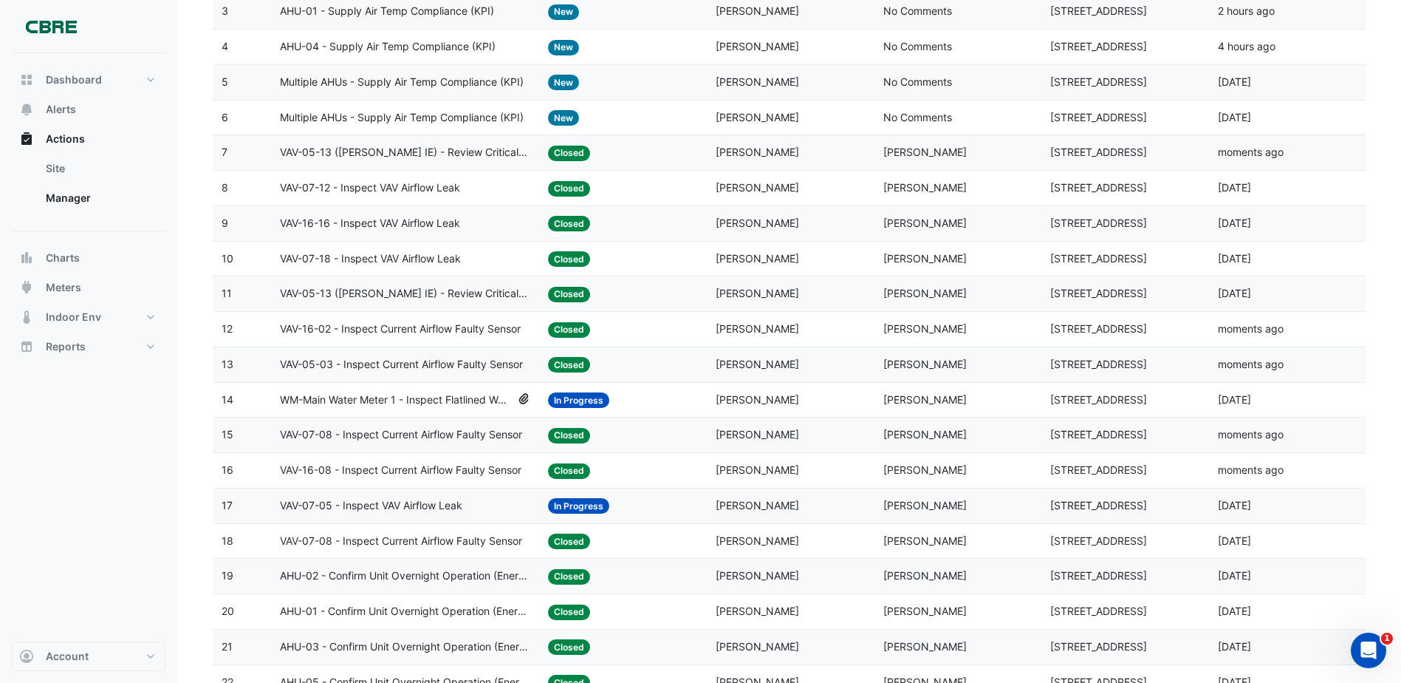
click at [593, 505] on span "In Progress" at bounding box center [578, 506] width 61 height 16
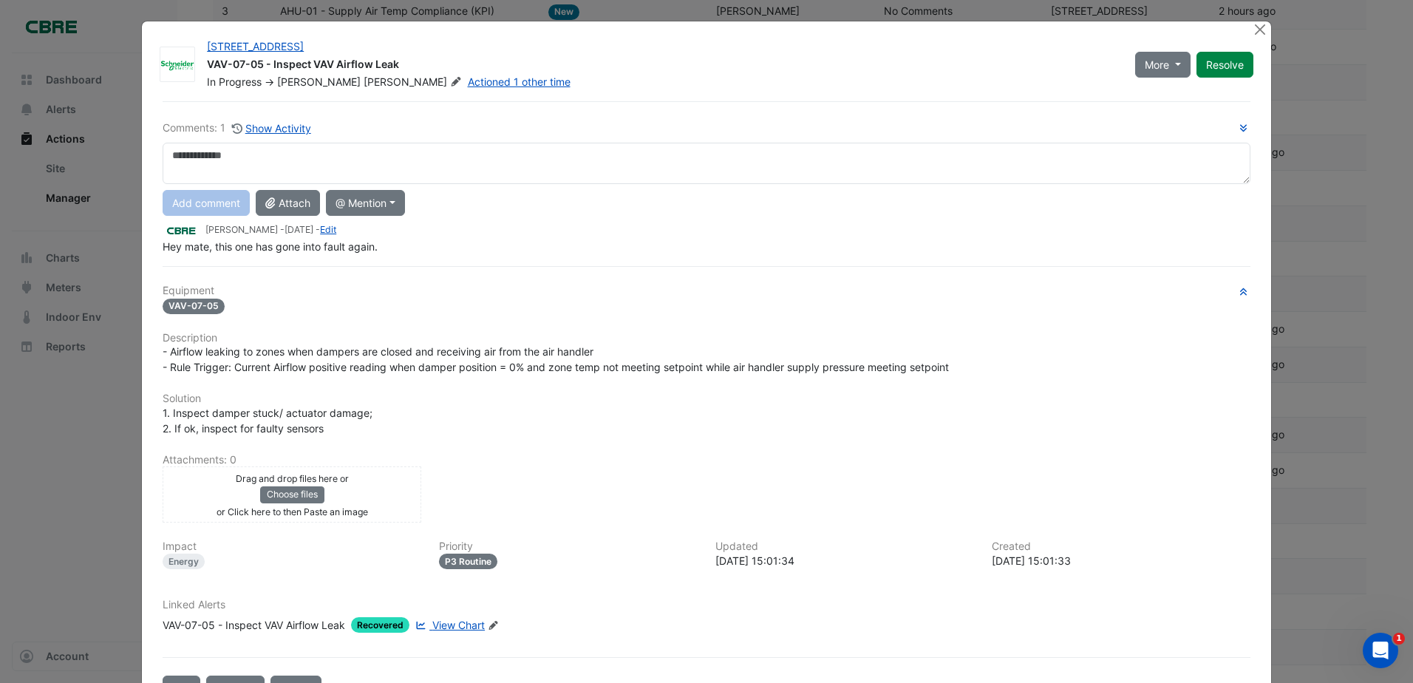
click at [263, 162] on textarea at bounding box center [707, 163] width 1088 height 41
type textarea "*********"
drag, startPoint x: 178, startPoint y: 200, endPoint x: 483, endPoint y: 164, distance: 307.3
click at [179, 200] on button "Add comment" at bounding box center [206, 203] width 87 height 26
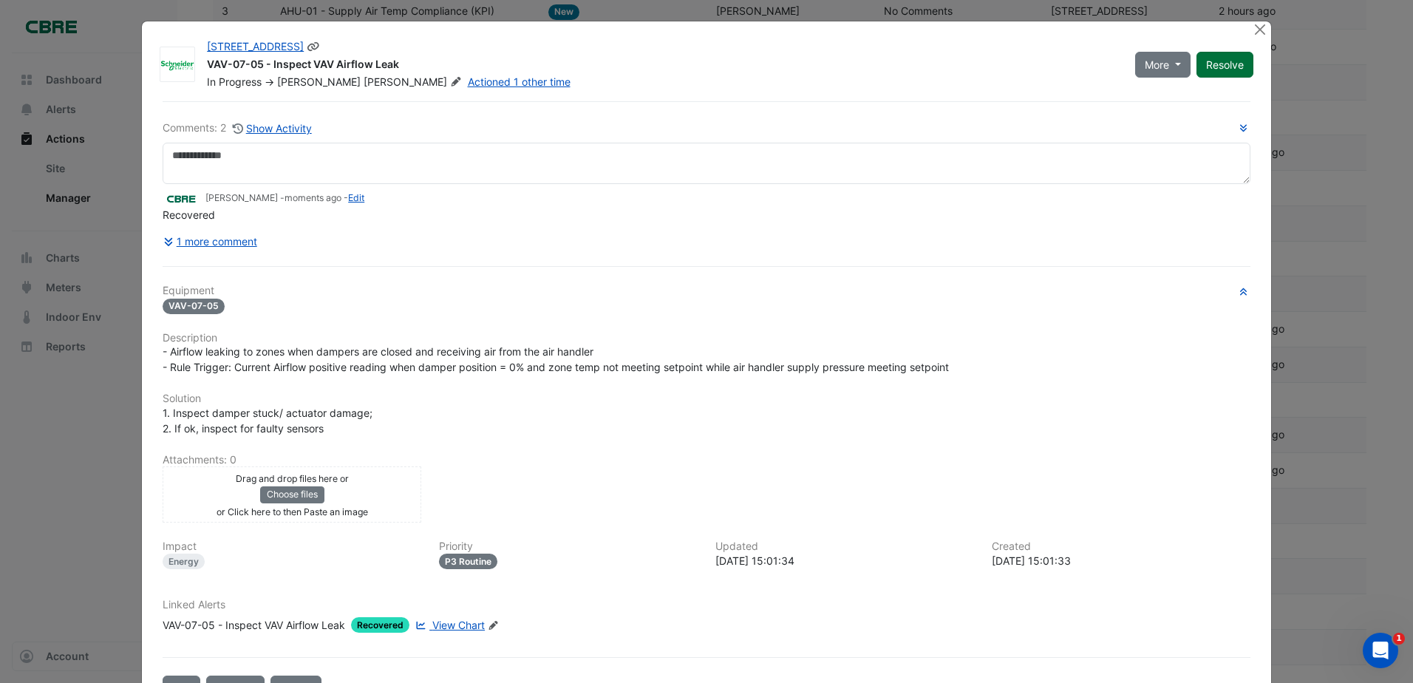
click at [1214, 70] on button "Resolve" at bounding box center [1224, 65] width 57 height 26
click at [1252, 30] on button "Close" at bounding box center [1260, 29] width 16 height 16
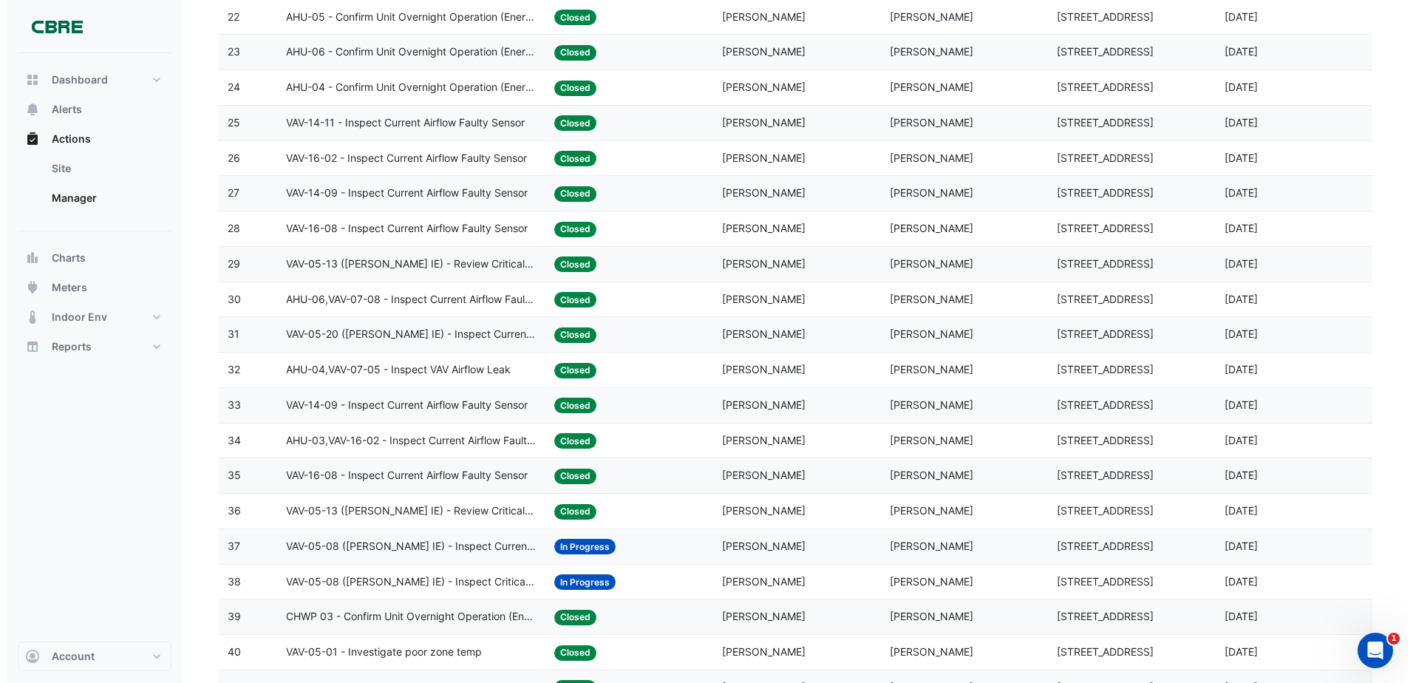
scroll to position [296, 0]
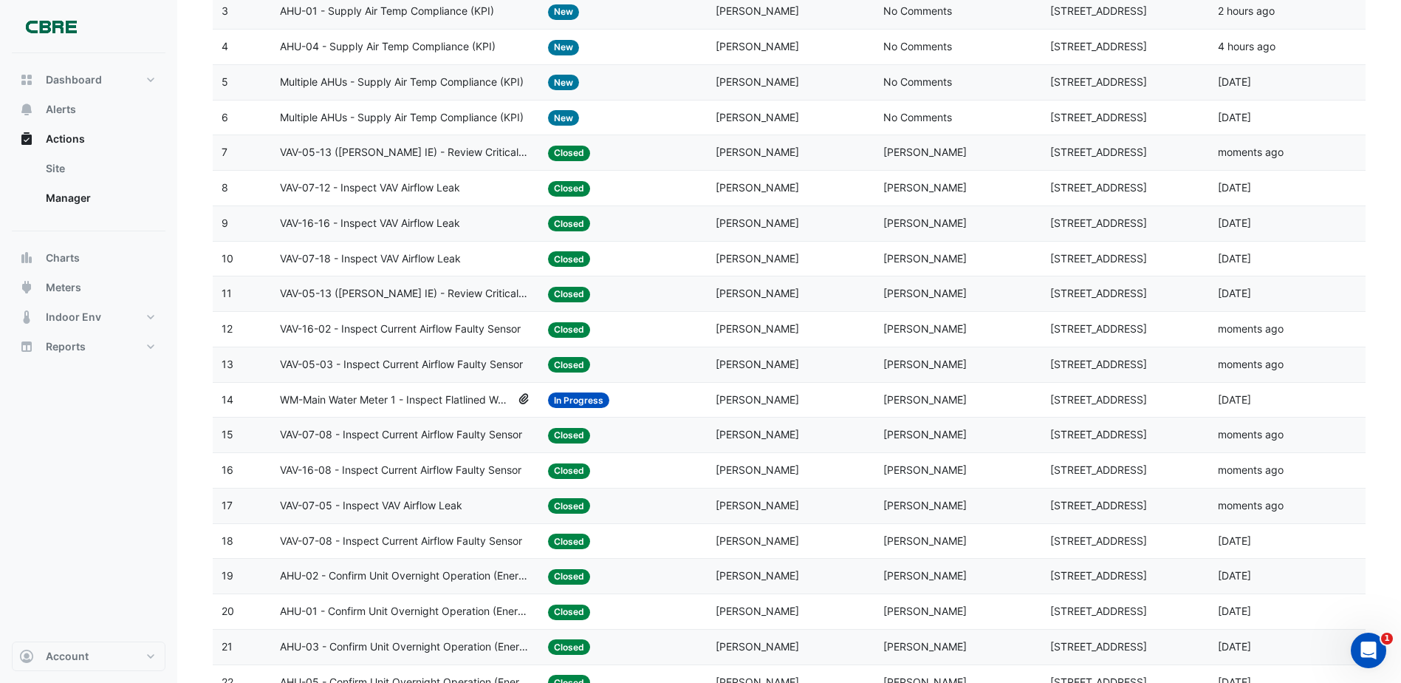
click at [451, 400] on span "WM-Main Water Meter 1 - Inspect Flatlined Water Sub-Meter" at bounding box center [395, 400] width 231 height 17
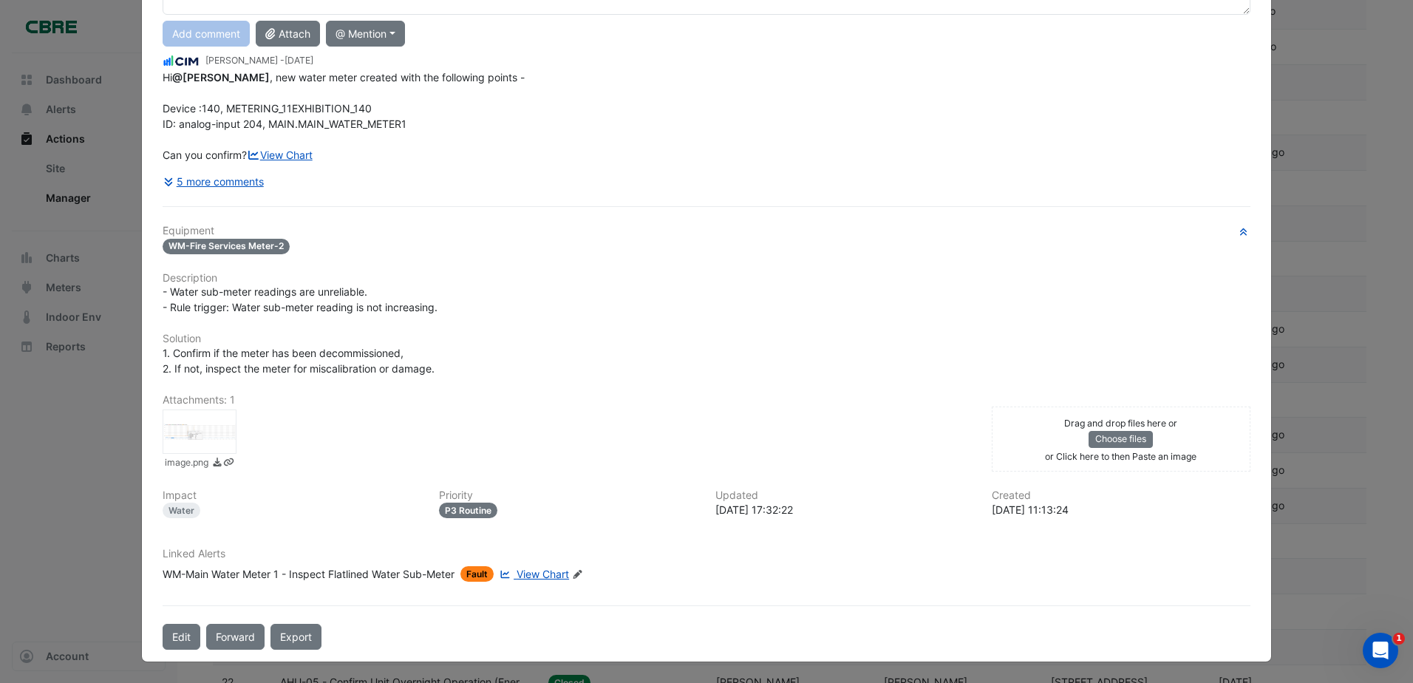
drag, startPoint x: 1190, startPoint y: 338, endPoint x: 1178, endPoint y: 344, distance: 13.2
click at [1189, 339] on h6 "Solution" at bounding box center [707, 338] width 1088 height 13
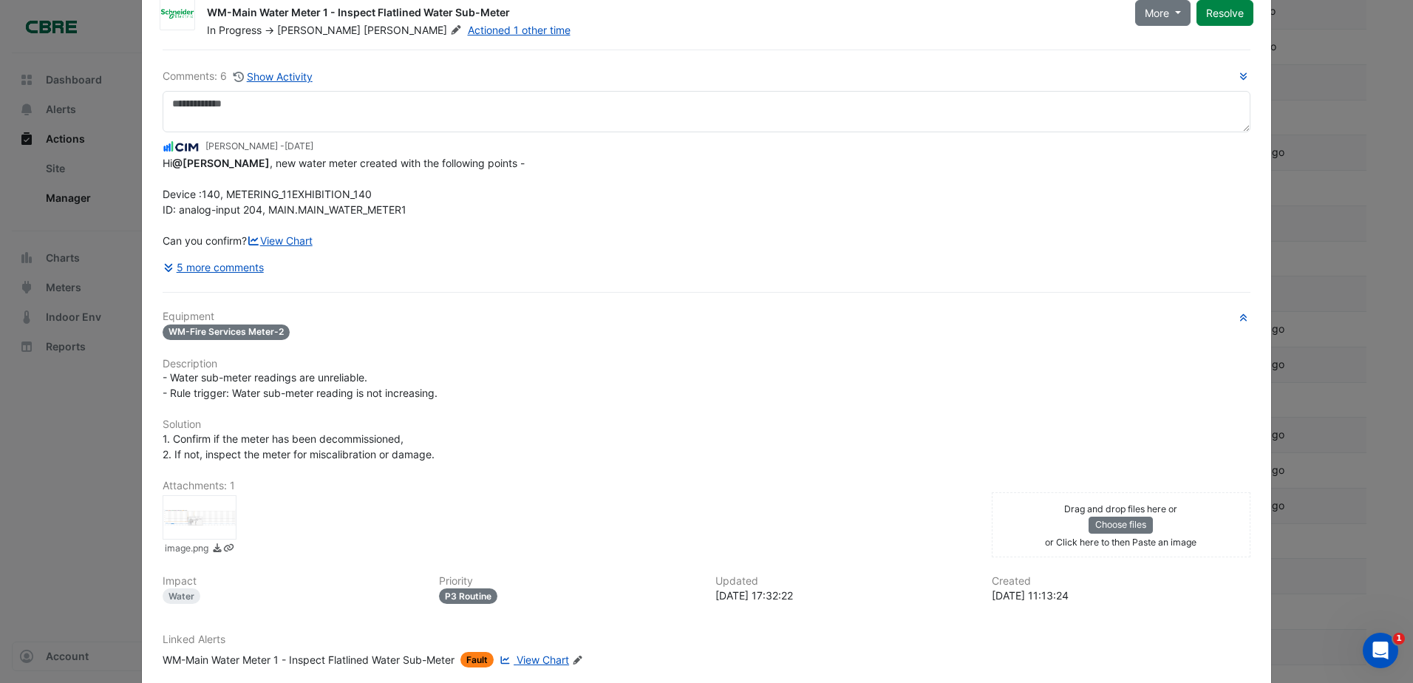
scroll to position [0, 0]
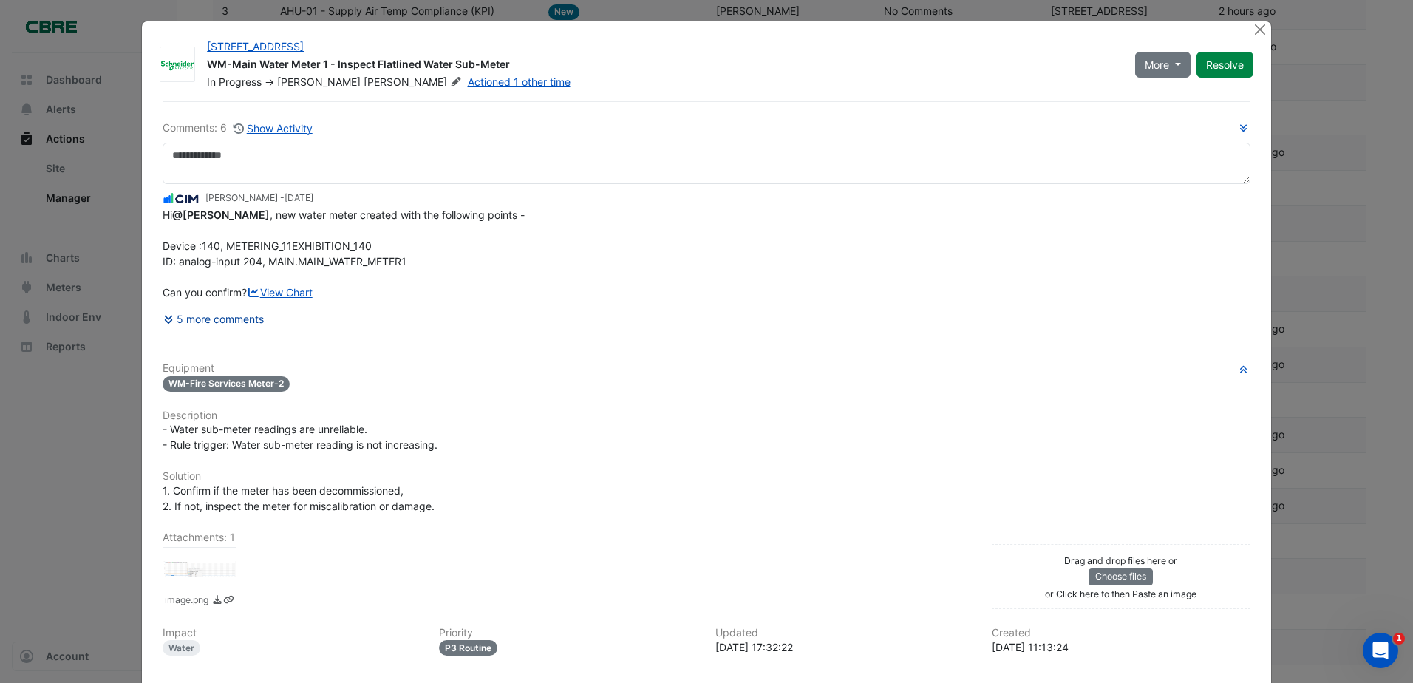
click at [216, 321] on button "5 more comments" at bounding box center [214, 319] width 102 height 26
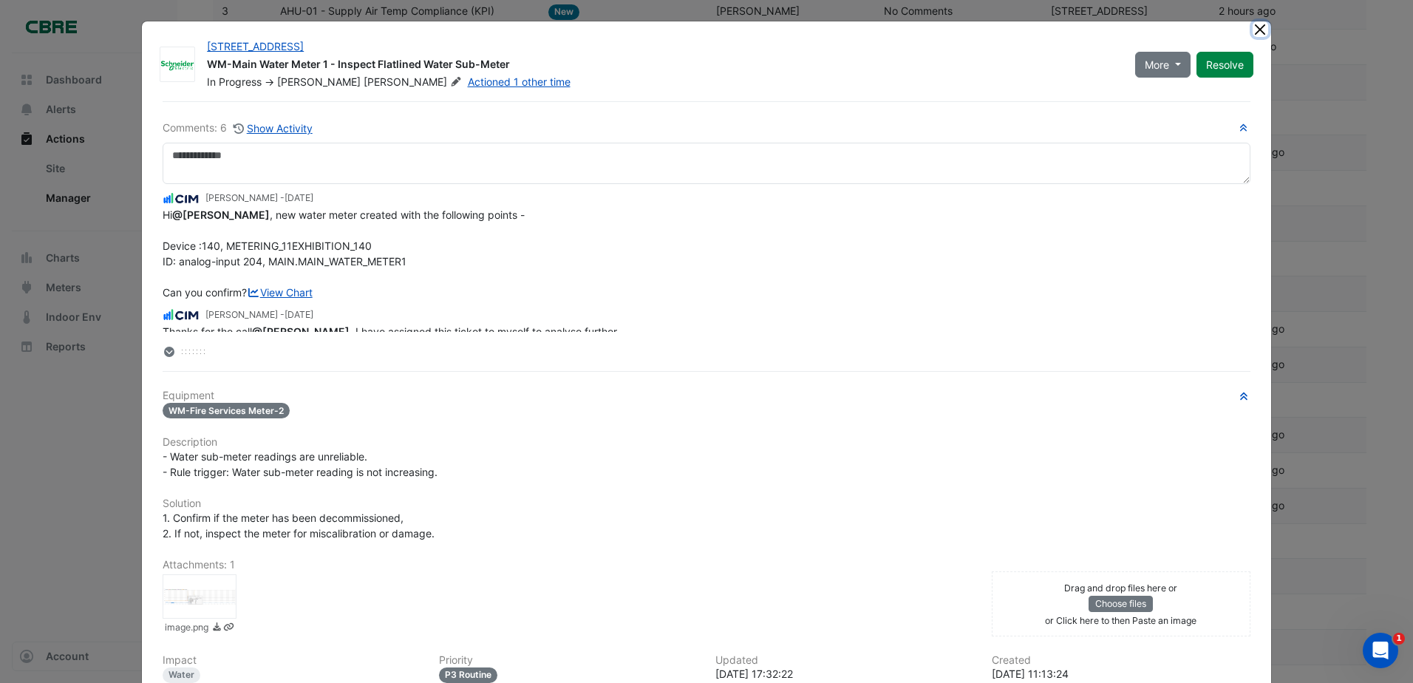
click at [1254, 31] on button "Close" at bounding box center [1260, 29] width 16 height 16
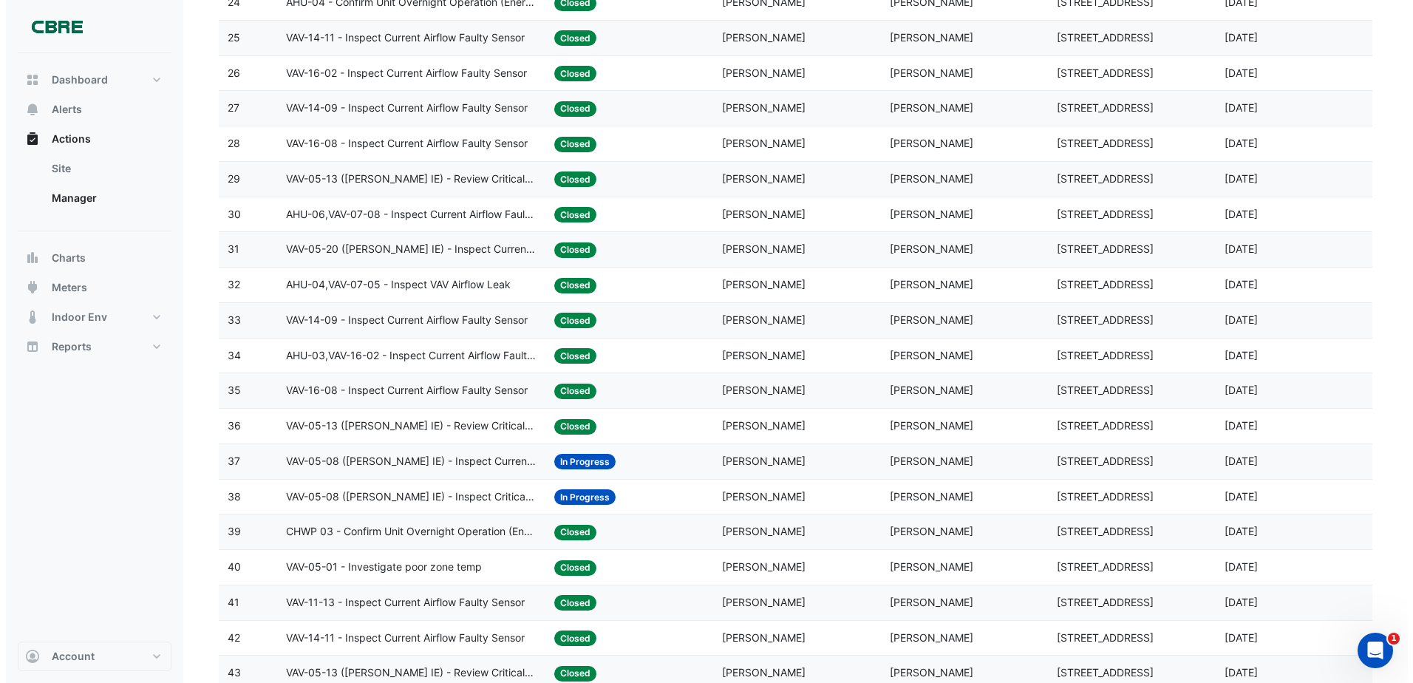
scroll to position [1108, 0]
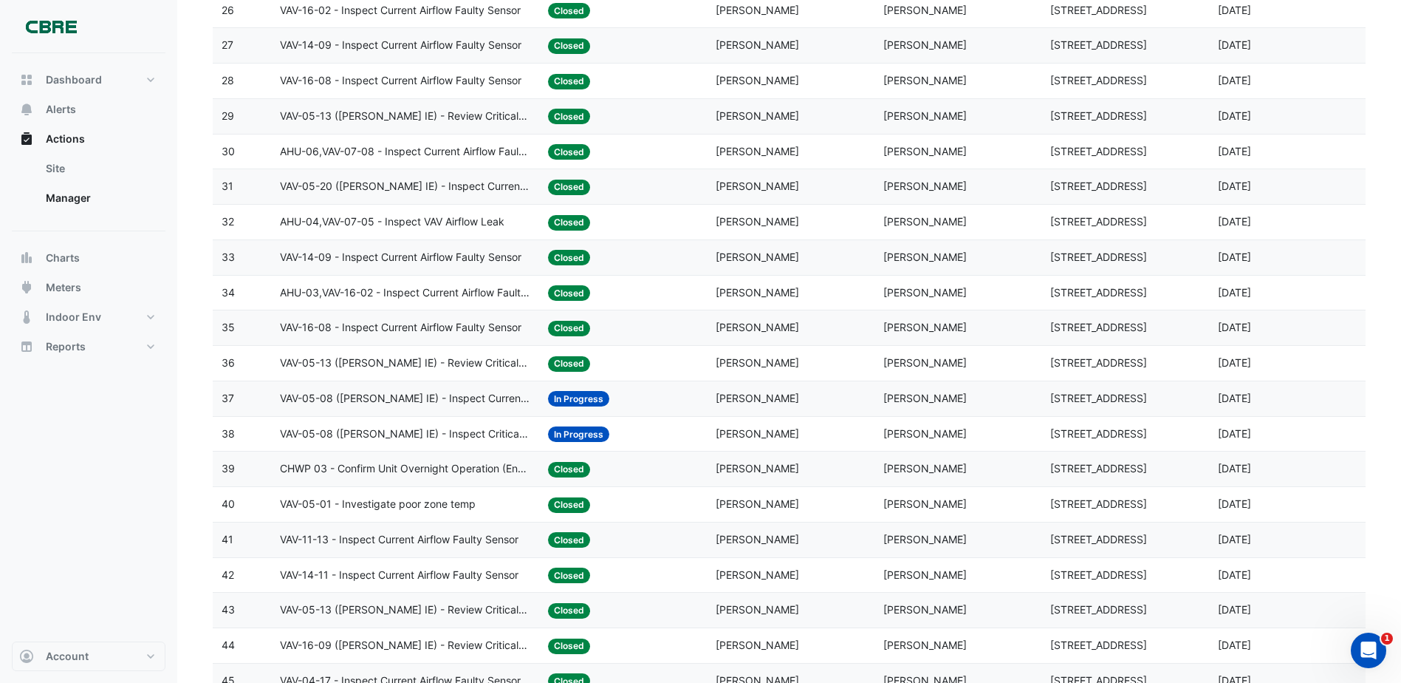
click at [651, 413] on datatable-body-cell "Status: In Progress" at bounding box center [623, 398] width 168 height 35
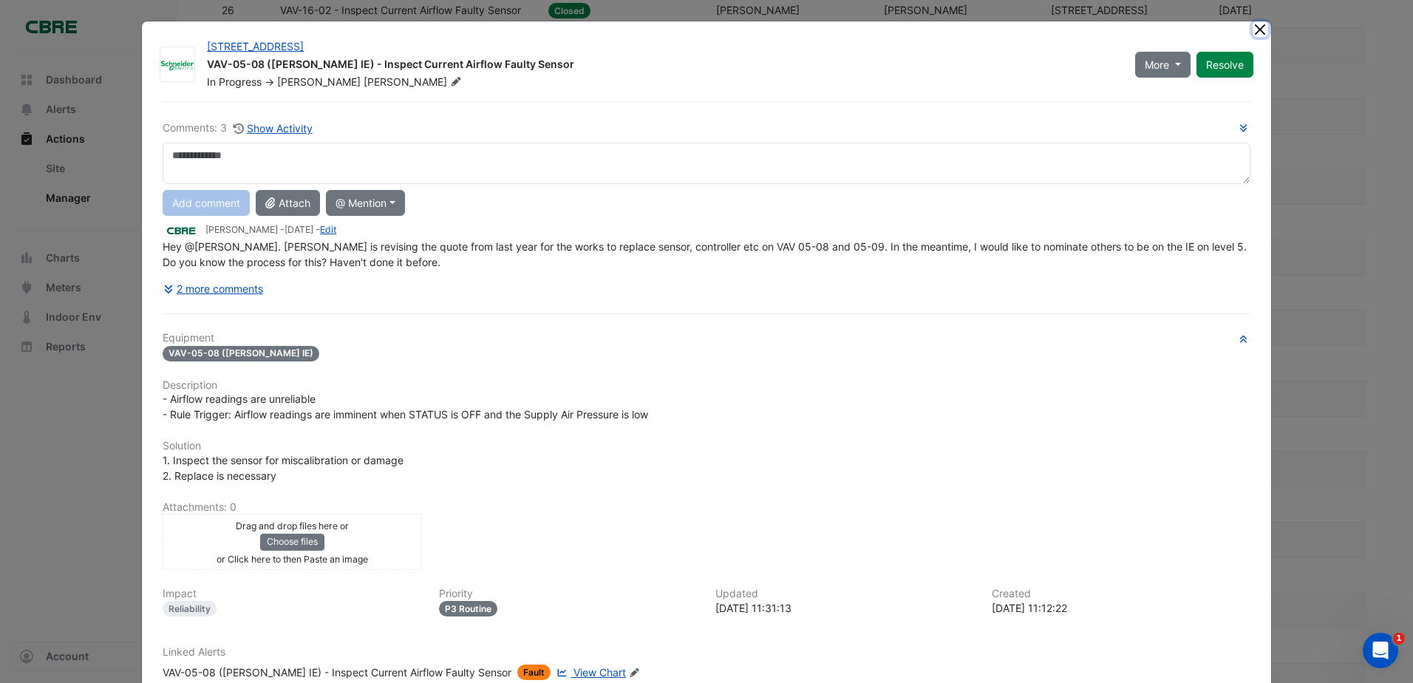
click at [1252, 32] on button "Close" at bounding box center [1260, 29] width 16 height 16
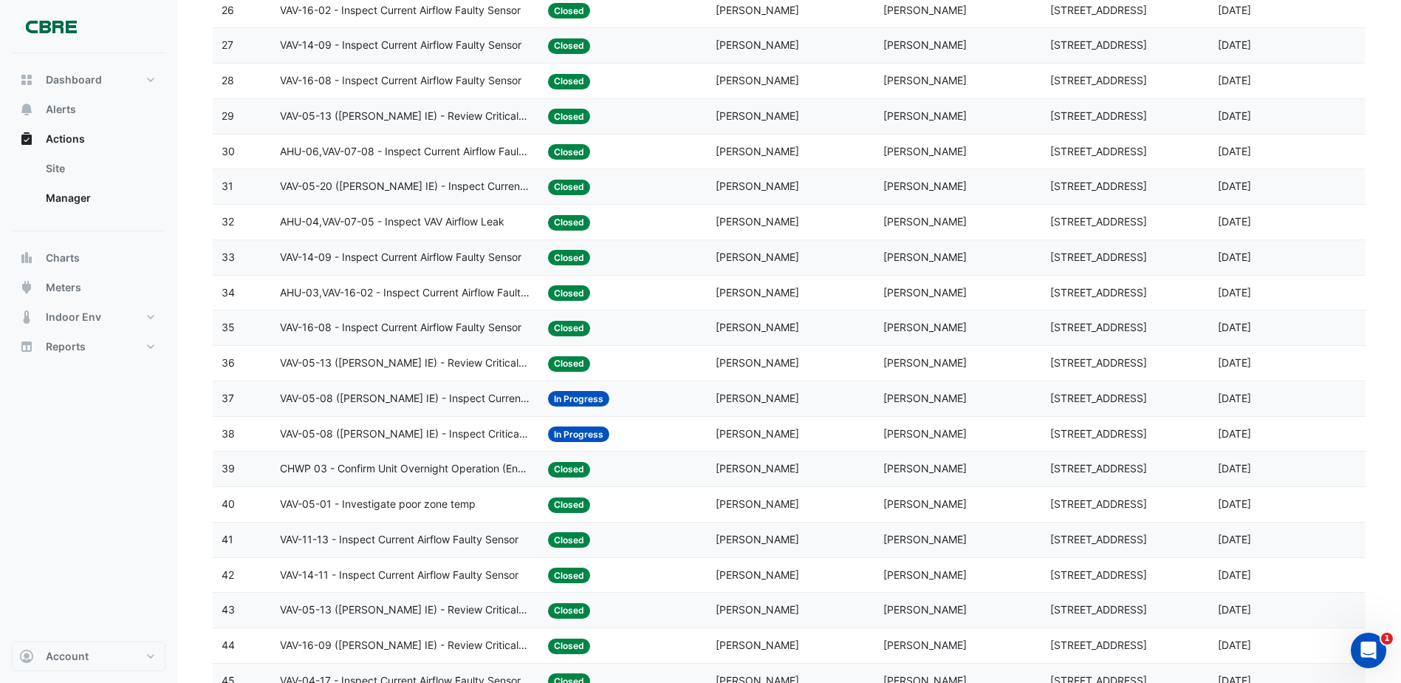
click at [649, 440] on div "Status: In Progress" at bounding box center [623, 434] width 150 height 17
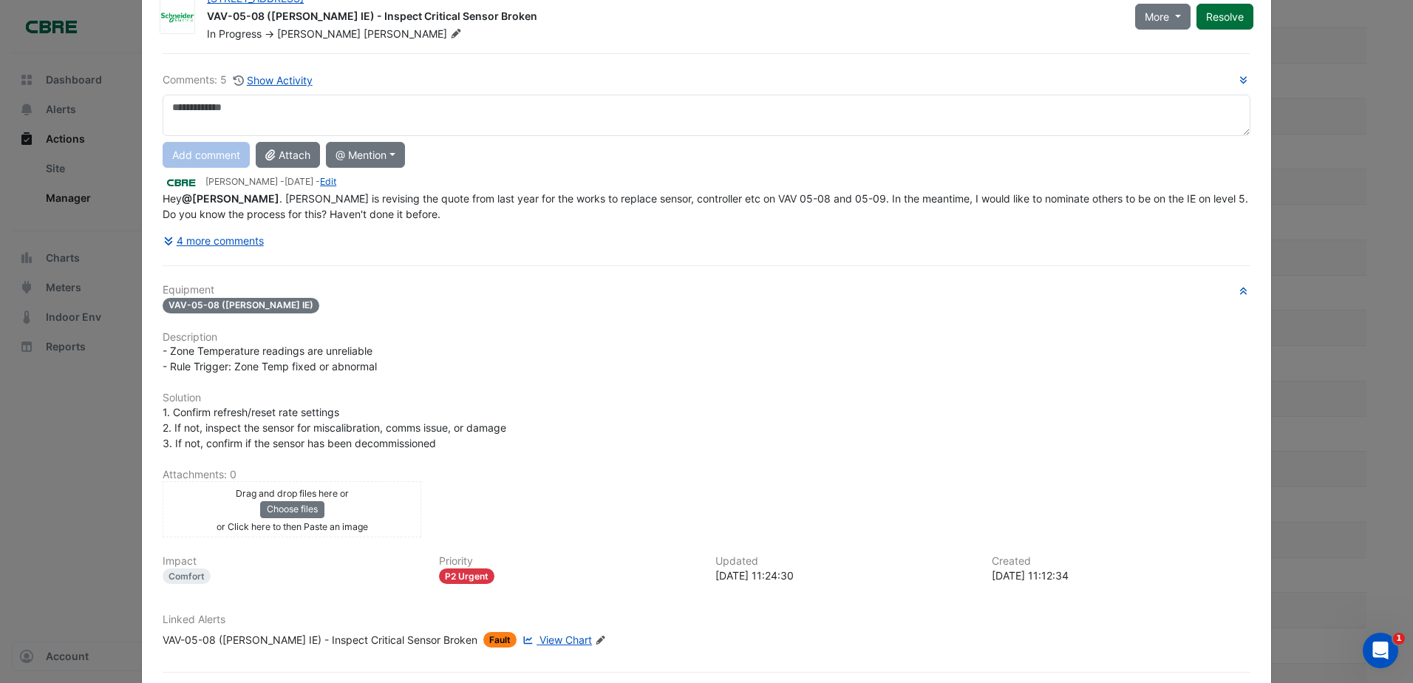
scroll to position [0, 0]
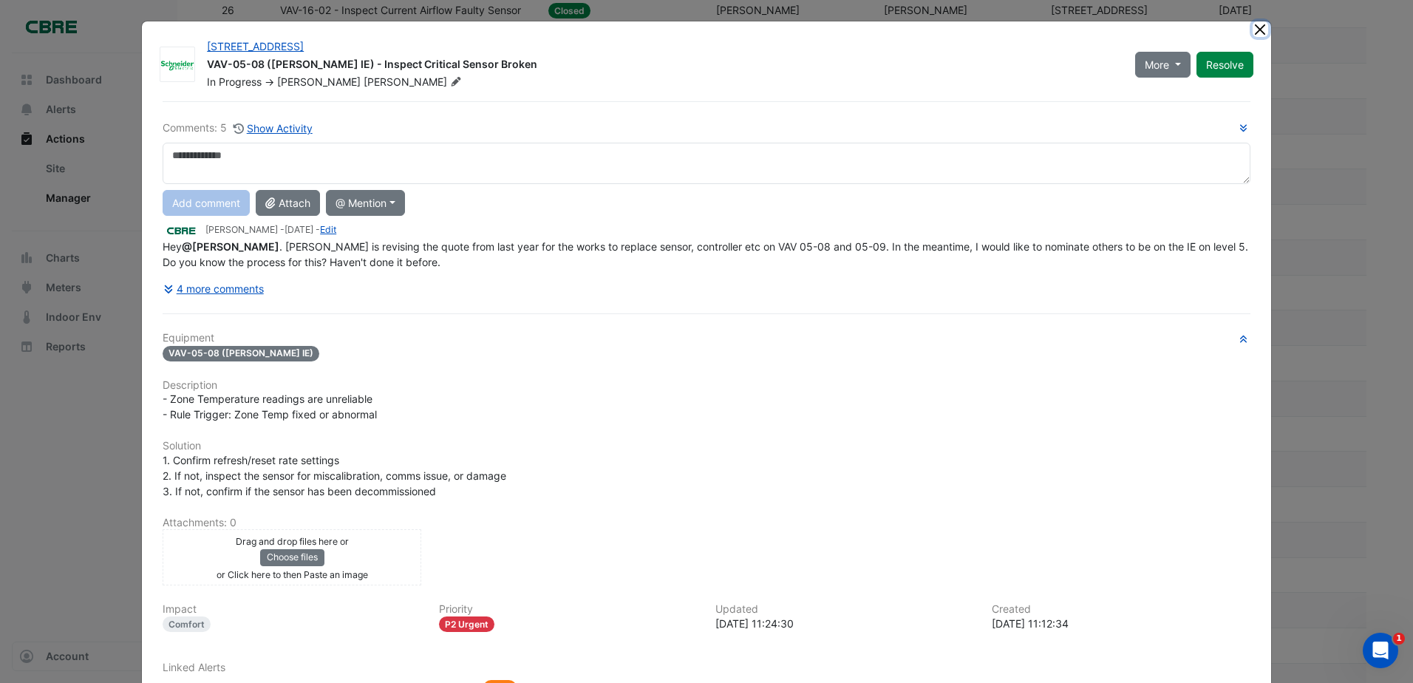
click at [1254, 31] on button "Close" at bounding box center [1260, 29] width 16 height 16
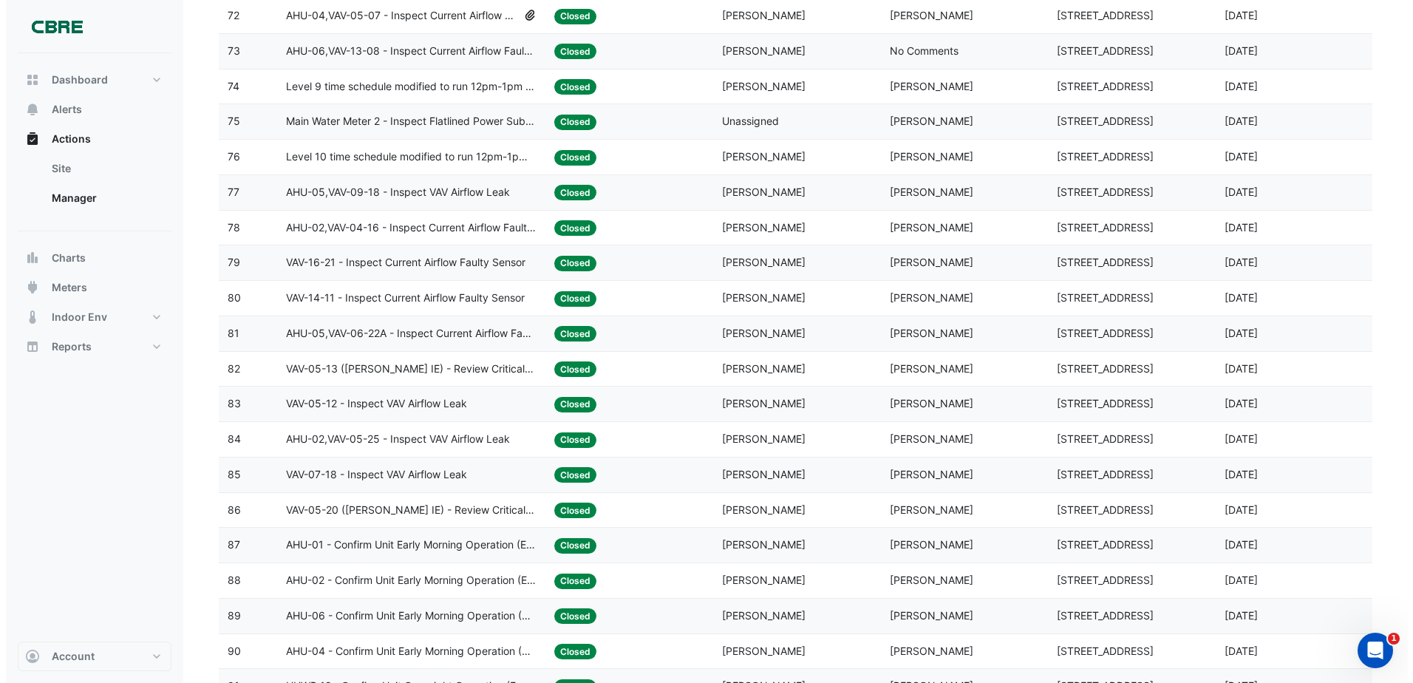
scroll to position [2955, 0]
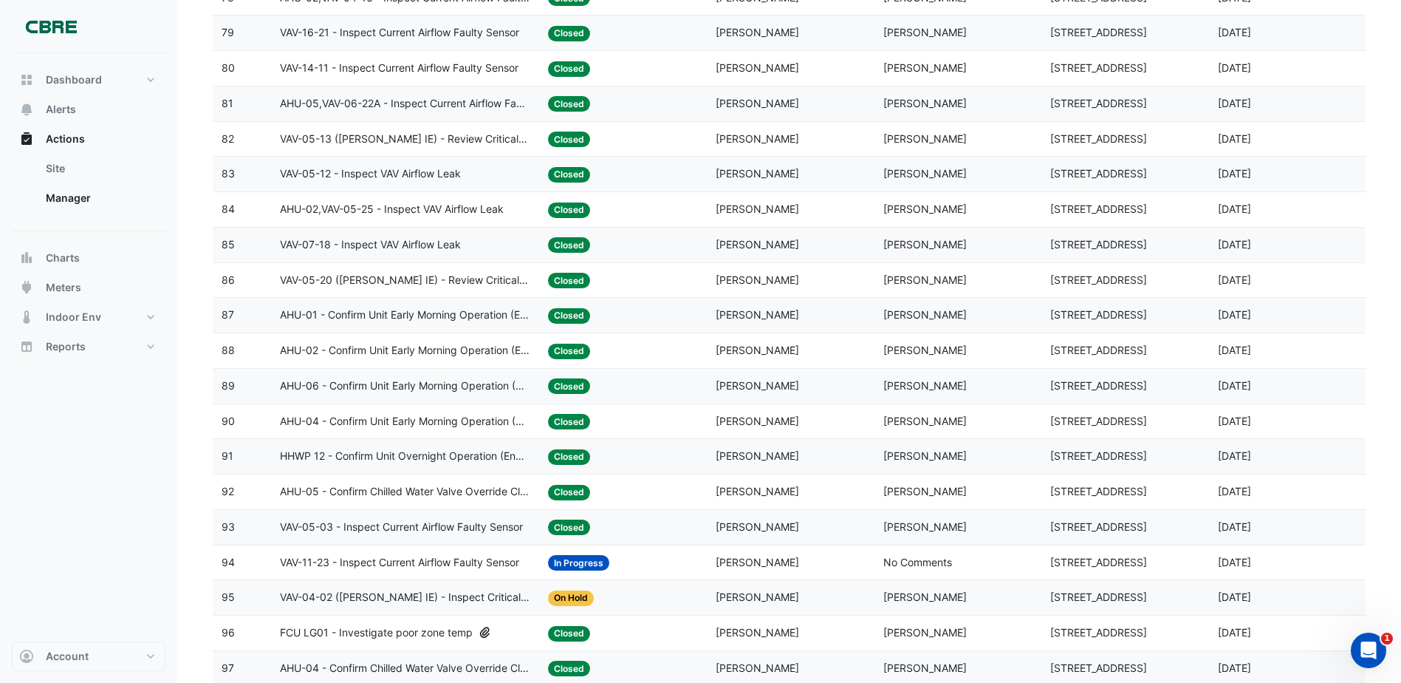
click at [643, 563] on div "Status: In Progress" at bounding box center [623, 562] width 150 height 17
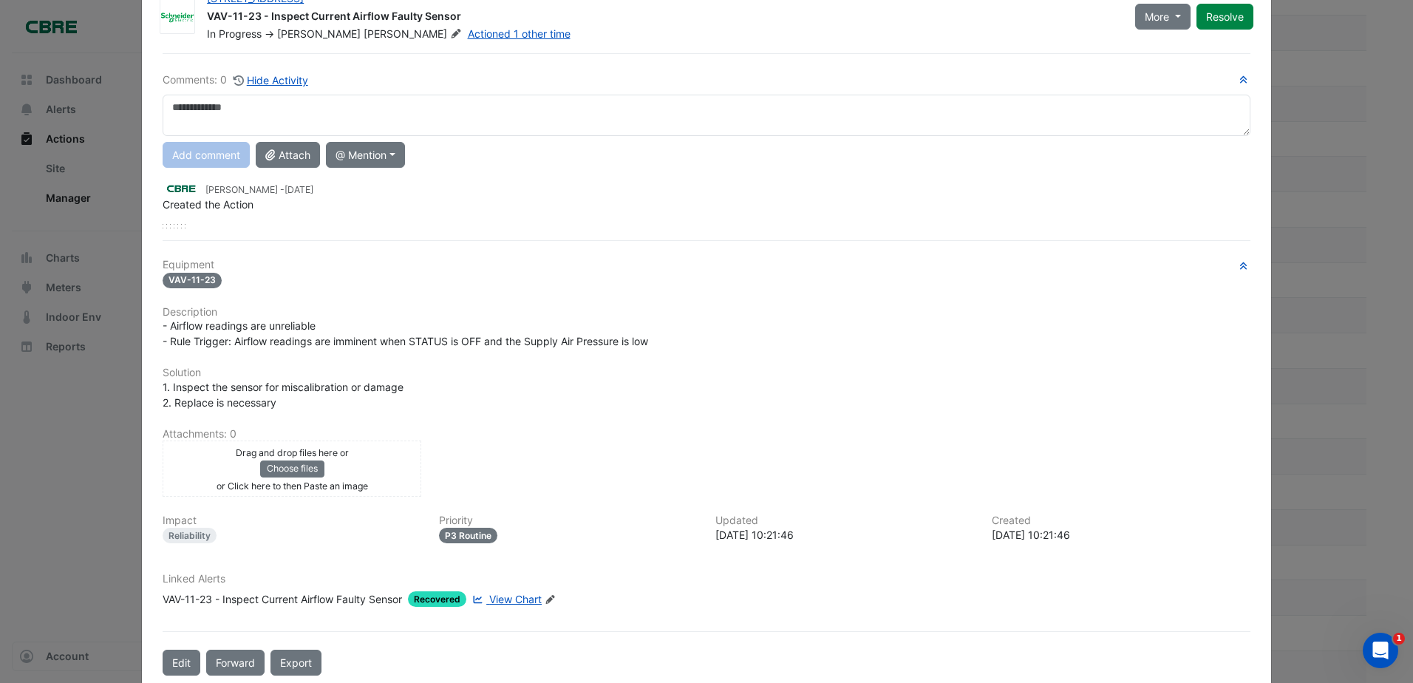
scroll to position [74, 0]
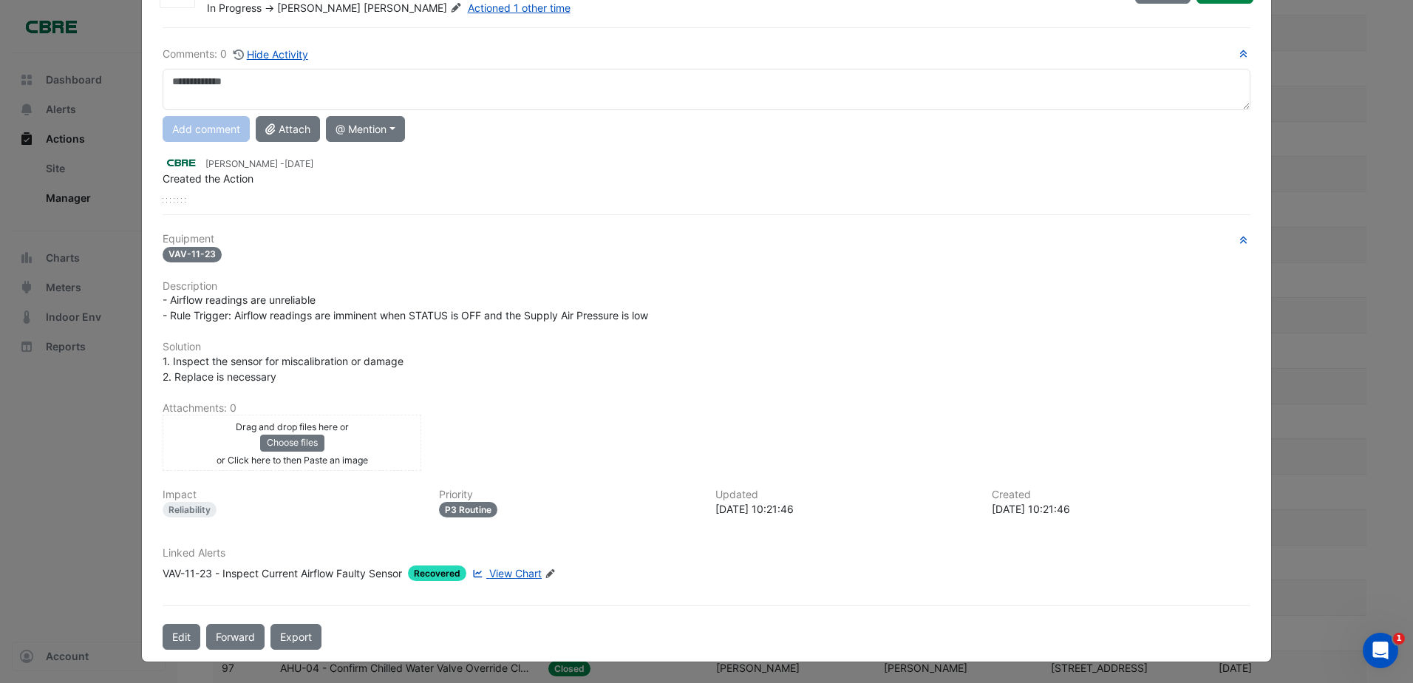
click at [259, 75] on textarea at bounding box center [707, 89] width 1088 height 41
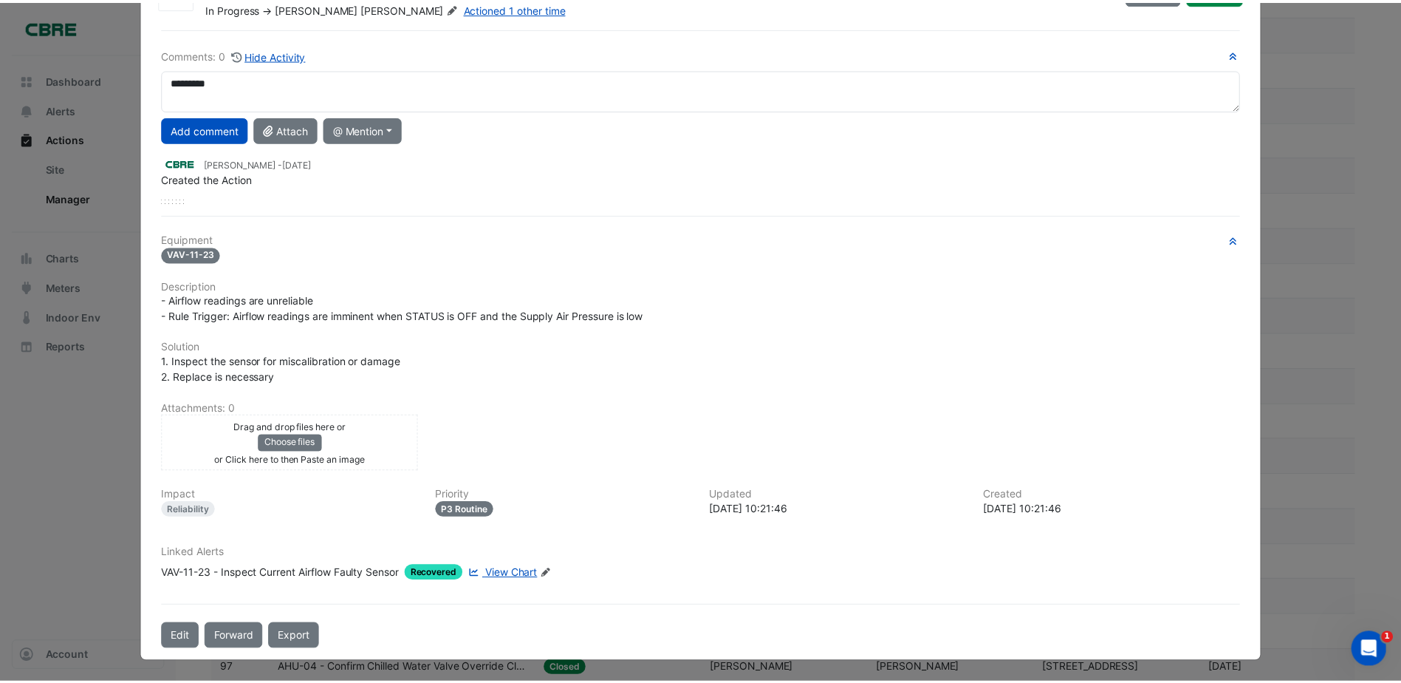
scroll to position [0, 0]
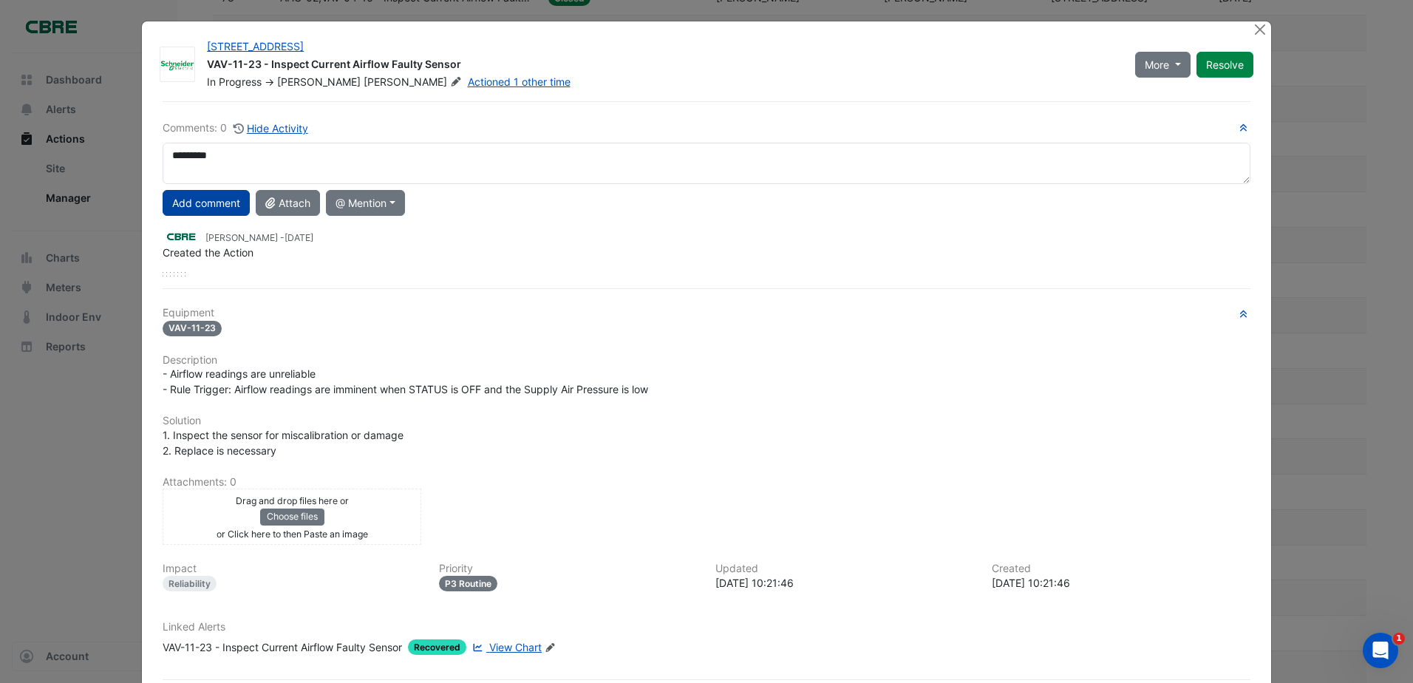
type textarea "*********"
click at [210, 208] on button "Add comment" at bounding box center [206, 203] width 87 height 26
click at [1218, 72] on button "Resolve" at bounding box center [1224, 65] width 57 height 26
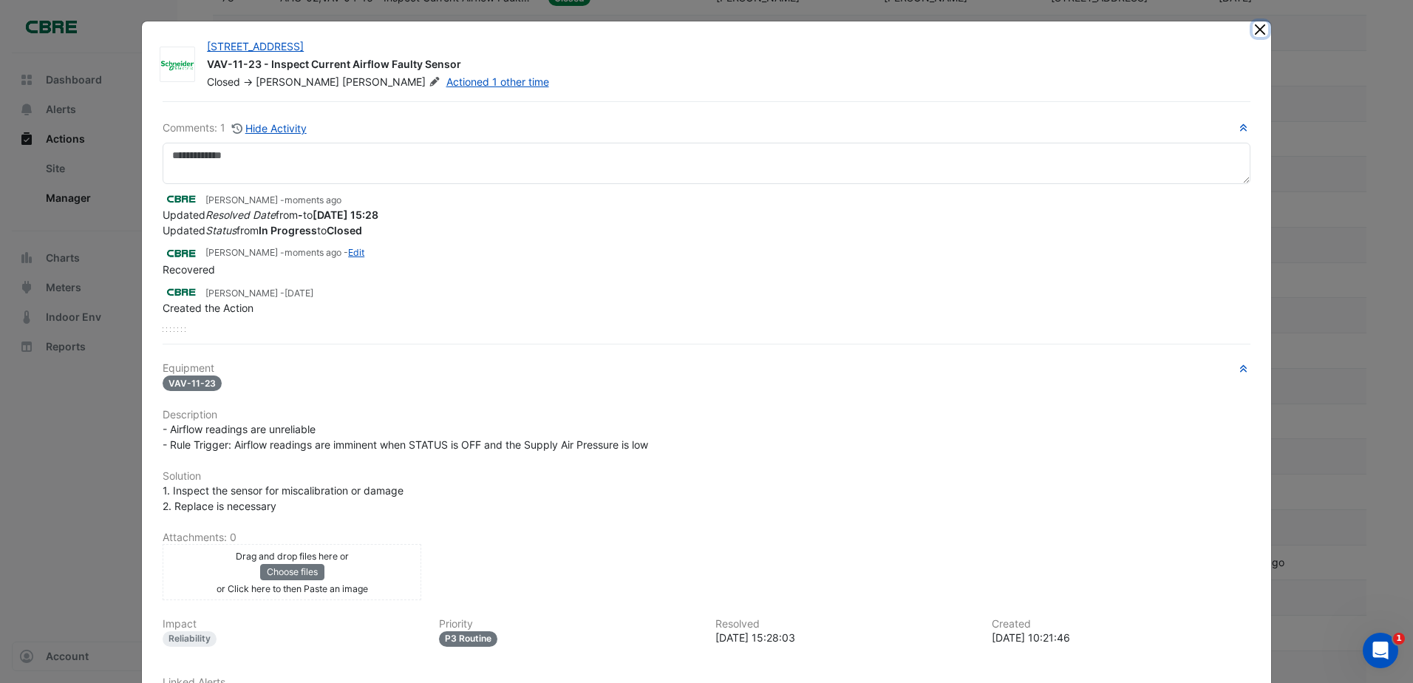
click at [1254, 31] on button "Close" at bounding box center [1260, 29] width 16 height 16
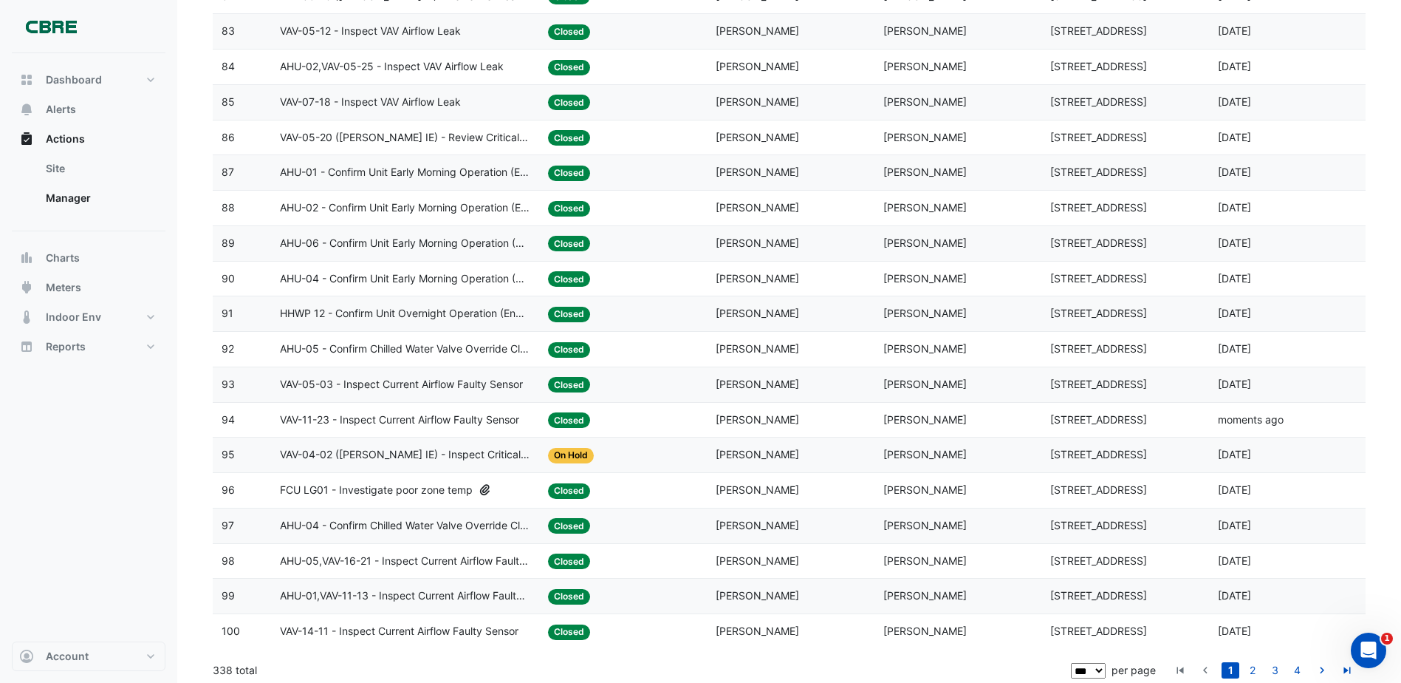
scroll to position [3104, 0]
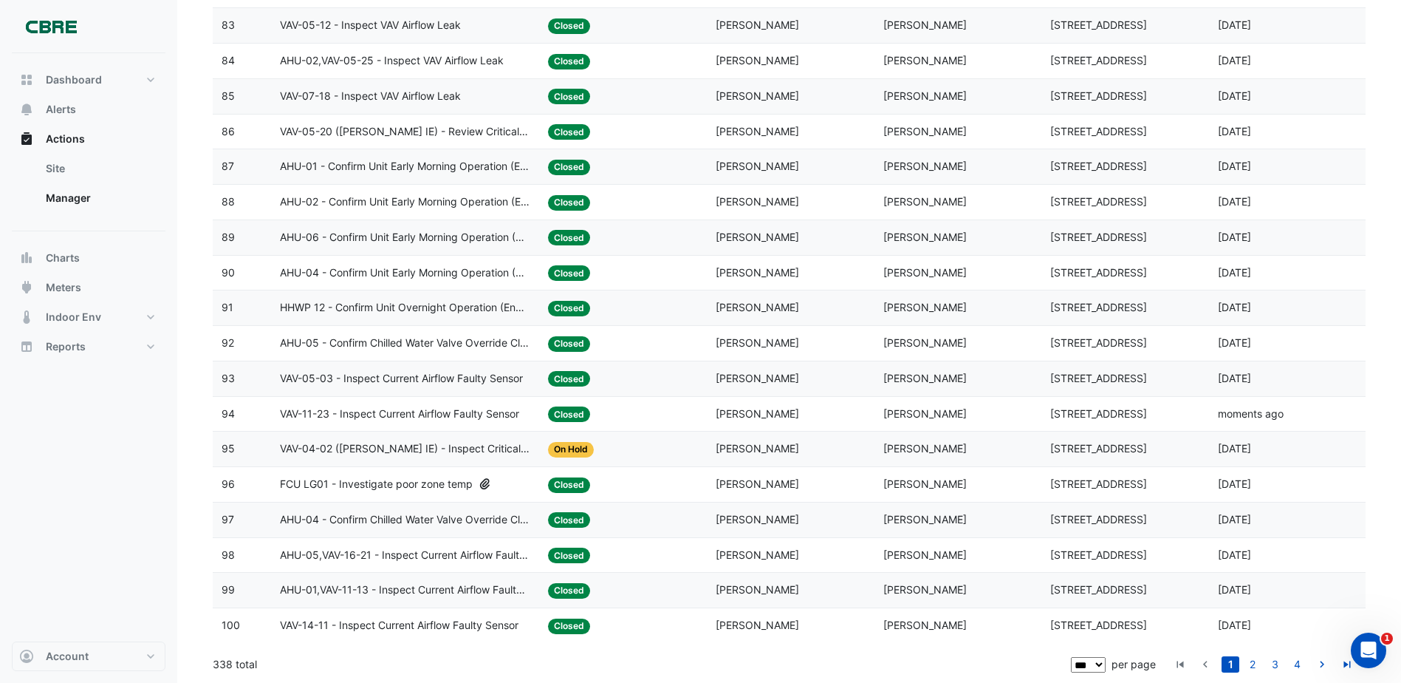
click at [662, 450] on div "Status: On Hold" at bounding box center [623, 448] width 150 height 17
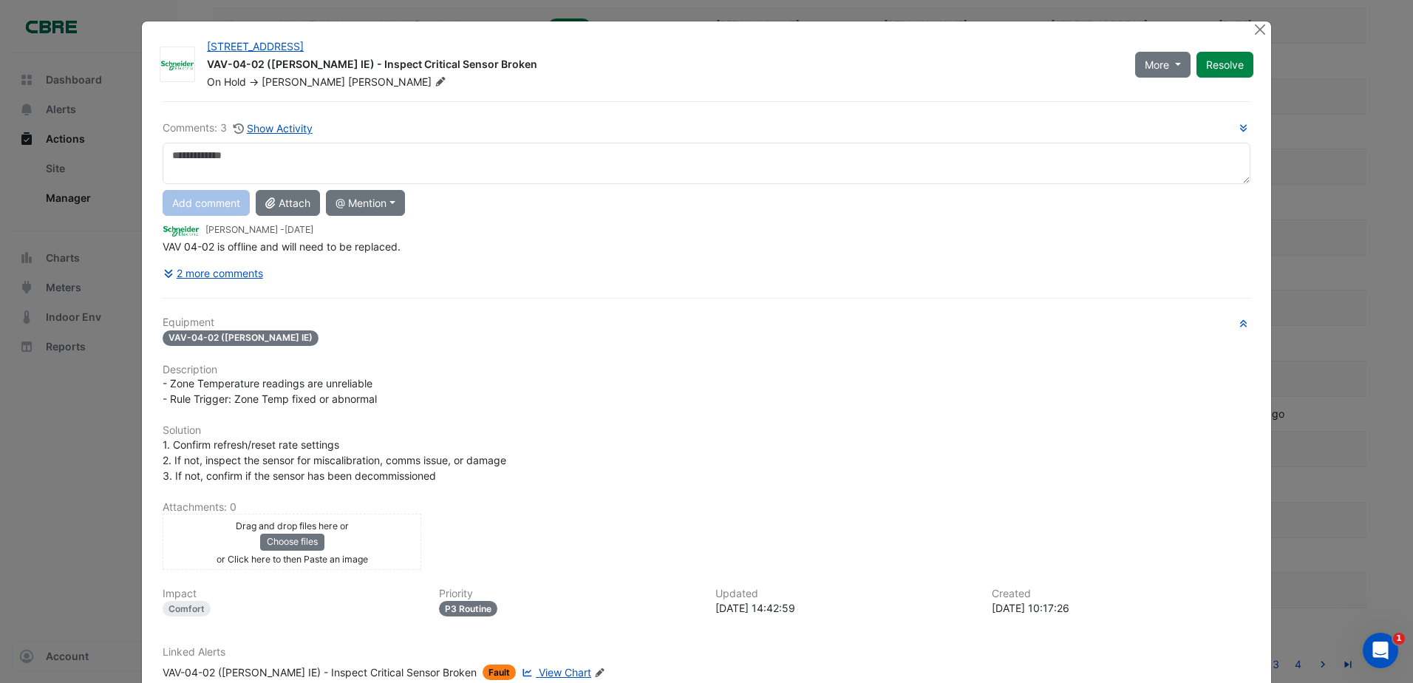
click at [1246, 27] on div "11-33 Exhibition Street VAV-04-02 (NABERS IE) - Inspect Critical Sensor Broken …" at bounding box center [706, 390] width 1129 height 739
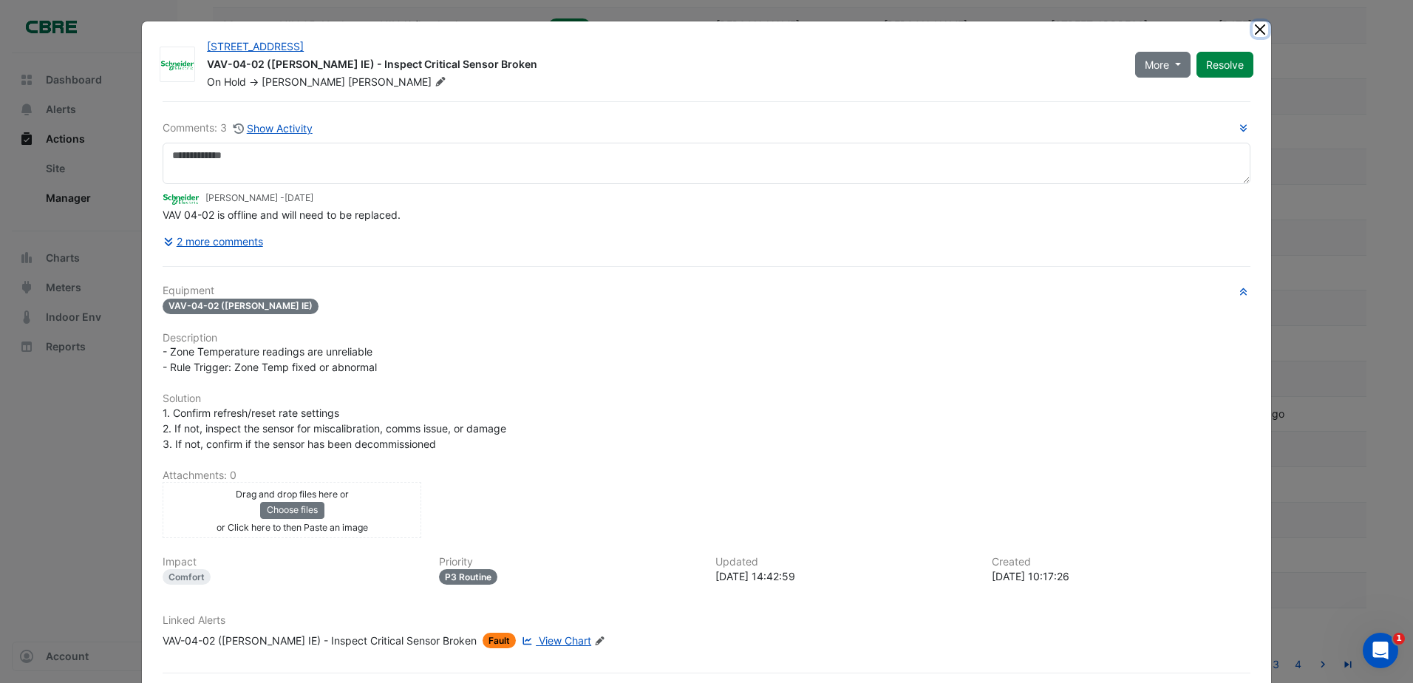
click at [1258, 30] on button "Close" at bounding box center [1260, 29] width 16 height 16
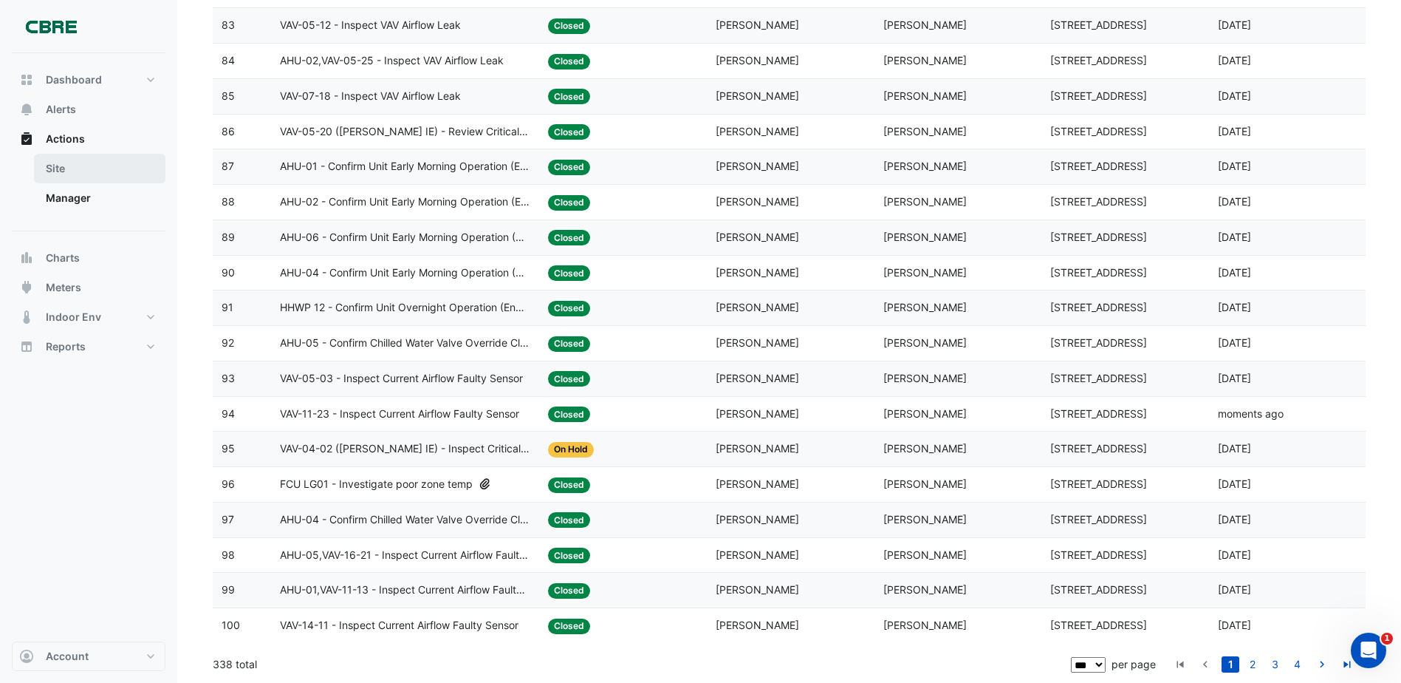
click at [98, 160] on link "Site" at bounding box center [100, 169] width 132 height 30
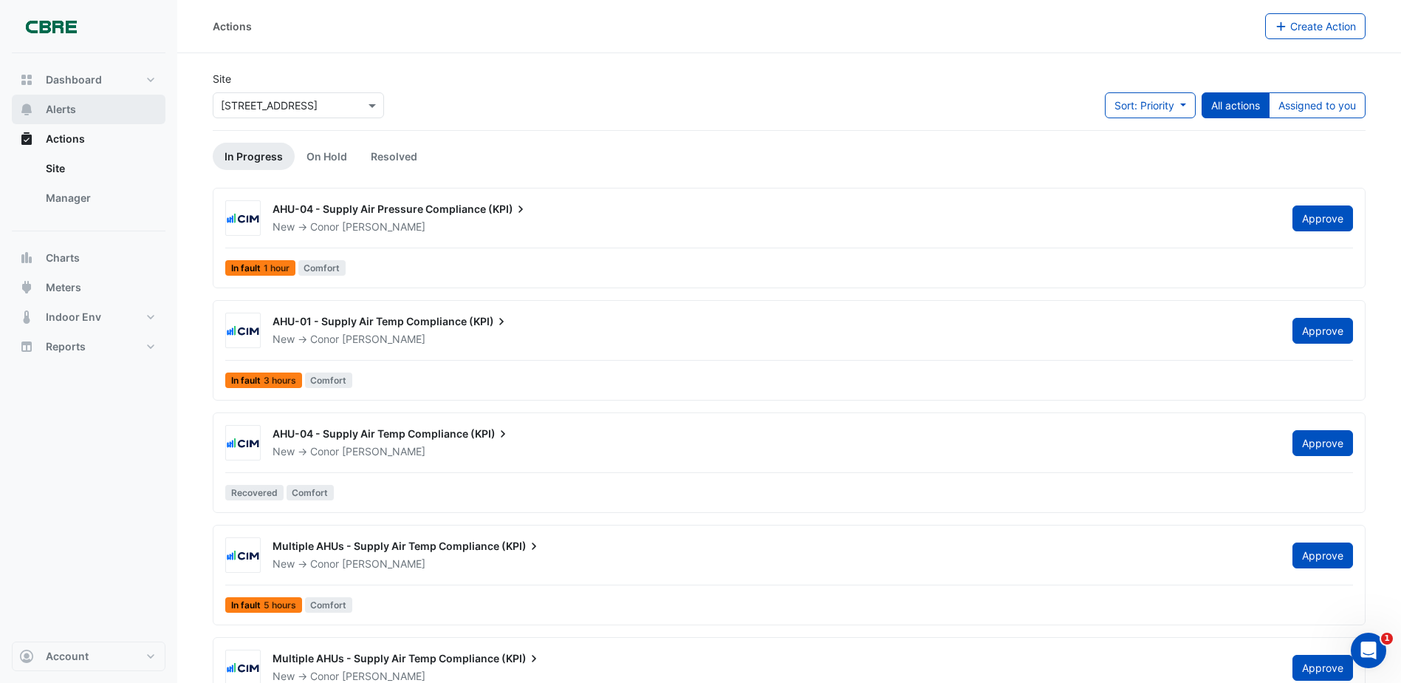
click at [60, 101] on button "Alerts" at bounding box center [89, 110] width 154 height 30
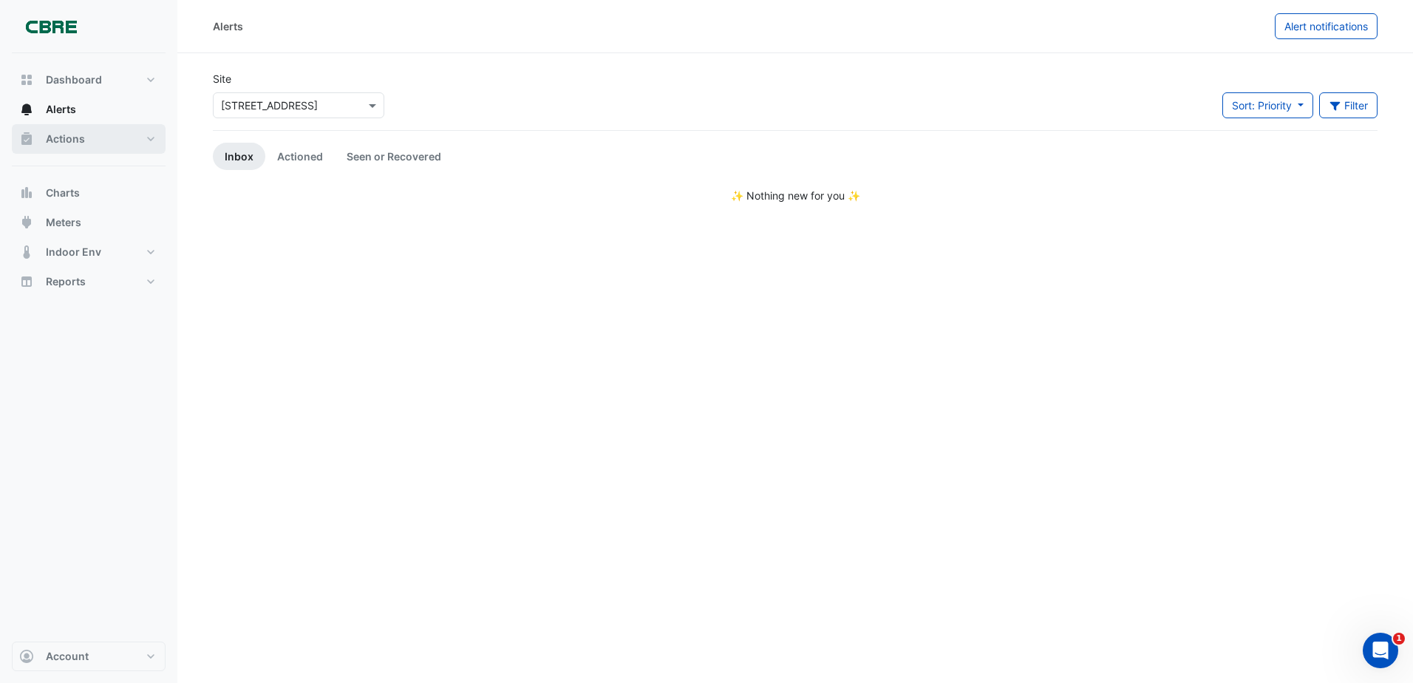
click at [84, 148] on button "Actions" at bounding box center [89, 139] width 154 height 30
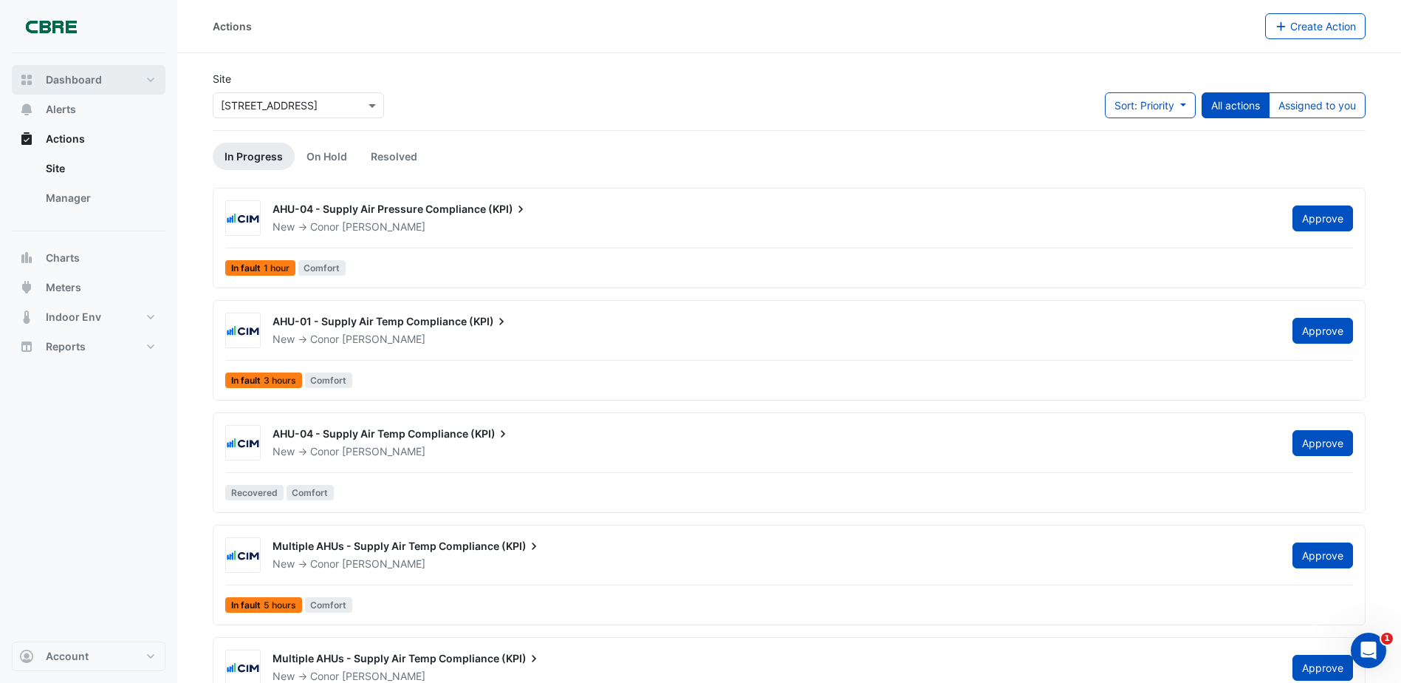
click at [92, 81] on span "Dashboard" at bounding box center [74, 79] width 56 height 15
select select "***"
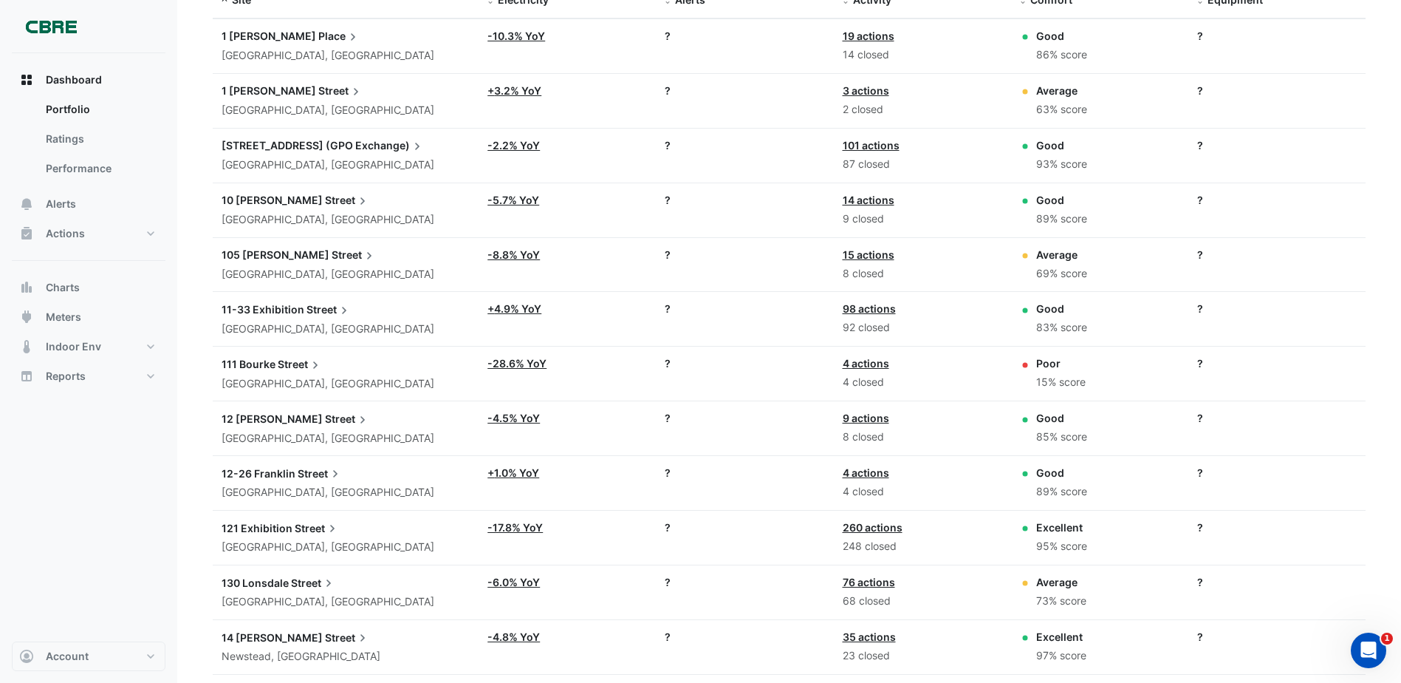
scroll to position [148, 0]
click at [499, 311] on link "+ 4.9% YoY" at bounding box center [515, 307] width 54 height 13
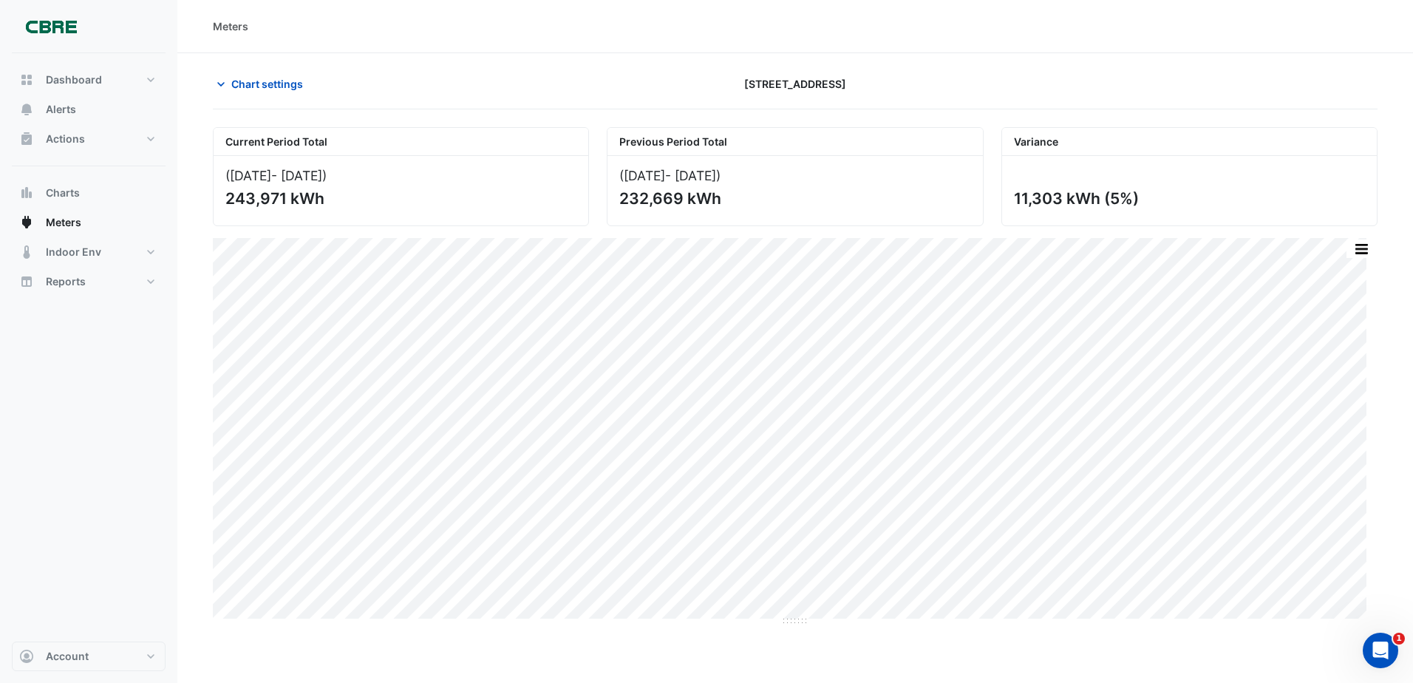
select select "***"
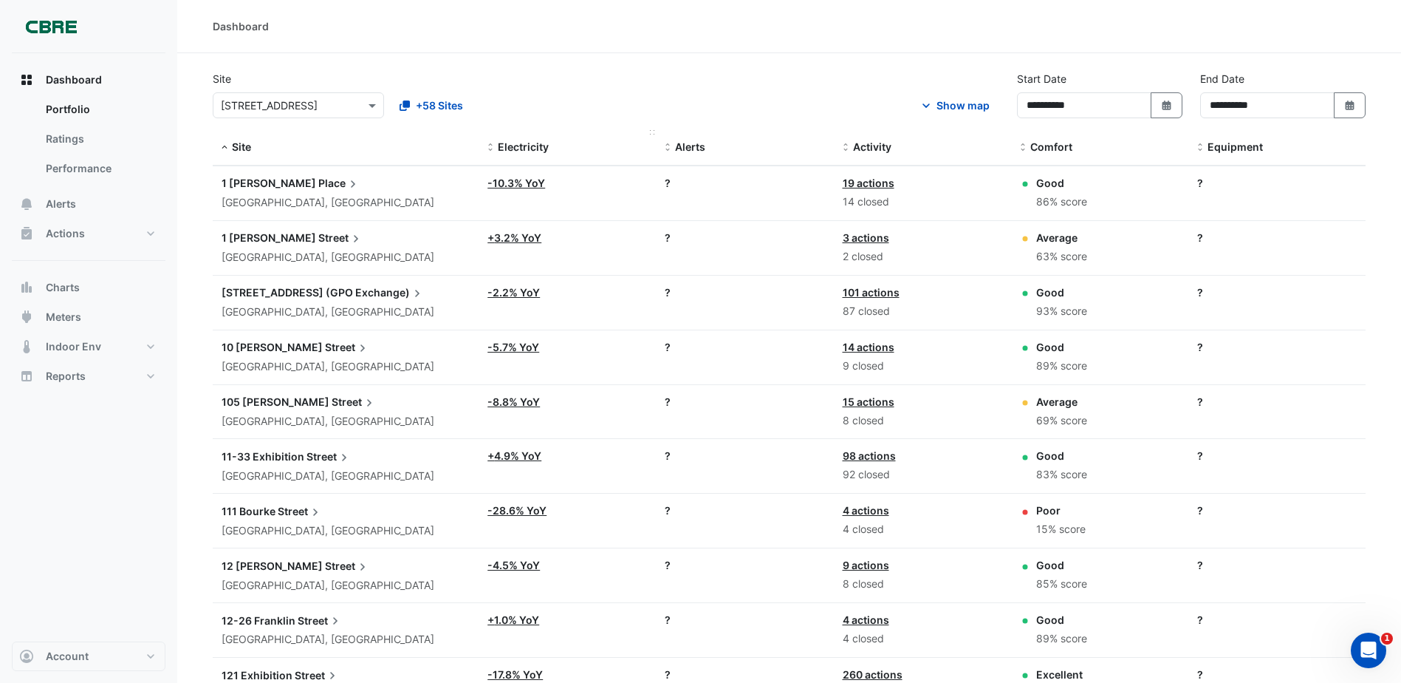
click at [518, 146] on span "Electricity" at bounding box center [523, 146] width 51 height 13
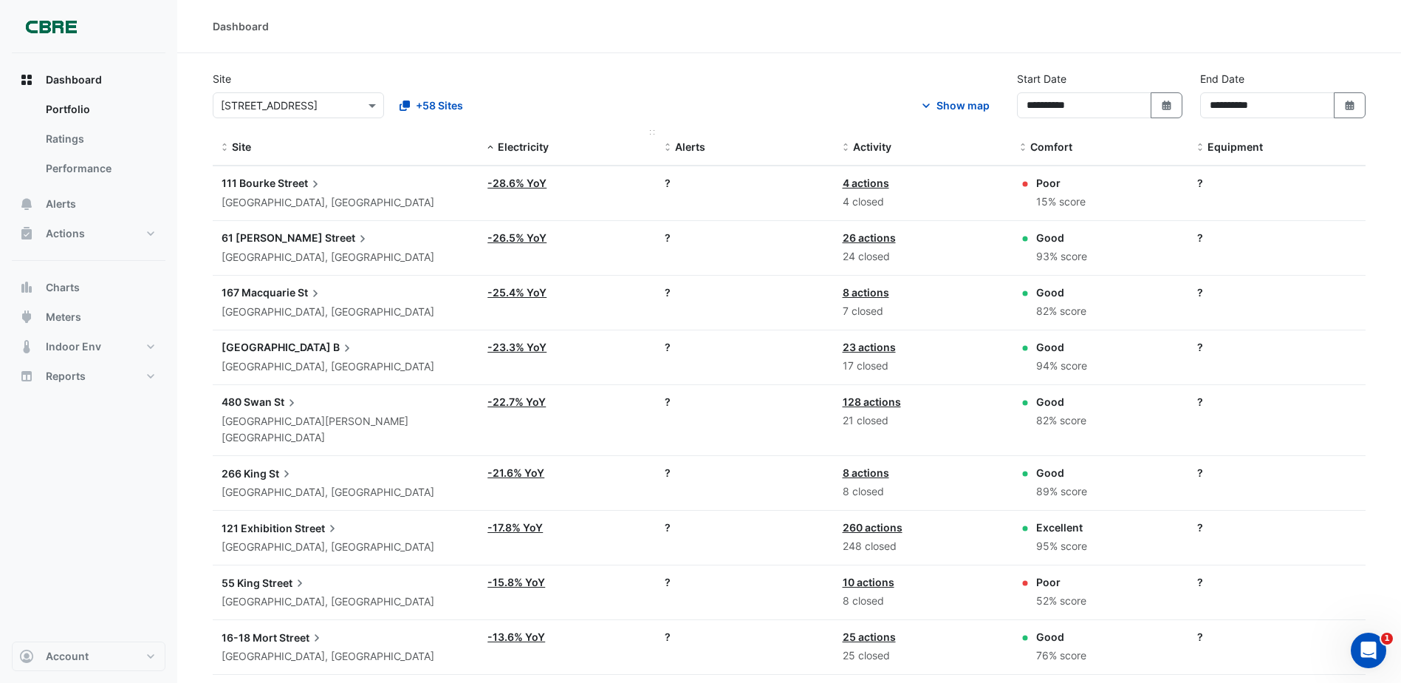
click at [518, 147] on span "Electricity" at bounding box center [523, 146] width 51 height 13
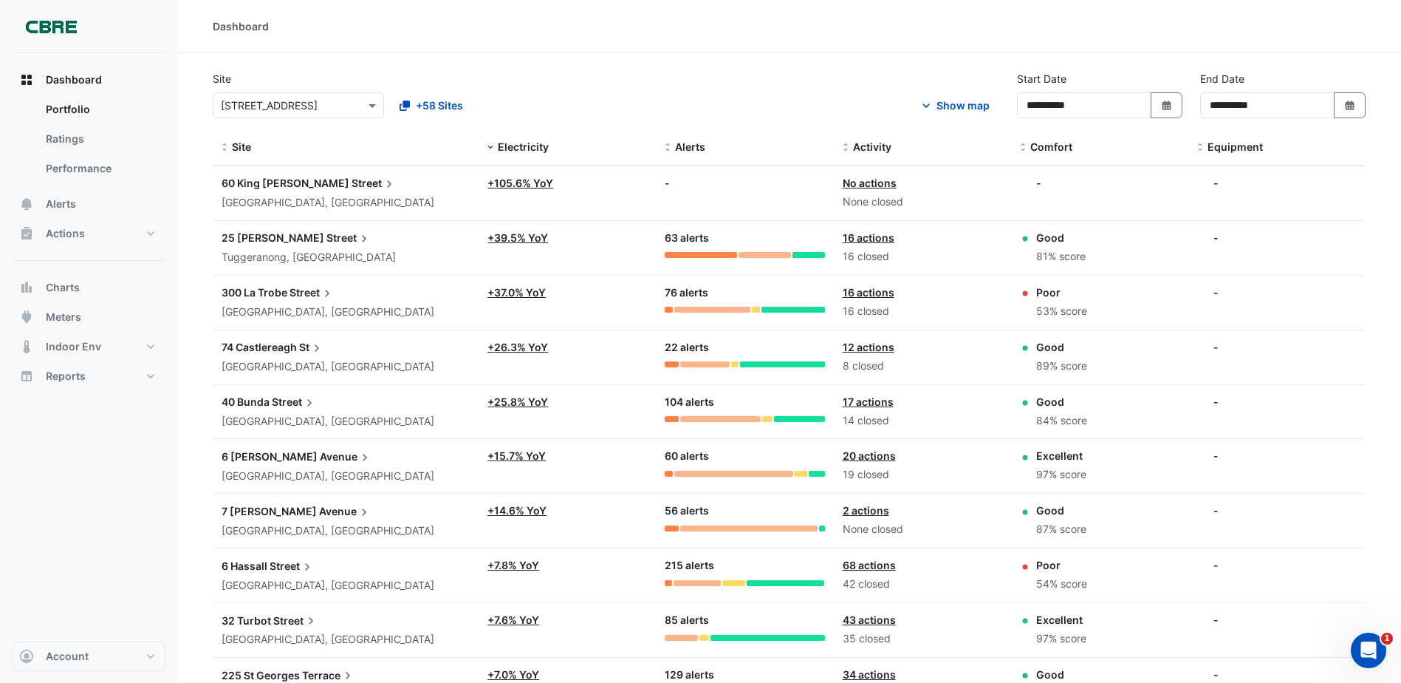
click at [536, 180] on link "+ 105.6% YoY" at bounding box center [521, 183] width 66 height 13
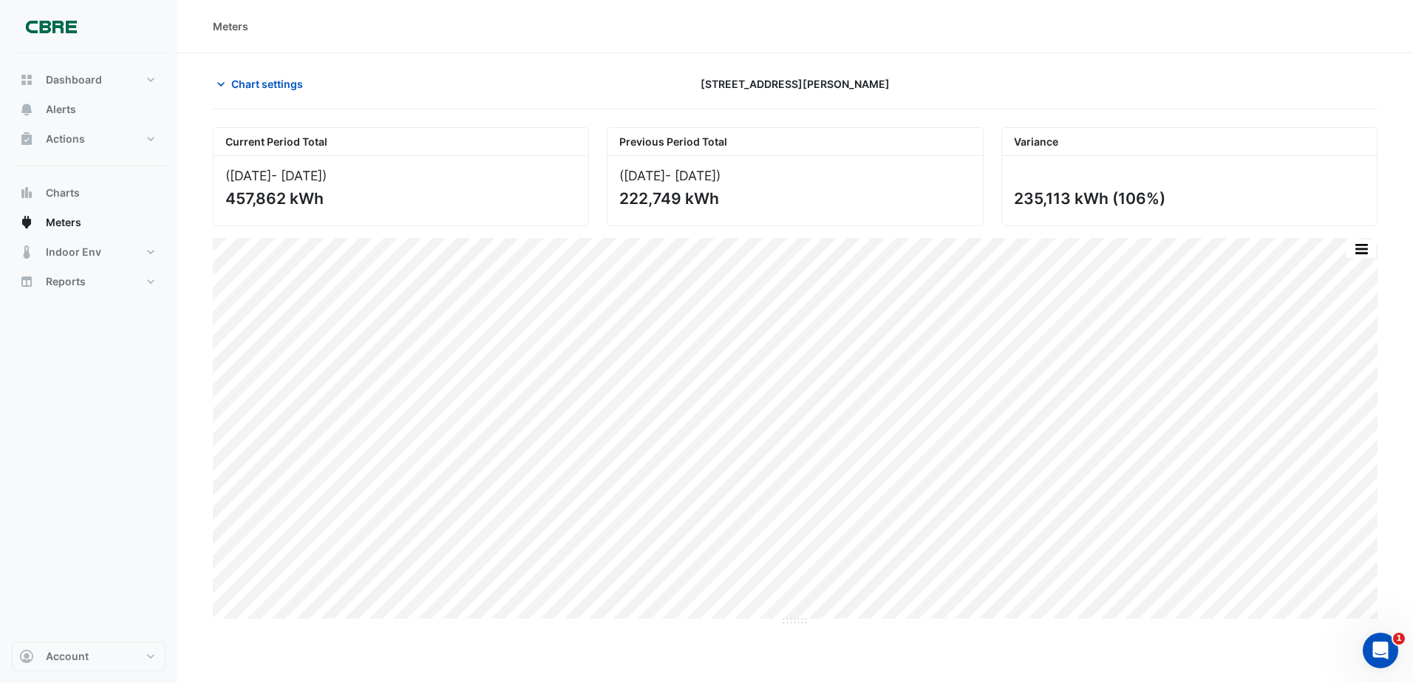
select select "***"
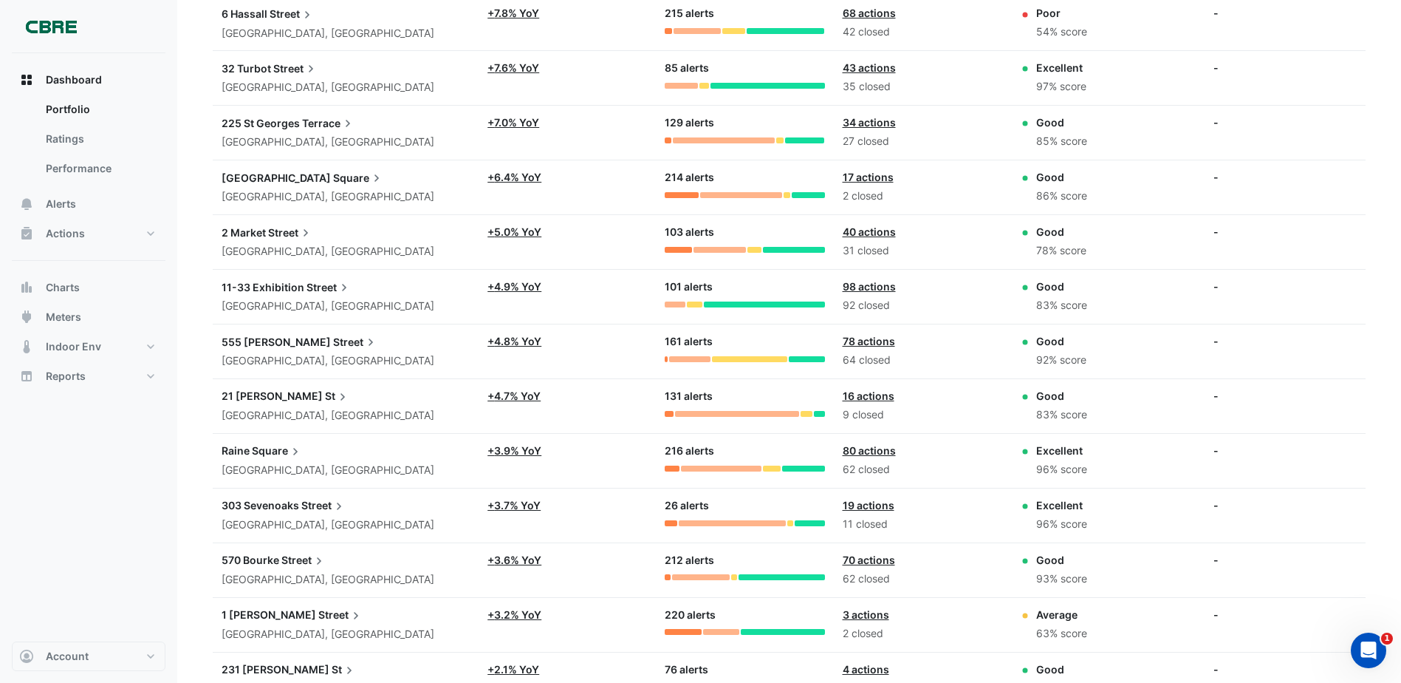
scroll to position [517, 0]
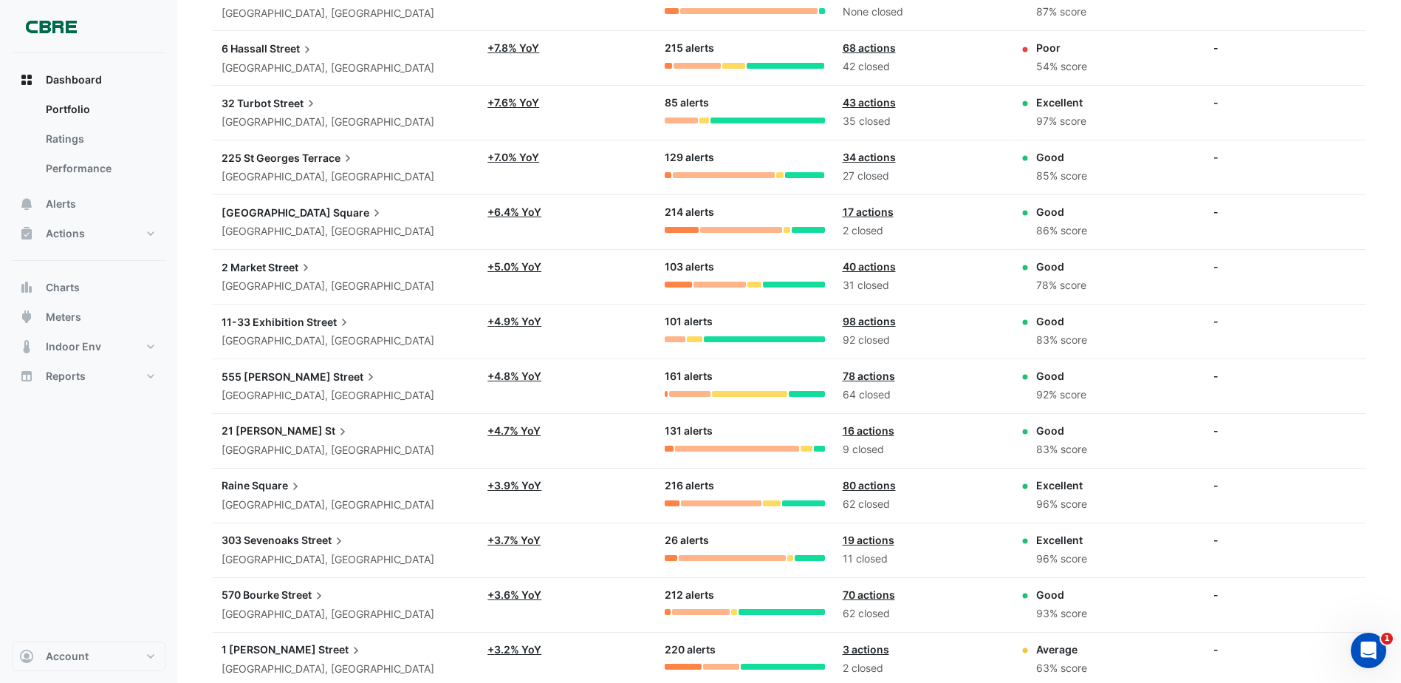
click at [885, 318] on link "98 actions" at bounding box center [869, 321] width 53 height 13
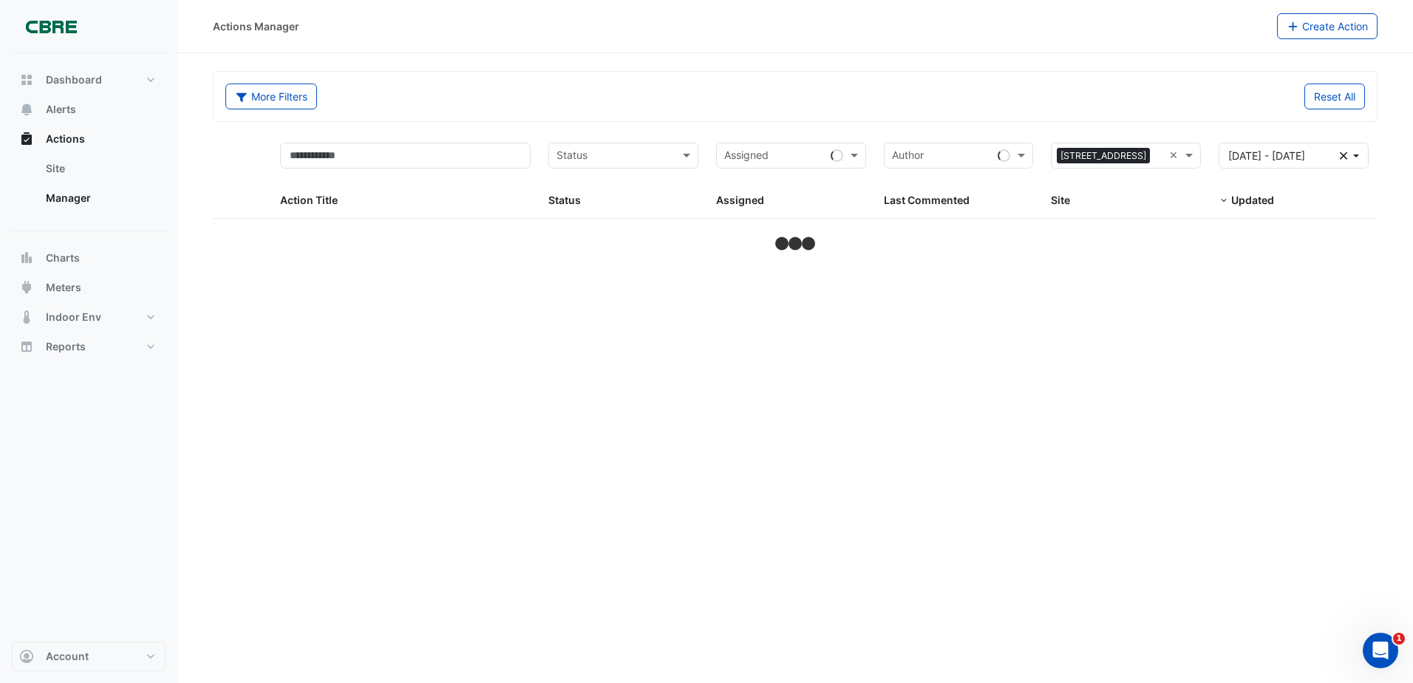
select select "***"
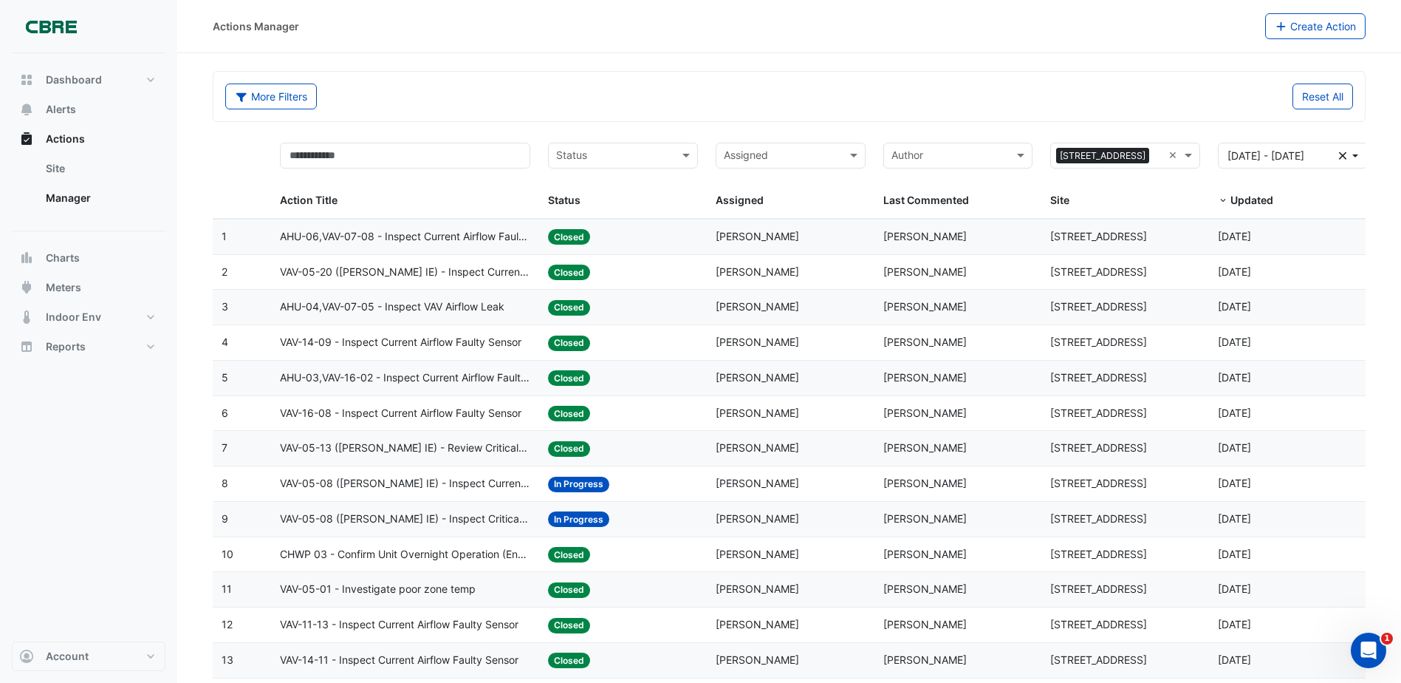
click at [626, 163] on input "text" at bounding box center [614, 156] width 117 height 17
click at [633, 216] on div "In Progress" at bounding box center [623, 208] width 148 height 21
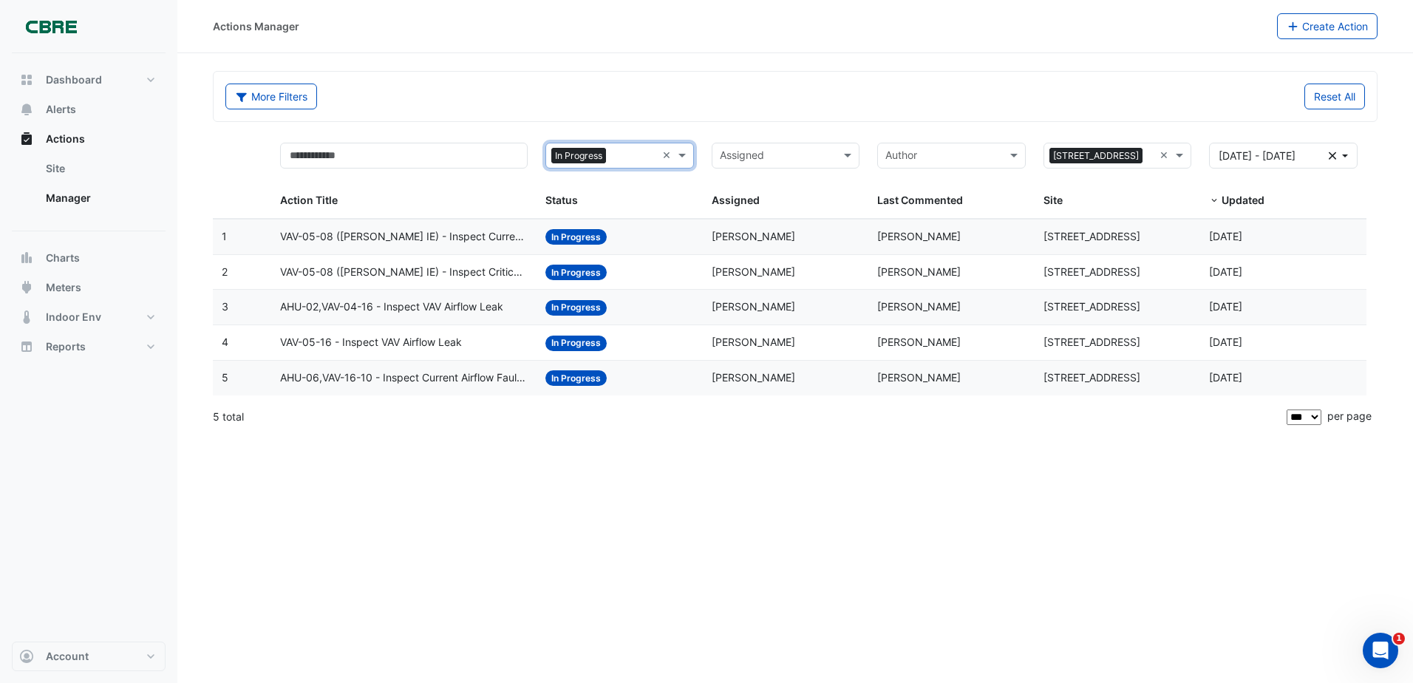
click at [628, 375] on div "Status: In Progress" at bounding box center [619, 377] width 148 height 17
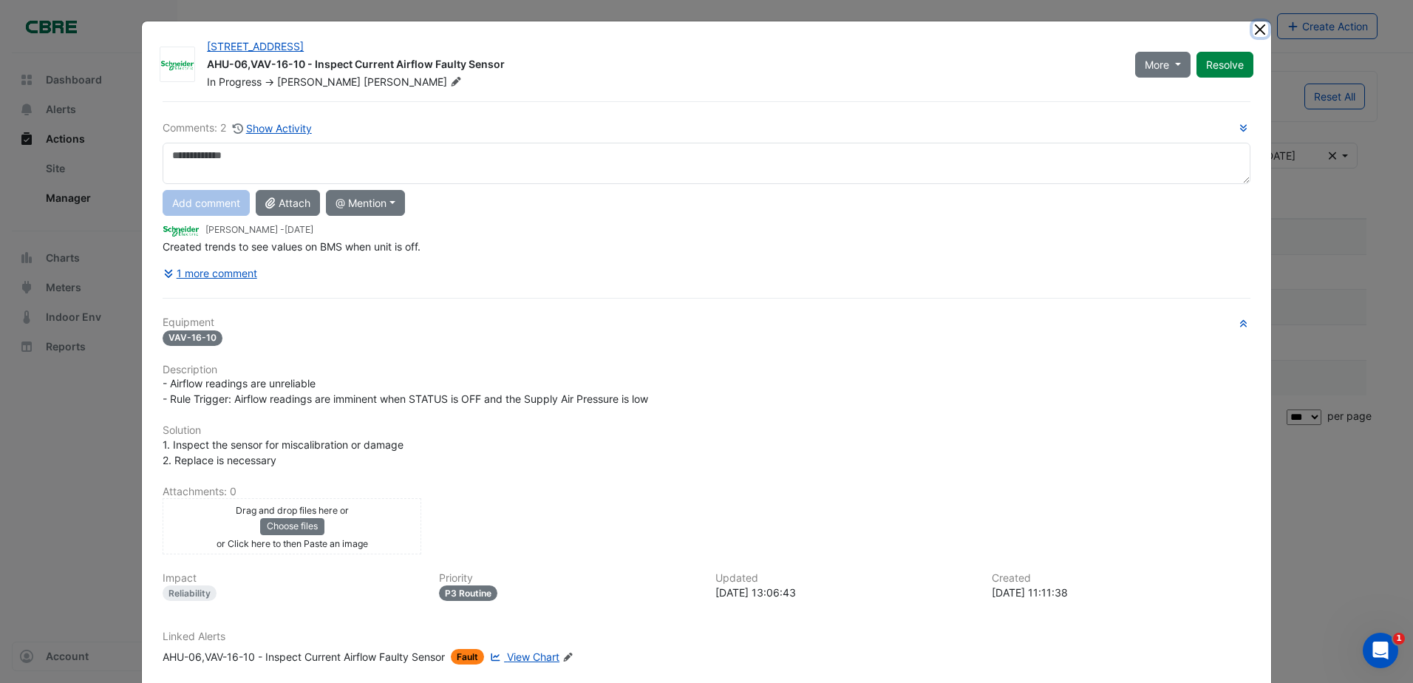
click at [1256, 26] on button "Close" at bounding box center [1260, 29] width 16 height 16
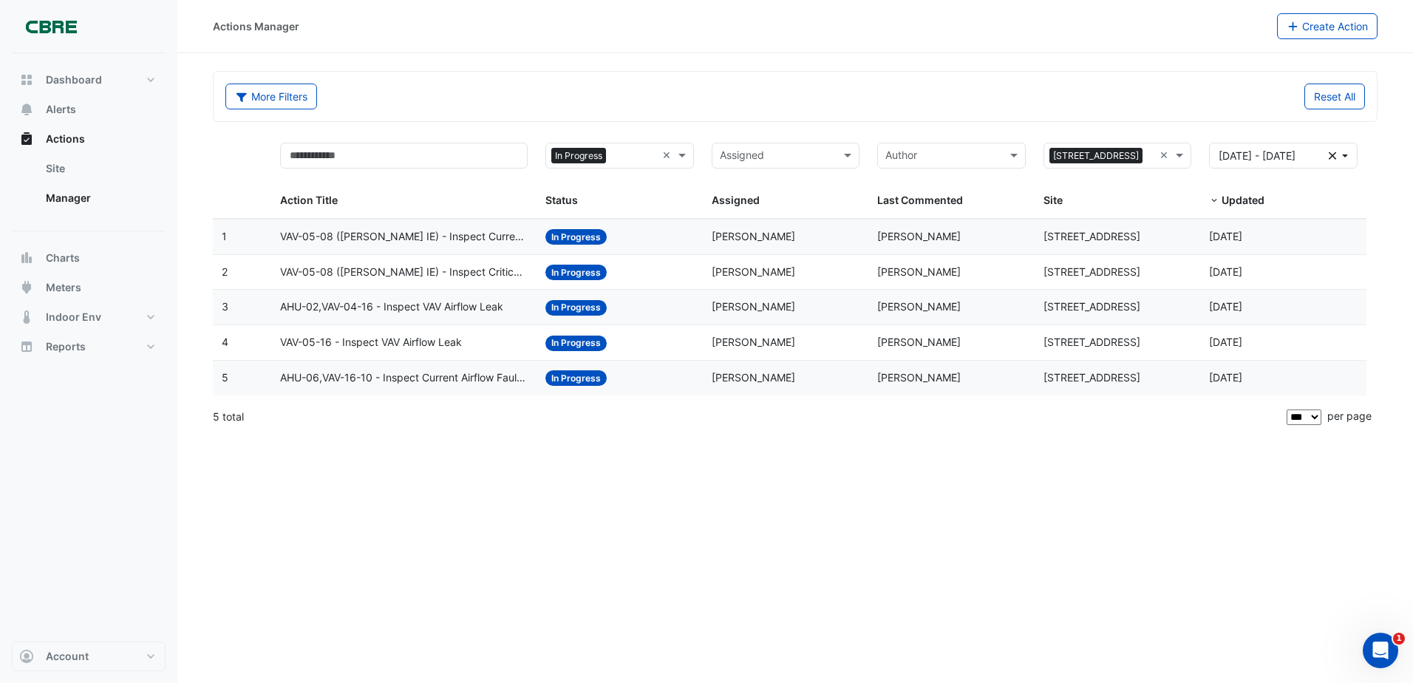
click at [618, 352] on datatable-body-cell "Status: In Progress" at bounding box center [619, 342] width 166 height 35
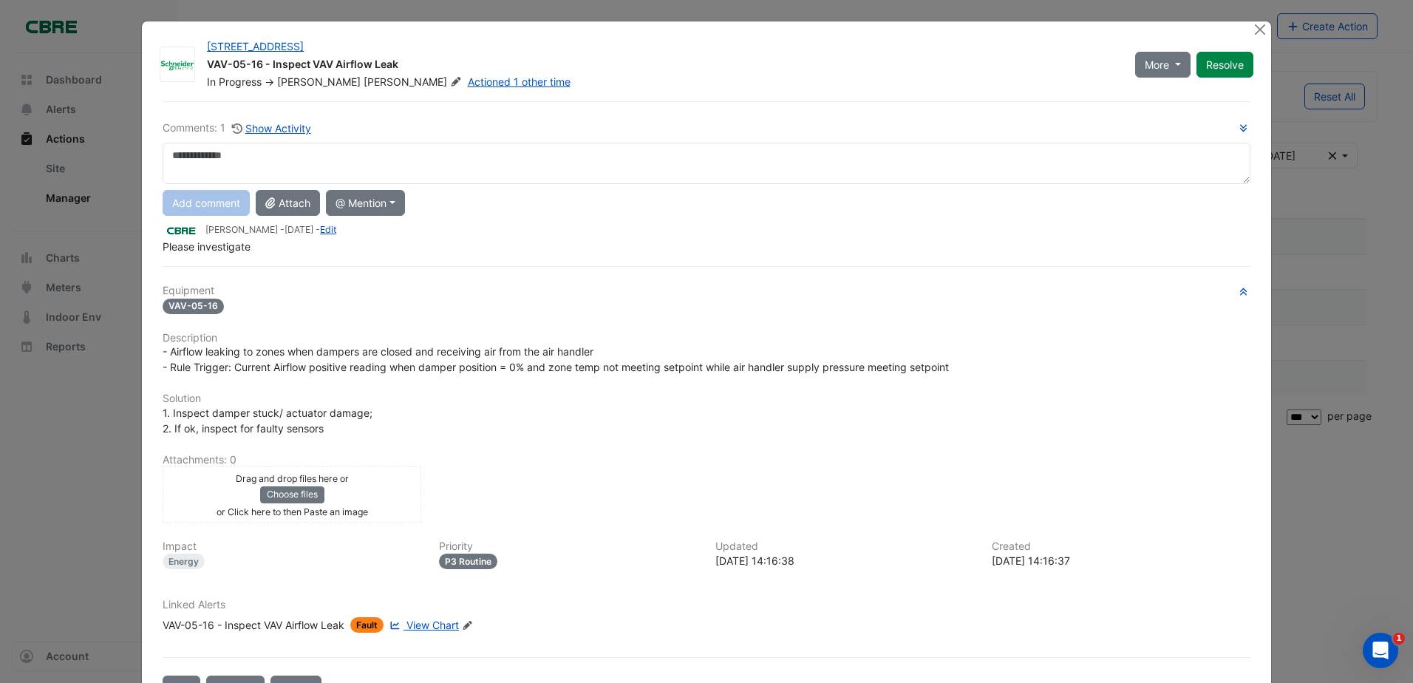
click at [1255, 21] on div "11-33 Exhibition Street VAV-05-16 - Inspect VAV Airflow Leak In Progress -> Cla…" at bounding box center [706, 367] width 1130 height 693
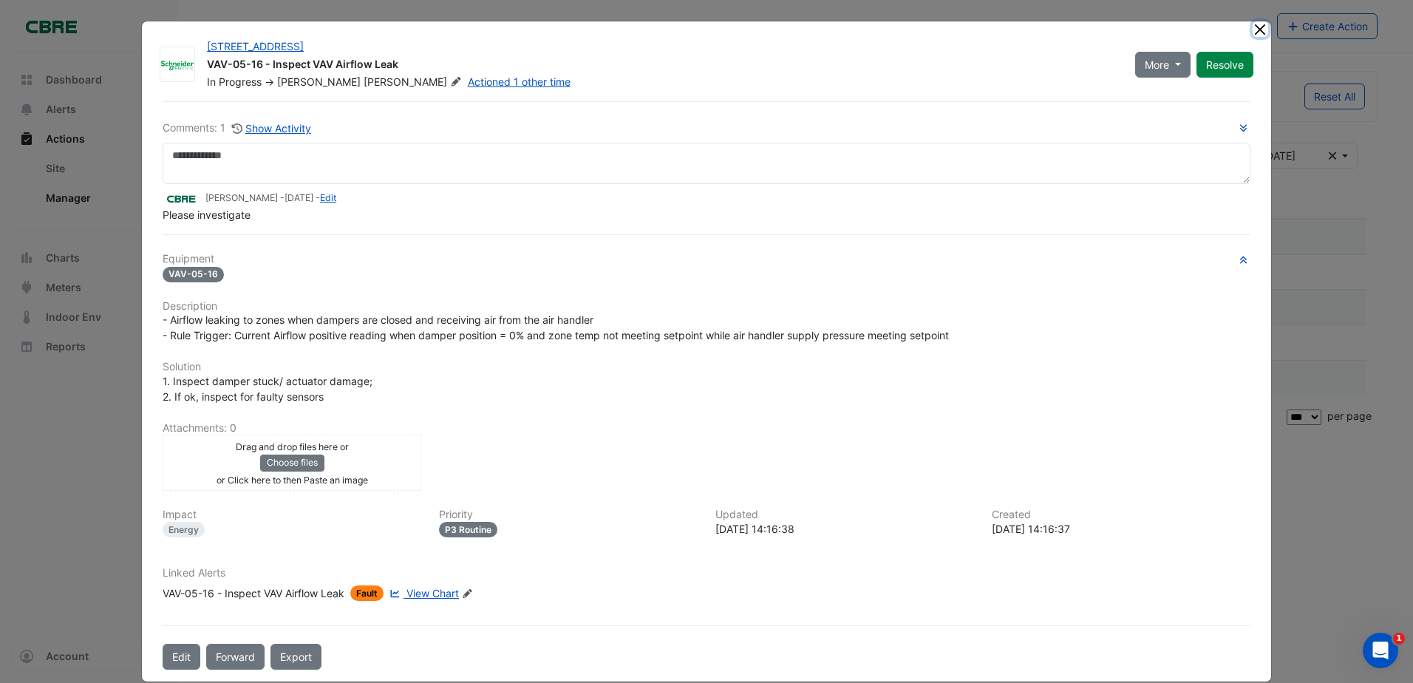
click at [1254, 31] on button "Close" at bounding box center [1260, 29] width 16 height 16
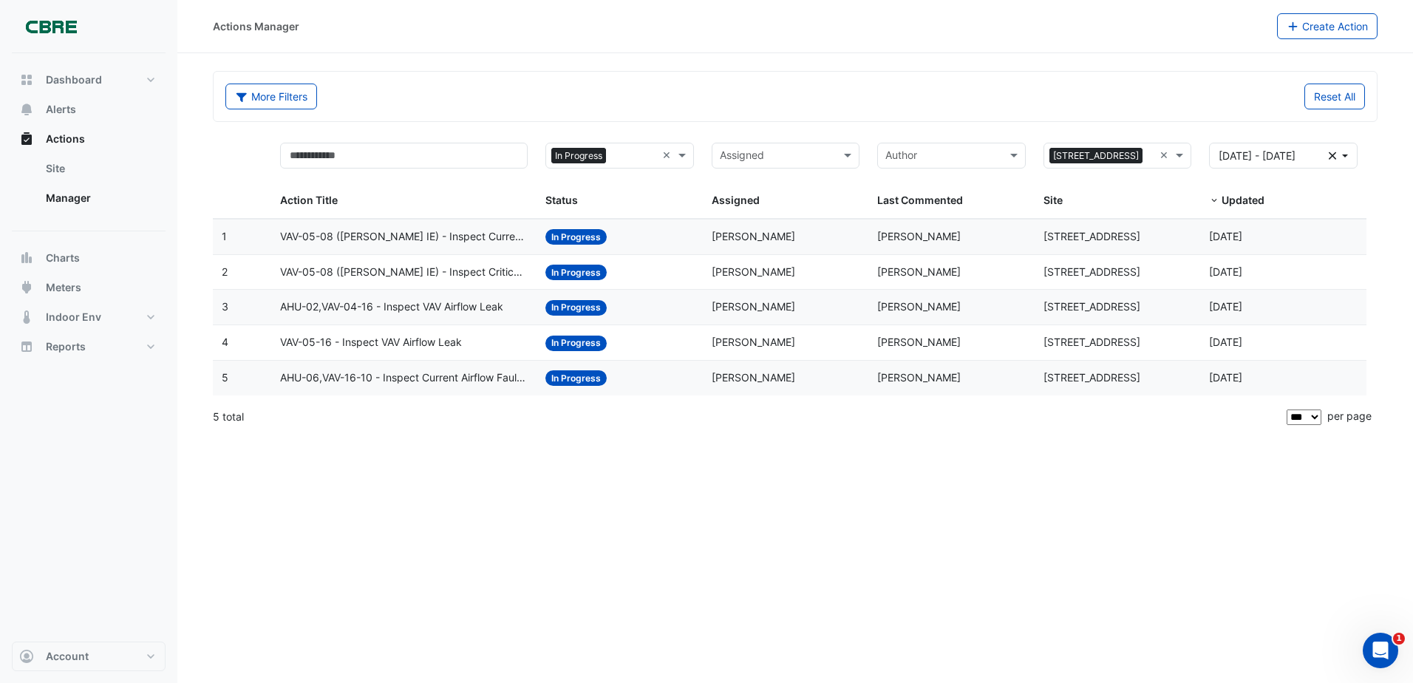
click at [629, 293] on datatable-body-cell "Status: In Progress" at bounding box center [619, 307] width 166 height 35
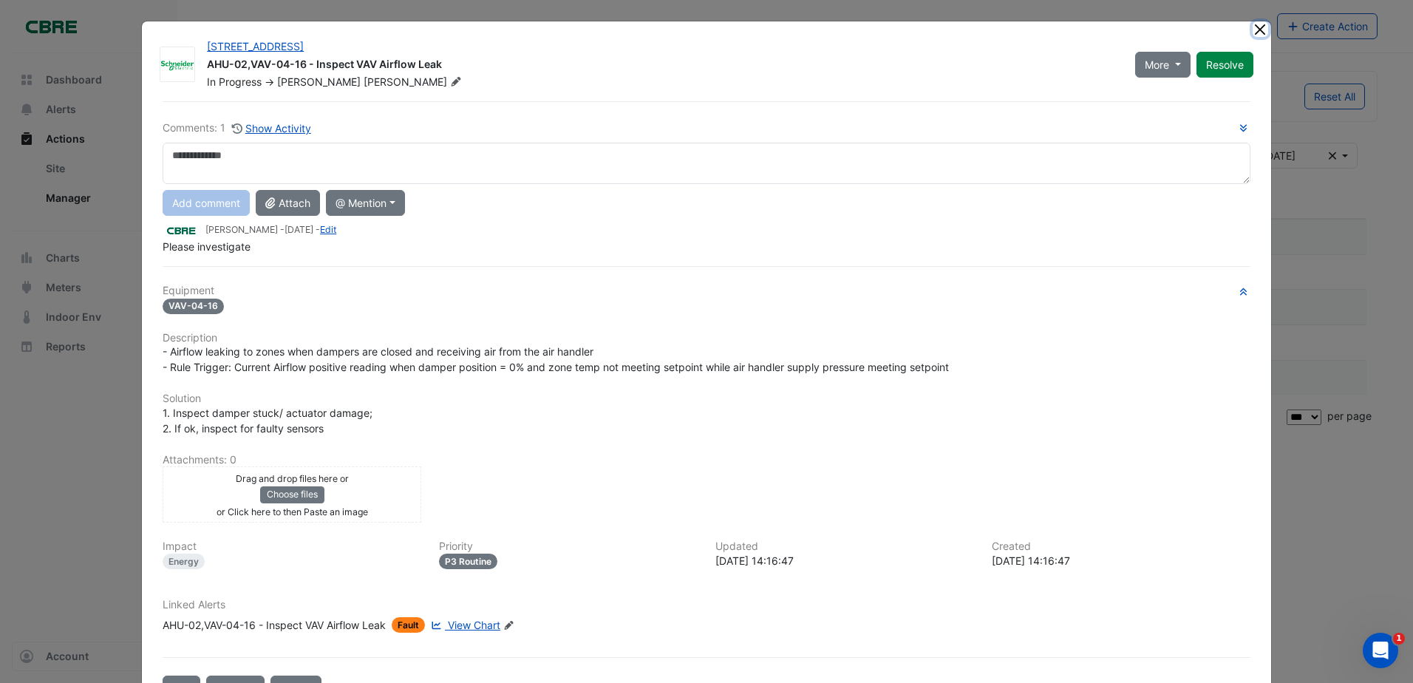
click at [1257, 27] on button "Close" at bounding box center [1260, 29] width 16 height 16
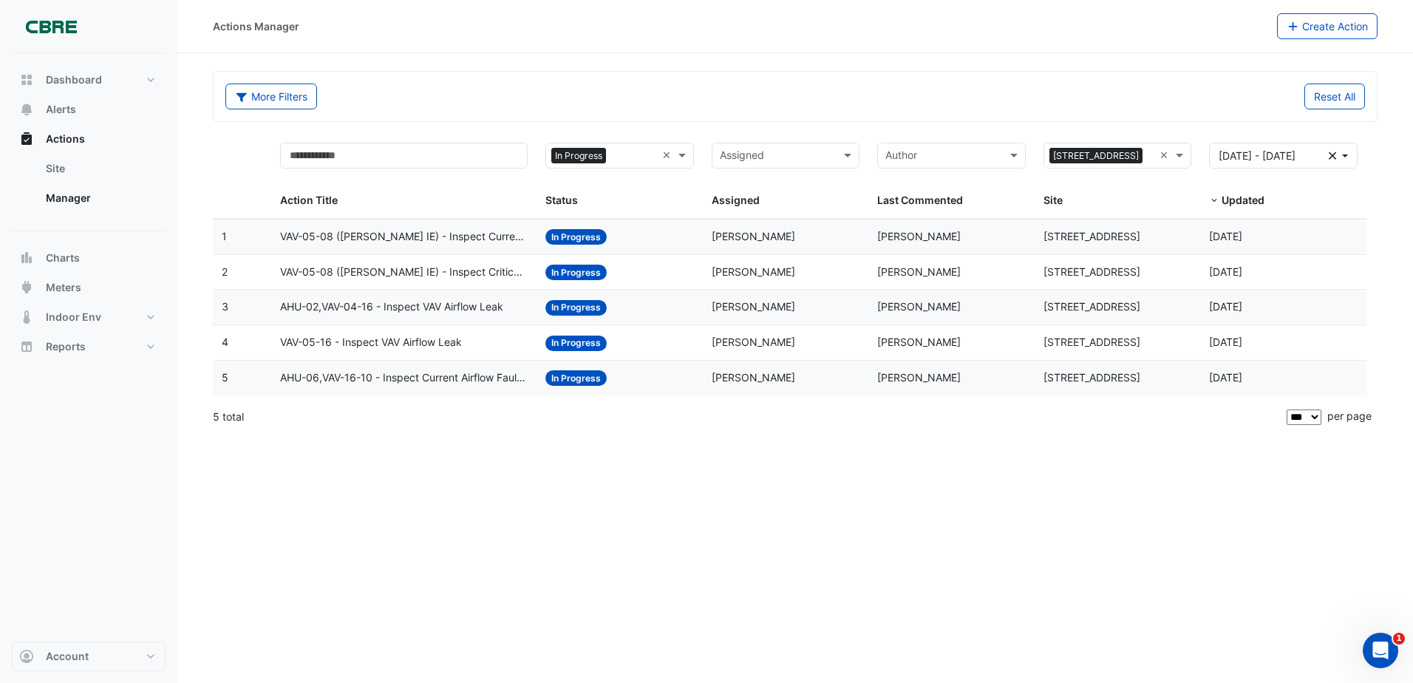
click at [596, 279] on span "In Progress" at bounding box center [575, 272] width 61 height 16
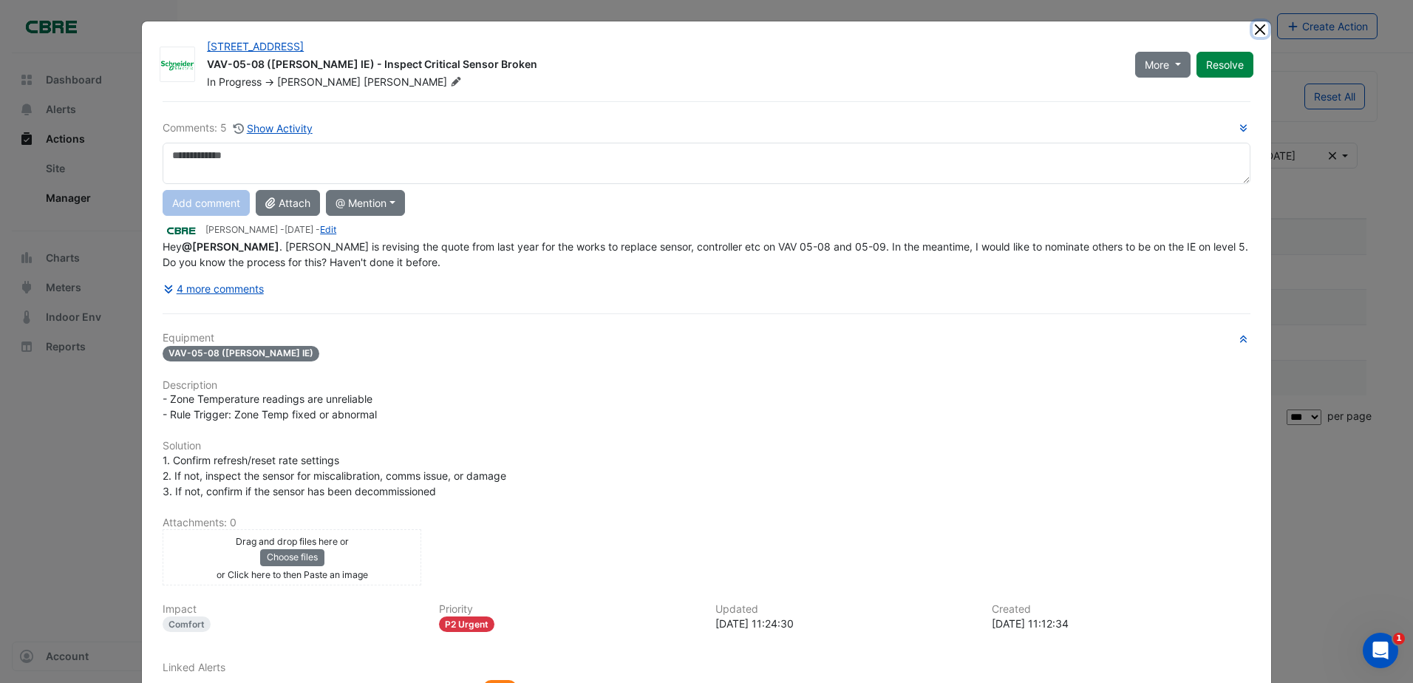
click at [1254, 30] on button "Close" at bounding box center [1260, 29] width 16 height 16
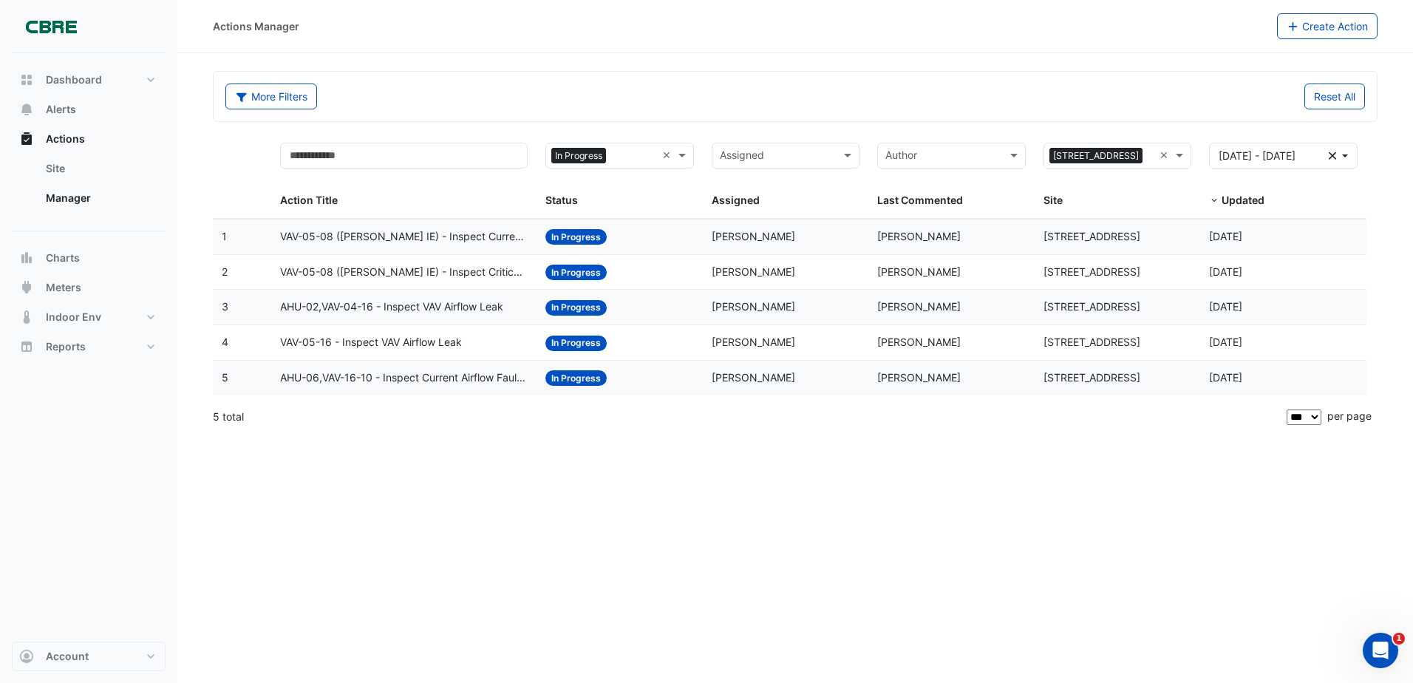
click at [646, 237] on div "Status: In Progress" at bounding box center [619, 236] width 148 height 17
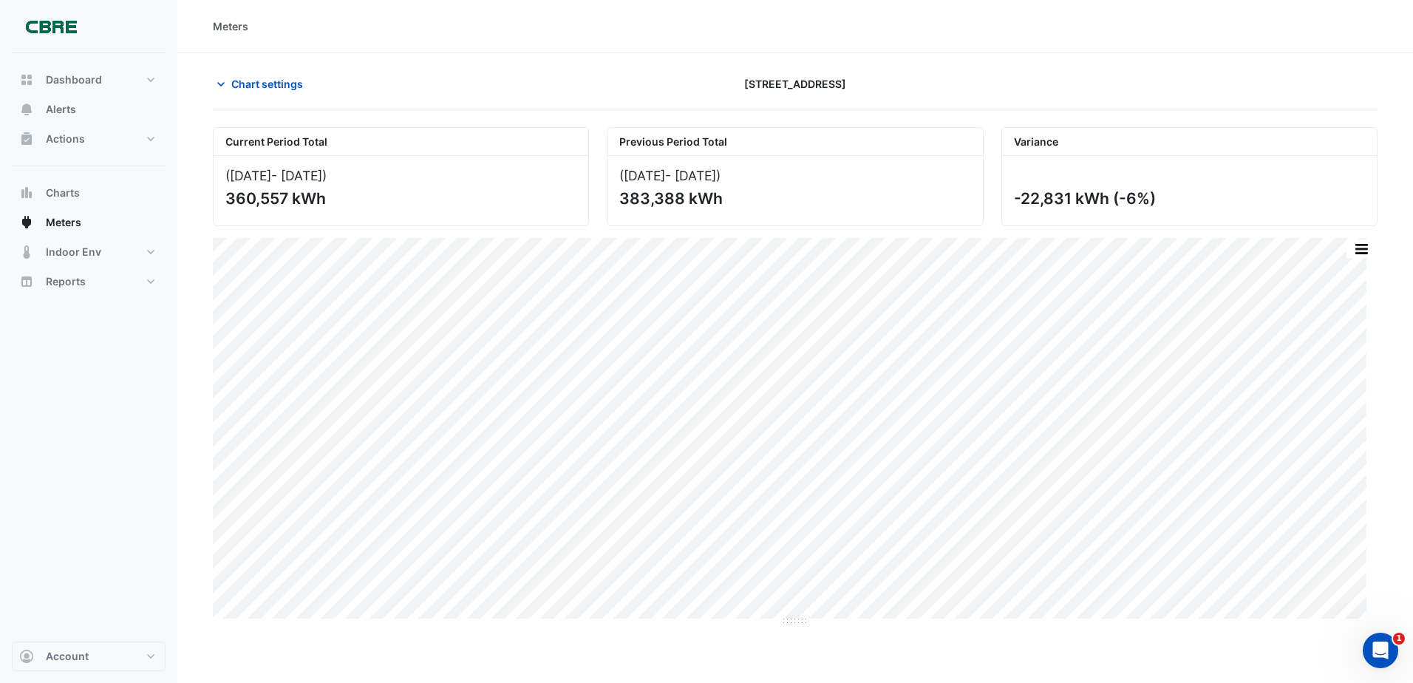
select select "***"
